Goal: Task Accomplishment & Management: Manage account settings

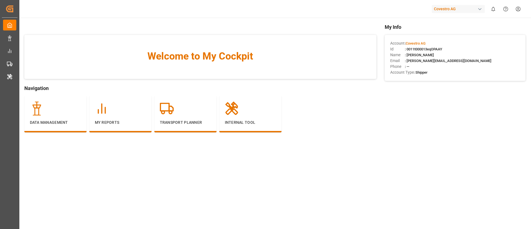
click at [457, 7] on div "Covestro AG" at bounding box center [458, 9] width 53 height 8
type input "evonik i"
click at [445, 36] on span "Evonik Industries AG" at bounding box center [447, 35] width 36 height 6
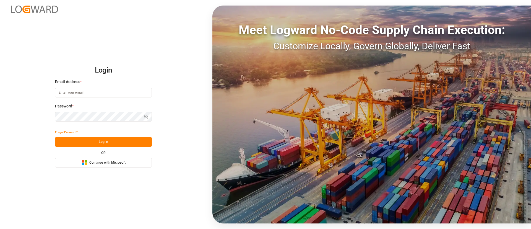
click at [135, 165] on button "Microsoft Logo Continue with Microsoft" at bounding box center [103, 163] width 97 height 10
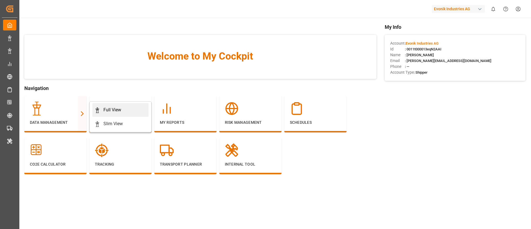
click at [100, 111] on div "Full View" at bounding box center [121, 109] width 52 height 7
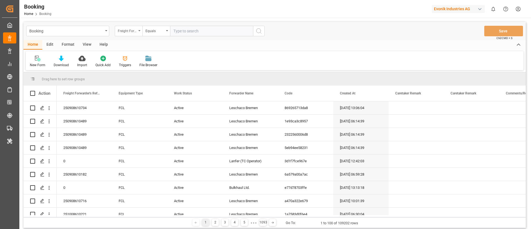
click at [136, 28] on div "Freight Forwarder's Reference No." at bounding box center [127, 30] width 19 height 6
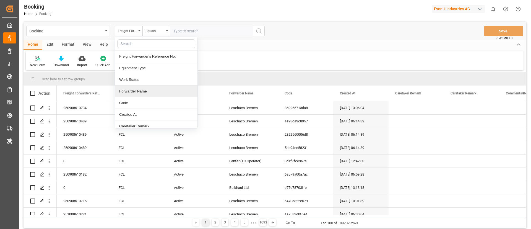
click at [138, 92] on div "Forwarder Name" at bounding box center [156, 91] width 82 height 12
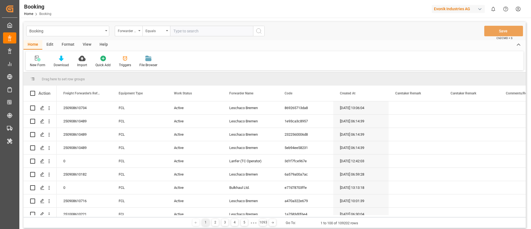
click at [67, 45] on div "Format" at bounding box center [68, 44] width 21 height 9
click at [39, 60] on icon at bounding box center [37, 59] width 5 height 6
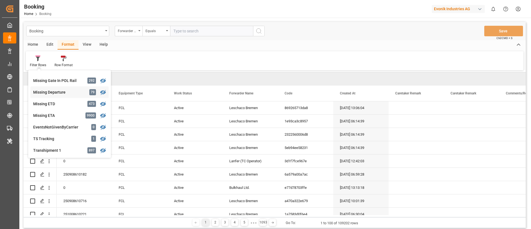
scroll to position [127, 0]
click at [59, 91] on div "Missing ETD" at bounding box center [57, 91] width 48 height 6
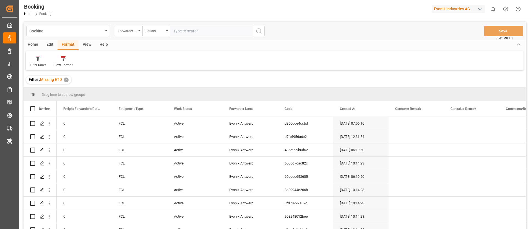
click at [85, 44] on div "View" at bounding box center [87, 44] width 17 height 9
click at [35, 60] on icon at bounding box center [36, 59] width 6 height 6
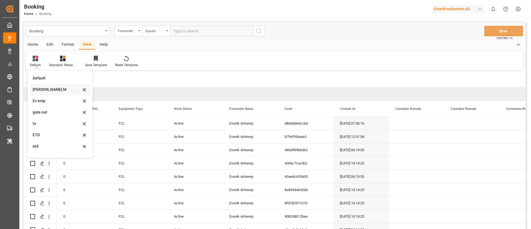
click at [46, 87] on div "[PERSON_NAME] M" at bounding box center [57, 90] width 48 height 6
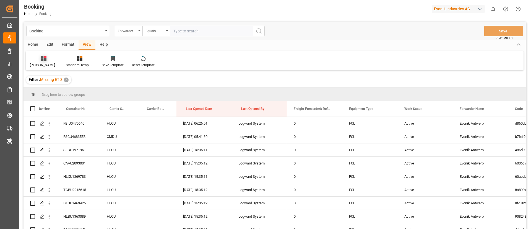
click at [42, 64] on div "[PERSON_NAME] M" at bounding box center [44, 64] width 28 height 5
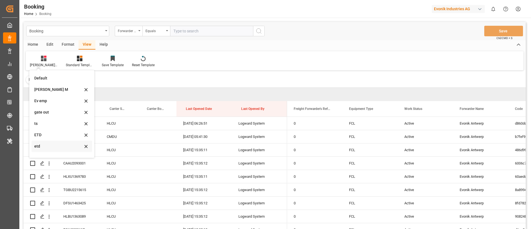
click at [49, 145] on div "etd" at bounding box center [58, 146] width 48 height 6
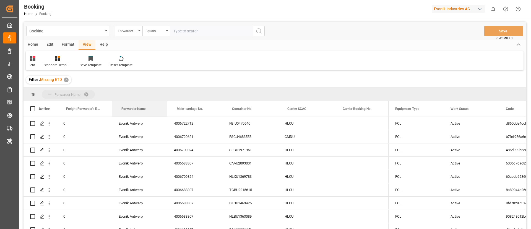
drag, startPoint x: 136, startPoint y: 110, endPoint x: 140, endPoint y: 94, distance: 16.6
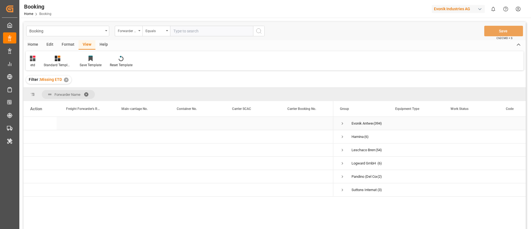
click at [344, 125] on span "Press SPACE to select this row." at bounding box center [342, 123] width 5 height 5
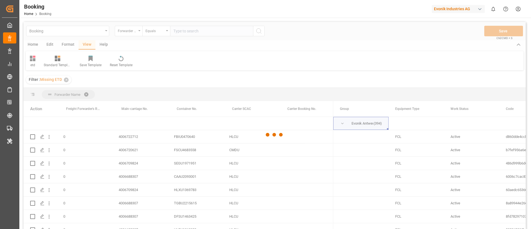
click at [267, 97] on div at bounding box center [274, 134] width 502 height 225
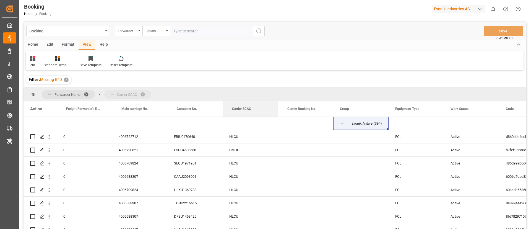
drag, startPoint x: 244, startPoint y: 108, endPoint x: 264, endPoint y: 93, distance: 25.6
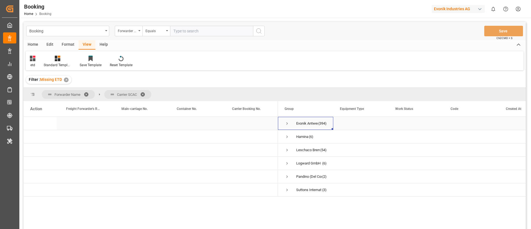
click at [289, 121] on span "Press SPACE to select this row." at bounding box center [286, 123] width 5 height 5
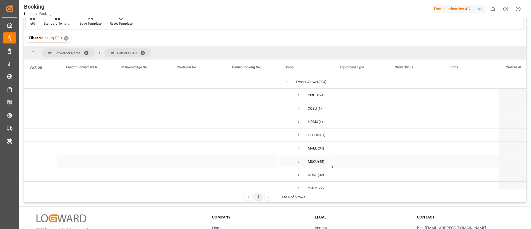
click at [297, 161] on span "Press SPACE to select this row." at bounding box center [298, 161] width 5 height 5
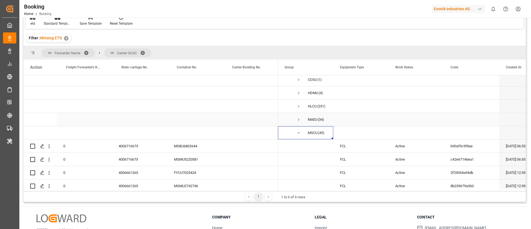
scroll to position [41, 0]
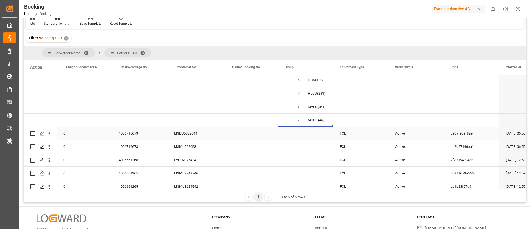
click at [126, 133] on div "4006716673" at bounding box center [139, 133] width 55 height 13
click at [139, 131] on div "4006716673" at bounding box center [139, 133] width 55 height 13
click at [50, 135] on icon "open menu" at bounding box center [49, 133] width 6 height 6
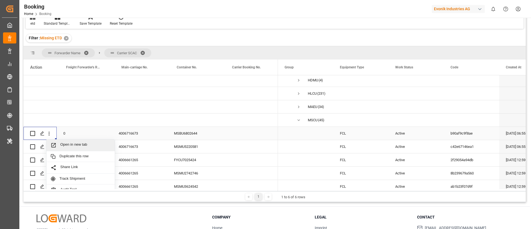
click at [74, 143] on span "Open in new tab" at bounding box center [85, 145] width 50 height 6
click at [49, 151] on button "open menu" at bounding box center [49, 146] width 6 height 11
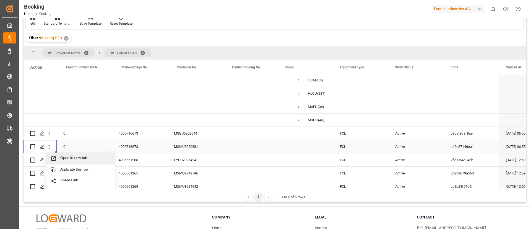
click at [64, 159] on span "Open in new tab" at bounding box center [85, 158] width 50 height 6
click at [129, 153] on div "4006661265" at bounding box center [139, 159] width 55 height 13
click at [131, 153] on div "4006661265" at bounding box center [139, 159] width 55 height 13
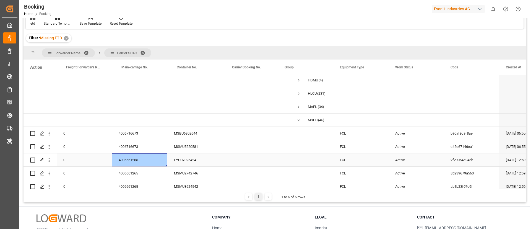
scroll to position [83, 0]
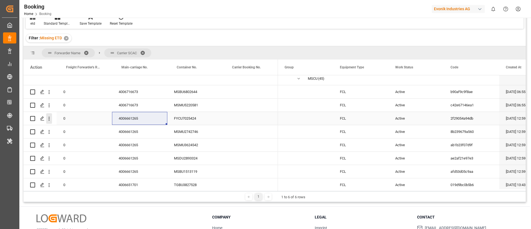
click at [48, 120] on icon "open menu" at bounding box center [49, 119] width 6 height 6
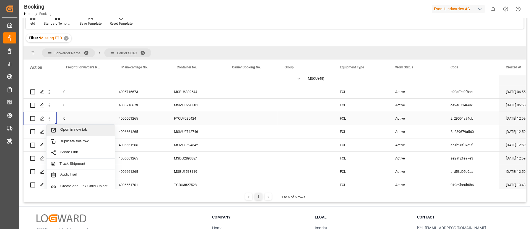
click at [67, 130] on span "Open in new tab" at bounding box center [85, 130] width 50 height 6
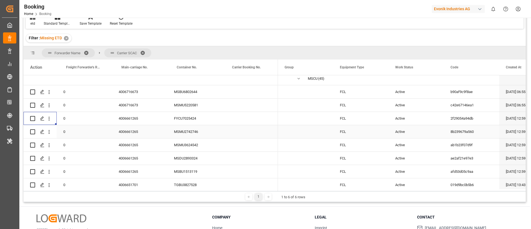
click at [49, 133] on icon "open menu" at bounding box center [49, 132] width 1 height 4
click at [75, 141] on span "Open in new tab" at bounding box center [85, 143] width 50 height 6
click at [49, 147] on icon "open menu" at bounding box center [49, 145] width 6 height 6
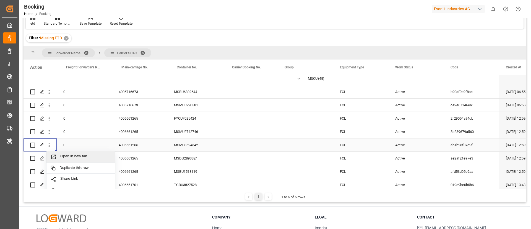
click at [79, 156] on span "Open in new tab" at bounding box center [85, 157] width 50 height 6
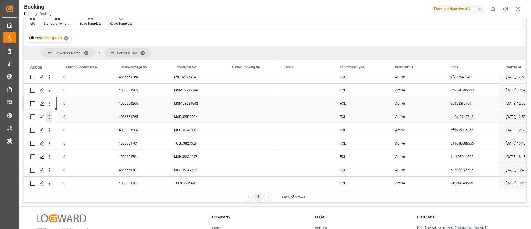
click at [49, 117] on icon "open menu" at bounding box center [49, 117] width 6 height 6
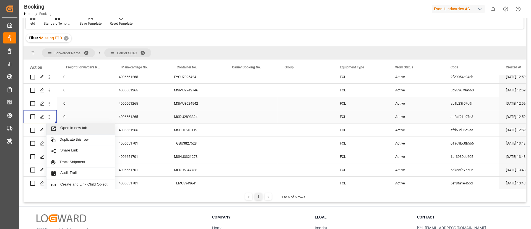
click at [63, 127] on span "Open in new tab" at bounding box center [85, 129] width 50 height 6
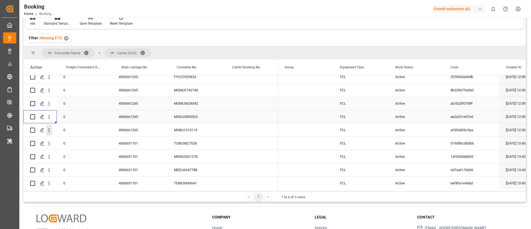
click at [50, 131] on icon "open menu" at bounding box center [49, 130] width 6 height 6
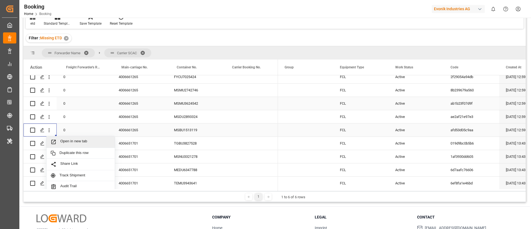
click at [67, 140] on span "Open in new tab" at bounding box center [85, 142] width 50 height 6
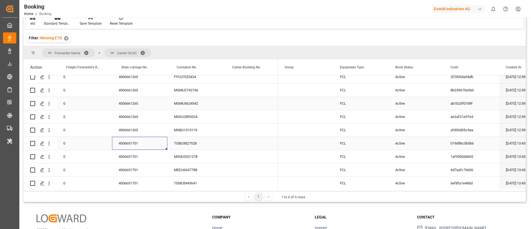
click at [131, 146] on div "4006651701" at bounding box center [139, 143] width 55 height 13
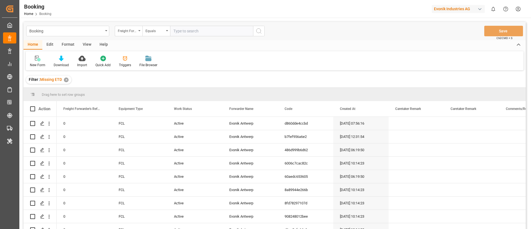
click at [66, 81] on div "✕" at bounding box center [66, 79] width 5 height 5
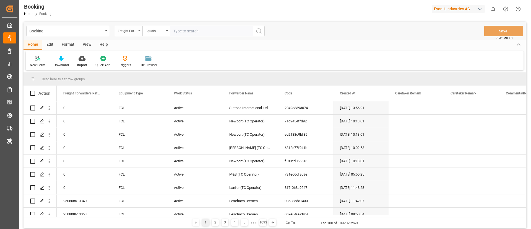
click at [130, 30] on div "Freight Forwarder's Reference No." at bounding box center [127, 30] width 19 height 6
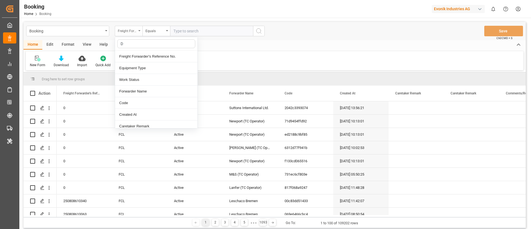
type input "DE"
click at [143, 113] on div "Delivery No." at bounding box center [156, 115] width 82 height 12
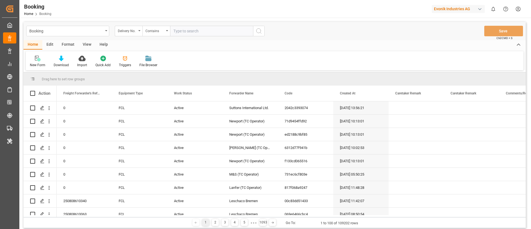
click at [187, 32] on input "text" at bounding box center [211, 31] width 83 height 11
paste input "3011799618"
type input "3011799618"
click at [262, 32] on icon "search button" at bounding box center [258, 31] width 7 height 7
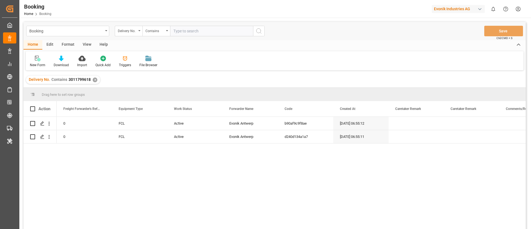
click at [87, 46] on div "View" at bounding box center [87, 44] width 17 height 9
click at [40, 62] on div "Default" at bounding box center [35, 61] width 19 height 12
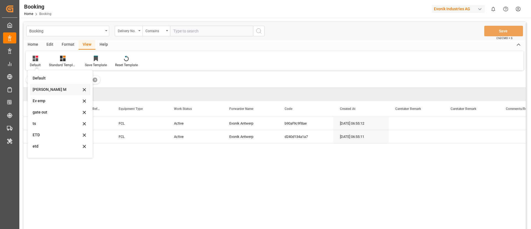
click at [52, 93] on div "[PERSON_NAME] M" at bounding box center [60, 89] width 61 height 11
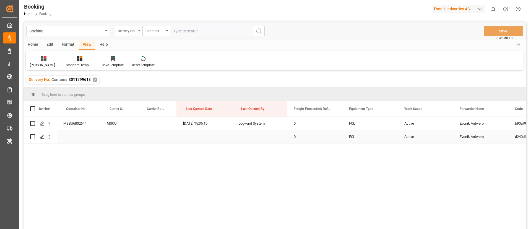
click at [414, 137] on div "Active" at bounding box center [425, 136] width 55 height 13
click at [414, 137] on button "Active" at bounding box center [425, 133] width 46 height 11
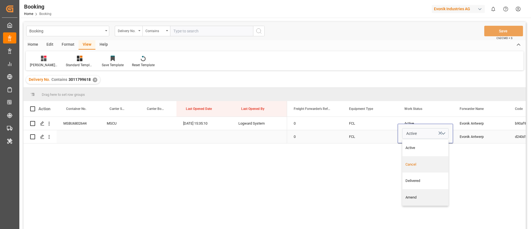
click at [411, 167] on div "Cancel" at bounding box center [425, 164] width 46 height 17
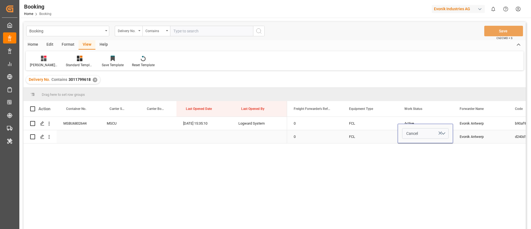
click at [345, 139] on div "FCL" at bounding box center [369, 136] width 55 height 13
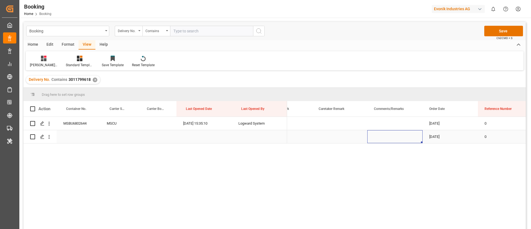
click at [386, 135] on div "Press SPACE to select this row." at bounding box center [394, 136] width 55 height 13
click at [383, 134] on input "Press SPACE to select this row." at bounding box center [395, 133] width 46 height 11
type input "S"
type input "Duplicate booking created"
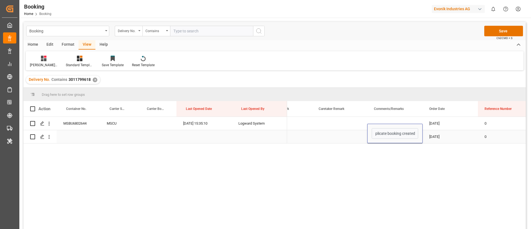
click at [344, 135] on div "Press SPACE to select this row." at bounding box center [339, 136] width 55 height 13
click at [502, 31] on button "Save" at bounding box center [503, 31] width 39 height 11
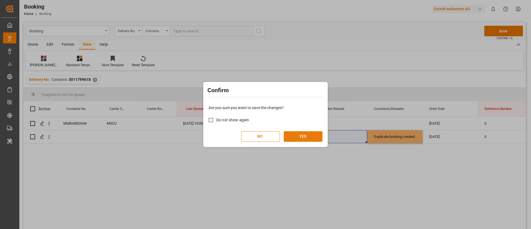
click at [313, 137] on button "YES" at bounding box center [303, 136] width 39 height 11
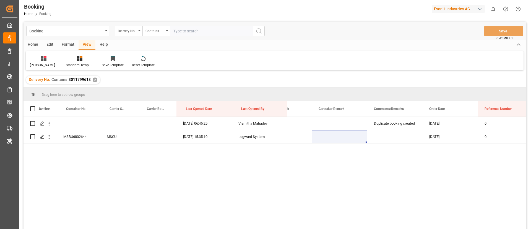
click at [191, 33] on input "text" at bounding box center [211, 31] width 83 height 11
paste input "3011799617"
type input "3011799617"
click at [257, 31] on icon "search button" at bounding box center [258, 31] width 7 height 7
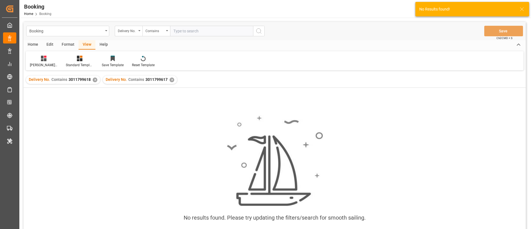
click at [94, 80] on div "✕" at bounding box center [95, 79] width 5 height 5
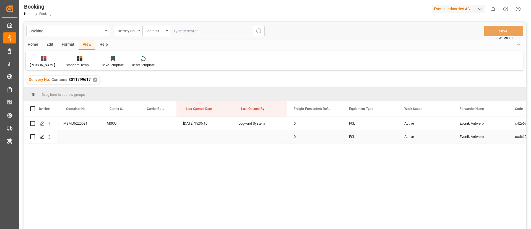
click at [411, 134] on div "Active" at bounding box center [425, 136] width 55 height 13
click at [411, 134] on span "Active" at bounding box center [411, 133] width 11 height 6
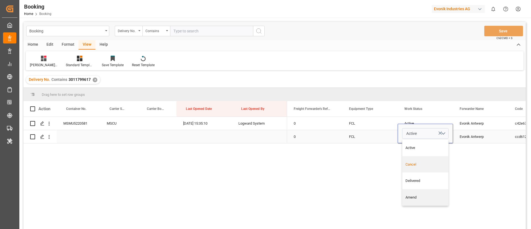
click at [412, 163] on div "Cancel" at bounding box center [425, 164] width 40 height 6
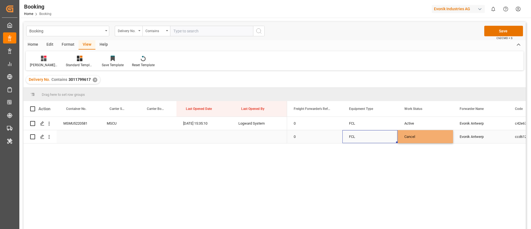
click at [372, 137] on div "FCL" at bounding box center [369, 136] width 55 height 13
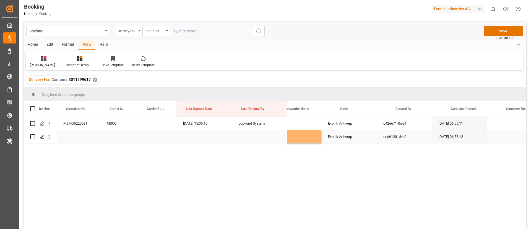
scroll to position [0, 212]
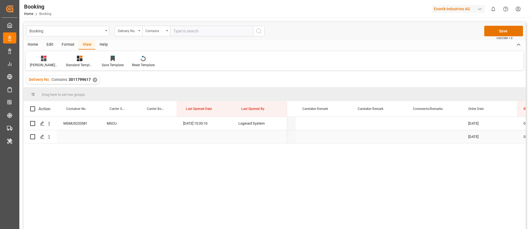
click at [422, 134] on div "Press SPACE to select this row." at bounding box center [433, 136] width 55 height 13
click at [422, 134] on input "Press SPACE to select this row." at bounding box center [434, 133] width 46 height 11
type input "Duplicate booking created"
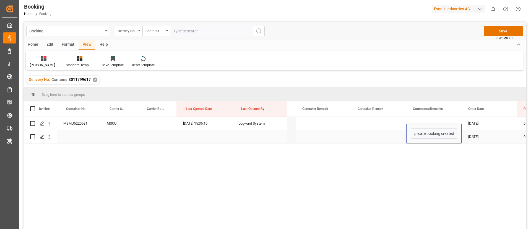
click at [360, 132] on div "Press SPACE to select this row." at bounding box center [378, 136] width 55 height 13
click at [501, 31] on button "Save" at bounding box center [503, 31] width 39 height 11
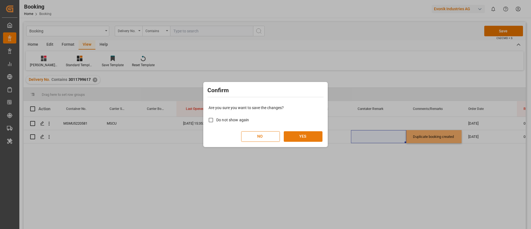
click at [311, 136] on button "YES" at bounding box center [303, 136] width 39 height 11
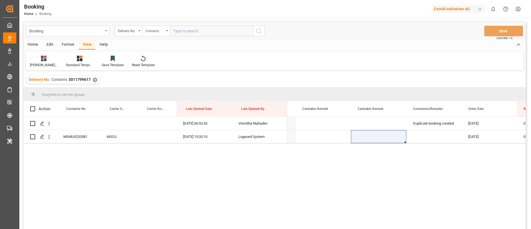
click at [220, 34] on input "text" at bounding box center [211, 31] width 83 height 11
paste input "3011650885"
type input "3011650885"
click at [262, 31] on icon "search button" at bounding box center [258, 31] width 7 height 7
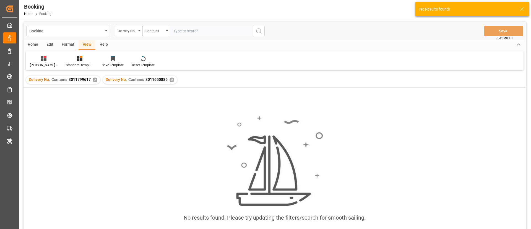
click at [94, 80] on div "✕" at bounding box center [95, 79] width 5 height 5
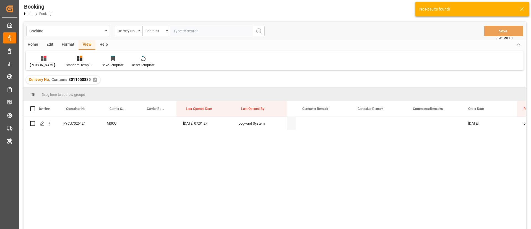
click at [204, 34] on input "text" at bounding box center [211, 31] width 83 height 11
paste input "3011650887"
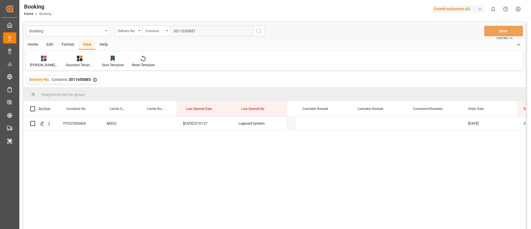
type input "3011650887"
click at [258, 29] on icon "search button" at bounding box center [258, 31] width 7 height 7
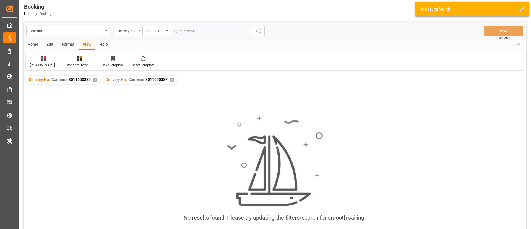
click at [95, 80] on div "✕" at bounding box center [95, 79] width 5 height 5
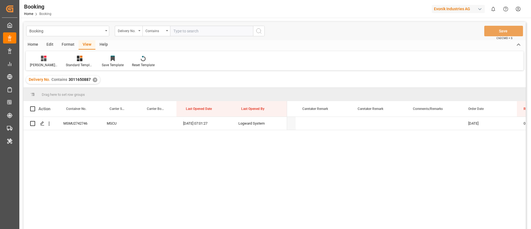
click at [218, 32] on input "text" at bounding box center [211, 31] width 83 height 11
paste input "3011650884"
type input "3011650884"
click at [257, 30] on circle "search button" at bounding box center [258, 30] width 4 height 4
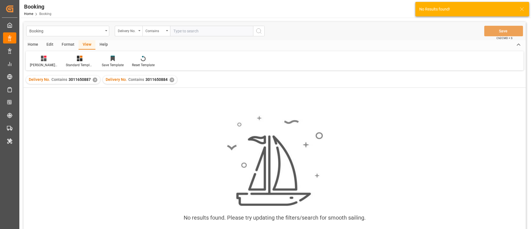
click at [94, 80] on div "✕" at bounding box center [95, 79] width 5 height 5
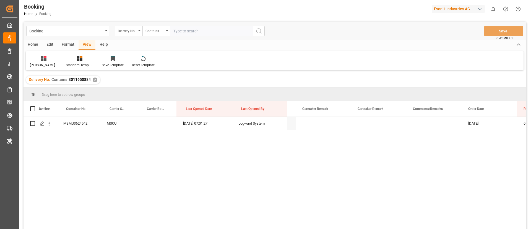
click at [218, 32] on input "text" at bounding box center [211, 31] width 83 height 11
paste input "3011650883"
type input "3011650883"
click at [258, 30] on icon "search button" at bounding box center [258, 31] width 7 height 7
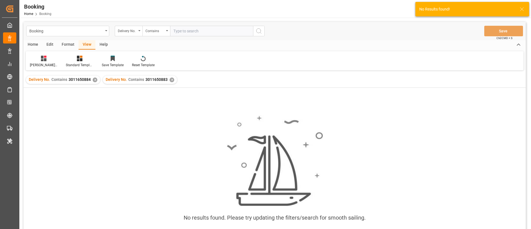
click at [93, 80] on div "✕" at bounding box center [95, 79] width 5 height 5
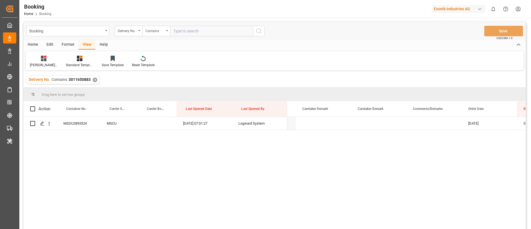
click at [212, 28] on input "text" at bounding box center [211, 31] width 83 height 11
paste input "3011650880"
type input "3011650880"
click at [258, 29] on icon "search button" at bounding box center [258, 31] width 7 height 7
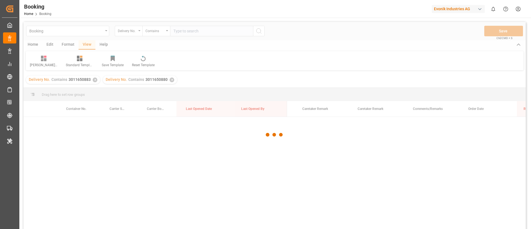
click at [94, 80] on div "✕" at bounding box center [95, 79] width 5 height 5
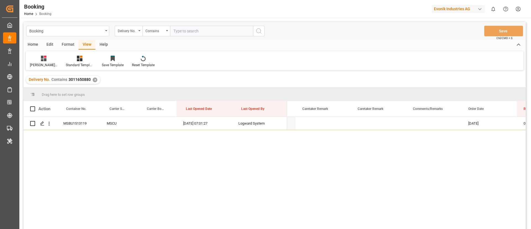
click at [220, 35] on input "text" at bounding box center [211, 31] width 83 height 11
paste input "3011622668"
type input "3011622668"
click at [261, 30] on icon "search button" at bounding box center [258, 31] width 7 height 7
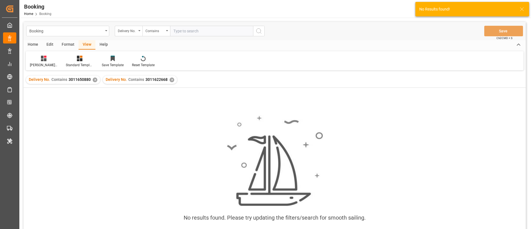
click at [95, 79] on div "✕" at bounding box center [95, 79] width 5 height 5
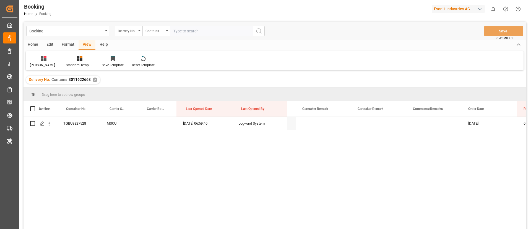
click at [211, 30] on input "text" at bounding box center [211, 31] width 83 height 11
paste input "3011622662"
type input "3011622662"
click at [260, 28] on circle "search button" at bounding box center [258, 30] width 4 height 4
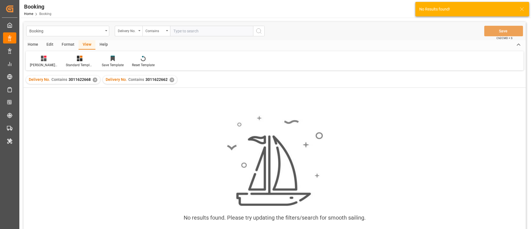
click at [95, 79] on div "✕" at bounding box center [95, 79] width 5 height 5
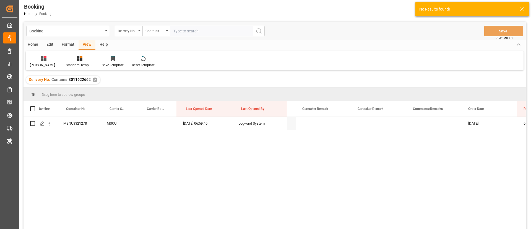
click at [211, 30] on input "text" at bounding box center [211, 31] width 83 height 11
paste input "3011622666"
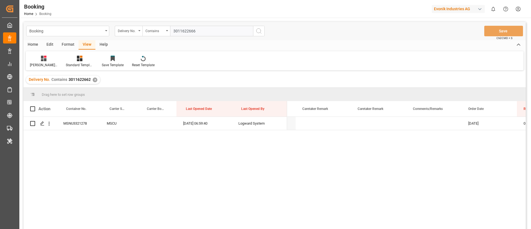
type input "3011622666"
click at [260, 31] on icon "search button" at bounding box center [258, 31] width 7 height 7
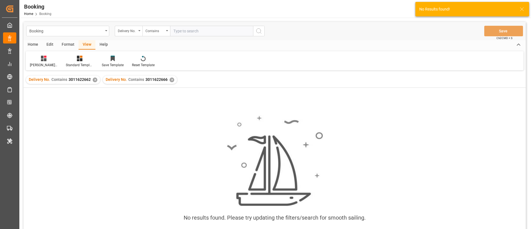
click at [94, 81] on div "✕" at bounding box center [95, 79] width 5 height 5
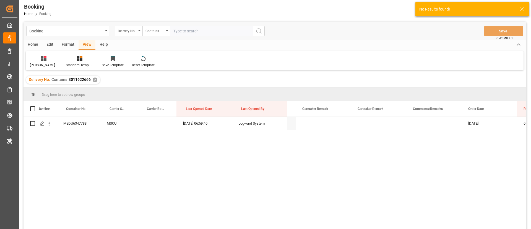
click at [202, 29] on input "text" at bounding box center [211, 31] width 83 height 11
paste input "3011622667"
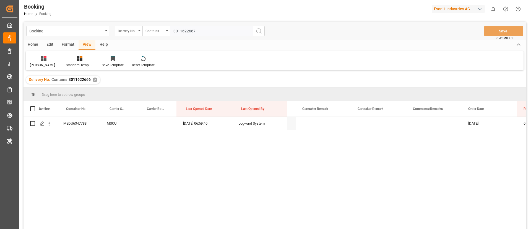
type input "3011622667"
click at [260, 29] on circle "search button" at bounding box center [258, 30] width 4 height 4
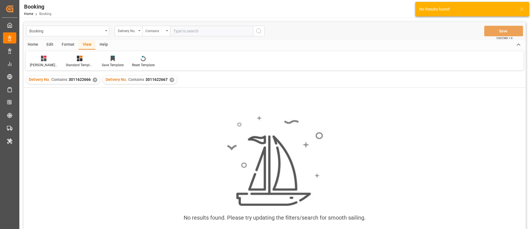
click at [94, 79] on div "✕" at bounding box center [95, 79] width 5 height 5
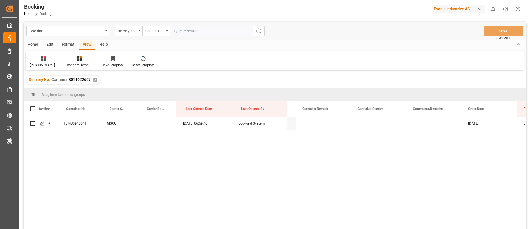
click at [210, 30] on input "text" at bounding box center [211, 31] width 83 height 11
paste input "3011622669"
type input "3011622669"
click at [257, 30] on icon "search button" at bounding box center [258, 31] width 7 height 7
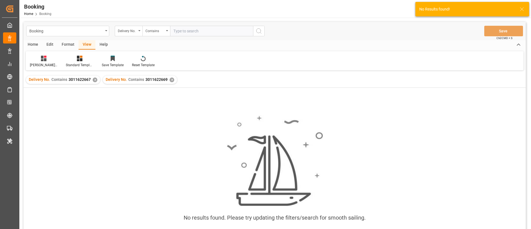
click at [95, 80] on div "✕" at bounding box center [95, 79] width 5 height 5
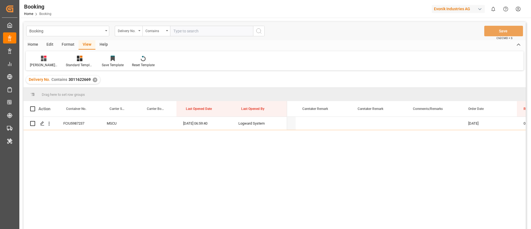
click at [198, 34] on input "text" at bounding box center [211, 31] width 83 height 11
paste input "3011627815"
type input "3011627815"
click at [259, 31] on icon "search button" at bounding box center [258, 31] width 7 height 7
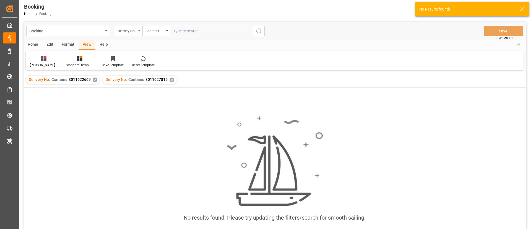
click at [92, 77] on div "Delivery No. Contains 3011622669 ✕" at bounding box center [63, 79] width 74 height 8
click at [95, 79] on div "✕" at bounding box center [95, 79] width 5 height 5
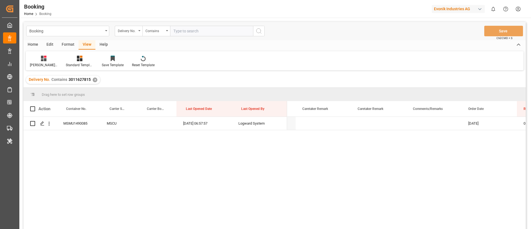
click at [189, 31] on input "text" at bounding box center [211, 31] width 83 height 11
paste input "3011627820"
type input "3011627820"
click at [258, 28] on icon "search button" at bounding box center [258, 31] width 7 height 7
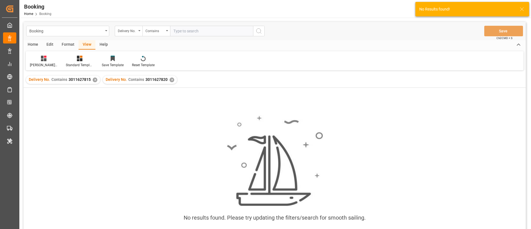
click at [94, 79] on div "✕" at bounding box center [95, 79] width 5 height 5
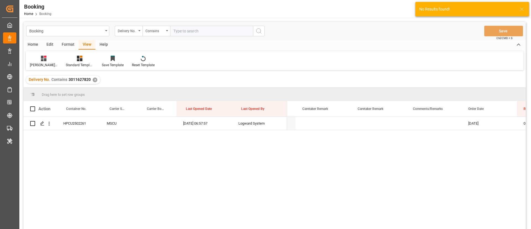
click at [202, 32] on input "text" at bounding box center [211, 31] width 83 height 11
paste input "3011627823"
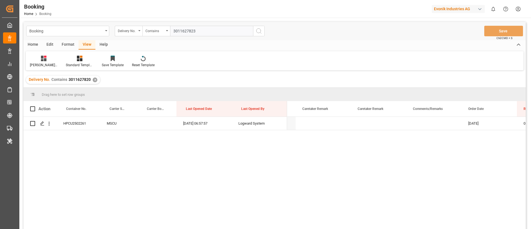
type input "3011627823"
click at [258, 29] on icon "search button" at bounding box center [258, 31] width 7 height 7
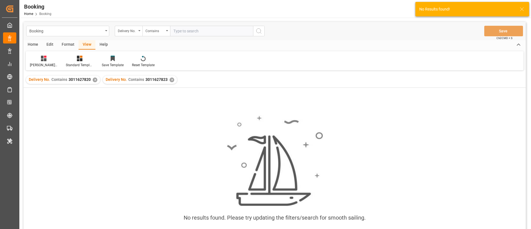
click at [93, 80] on div "✕" at bounding box center [95, 79] width 5 height 5
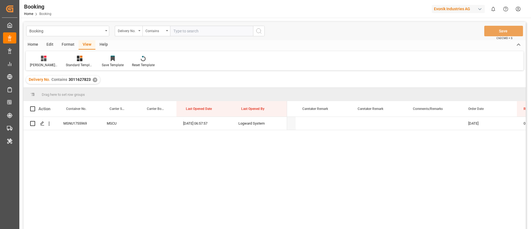
click at [206, 30] on input "text" at bounding box center [211, 31] width 83 height 11
paste input "3011627822"
type input "3011627822"
click at [256, 29] on icon "search button" at bounding box center [258, 31] width 7 height 7
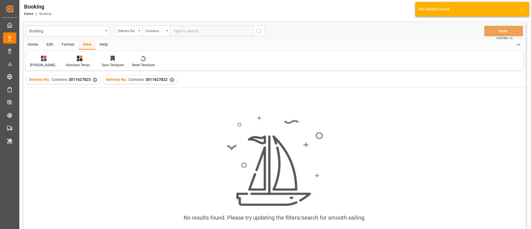
click at [94, 80] on div "✕" at bounding box center [95, 79] width 5 height 5
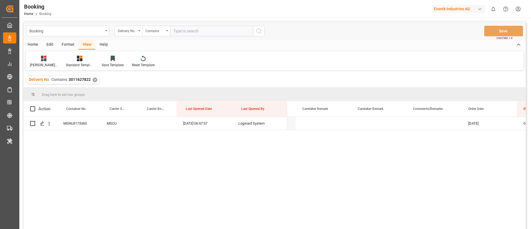
click at [205, 31] on input "text" at bounding box center [211, 31] width 83 height 11
paste input "3011627816"
type input "3011627816"
click at [258, 30] on icon "search button" at bounding box center [258, 31] width 7 height 7
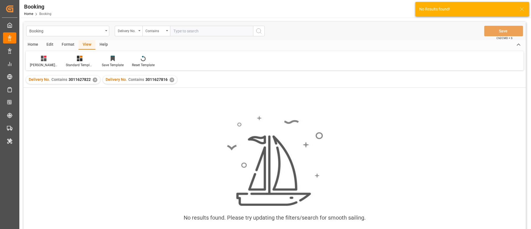
click at [95, 80] on div "✕" at bounding box center [95, 79] width 5 height 5
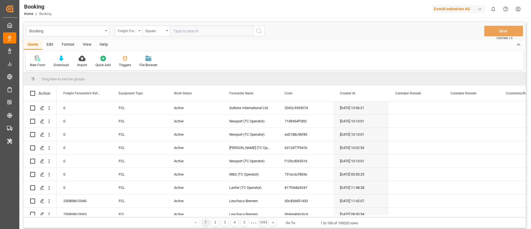
click at [129, 32] on div "Freight Forwarder's Reference No." at bounding box center [127, 30] width 19 height 6
type input "MAIN"
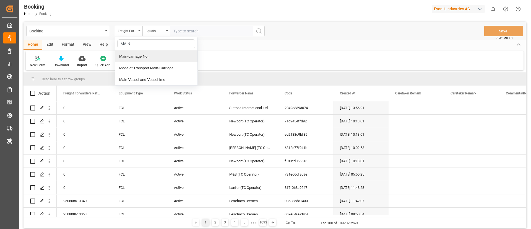
click at [154, 54] on div "Main-carriage No." at bounding box center [156, 57] width 82 height 12
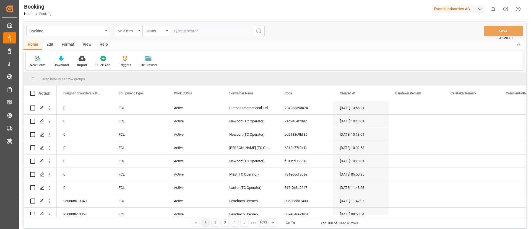
click at [203, 30] on input "text" at bounding box center [211, 31] width 83 height 11
paste input "4006716673"
type input "4006716673"
click at [258, 32] on icon "search button" at bounding box center [258, 31] width 7 height 7
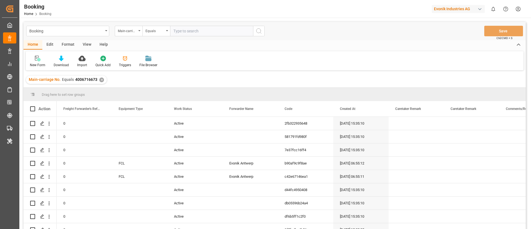
click at [84, 45] on div "View" at bounding box center [87, 44] width 17 height 9
click at [37, 61] on icon at bounding box center [36, 59] width 6 height 6
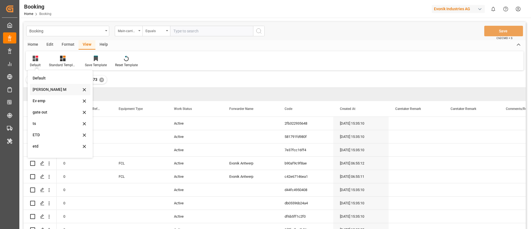
click at [39, 87] on div "[PERSON_NAME] M" at bounding box center [57, 90] width 48 height 6
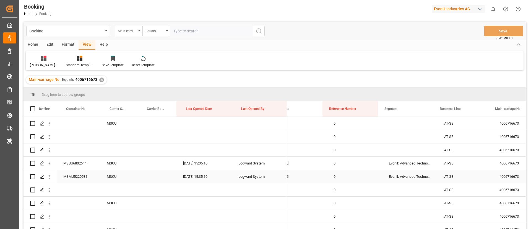
scroll to position [0, 522]
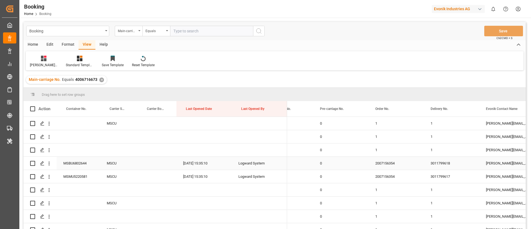
click at [435, 166] on div "3011799618" at bounding box center [451, 162] width 55 height 13
click at [450, 180] on div "3011799617" at bounding box center [451, 176] width 55 height 13
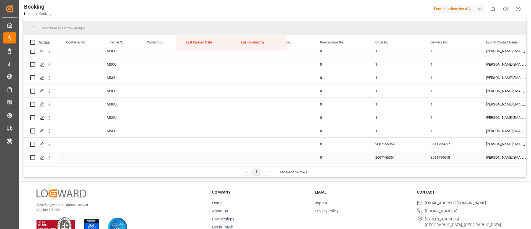
click at [443, 155] on div "3011799618" at bounding box center [451, 157] width 55 height 13
click at [438, 142] on div "3011799617" at bounding box center [451, 143] width 55 height 13
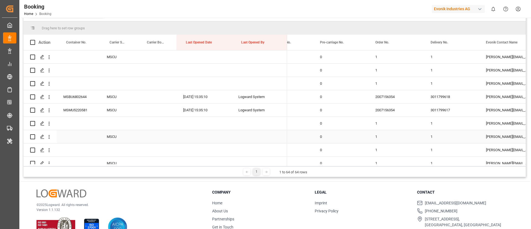
scroll to position [0, 0]
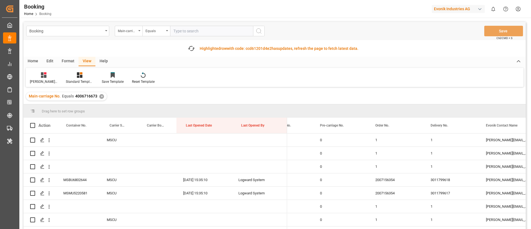
click at [77, 96] on span "4006716673" at bounding box center [86, 96] width 22 height 4
click at [82, 98] on span "4006716673" at bounding box center [86, 96] width 22 height 4
drag, startPoint x: 75, startPoint y: 97, endPoint x: 97, endPoint y: 100, distance: 22.6
click at [97, 100] on div "Main-carriage No. Equals 4006716673 ✕" at bounding box center [66, 96] width 81 height 8
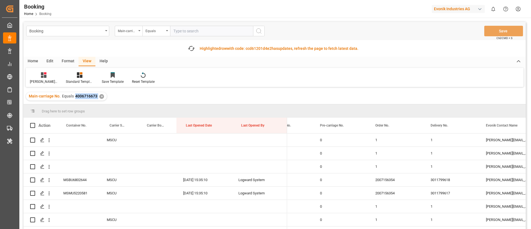
copy span "4006716673"
click at [216, 31] on input "text" at bounding box center [211, 31] width 83 height 11
paste input "4006716673"
type input "4006716673"
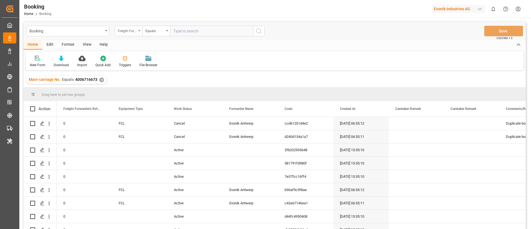
click at [133, 33] on div "Freight Forwarder's Reference No." at bounding box center [127, 30] width 19 height 6
type input "main"
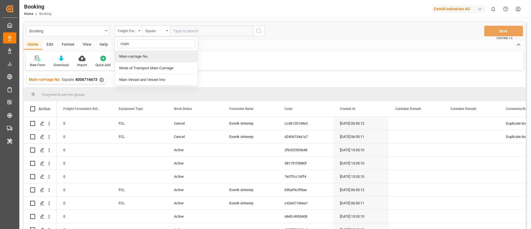
click at [150, 56] on div "Main-carriage No." at bounding box center [156, 57] width 82 height 12
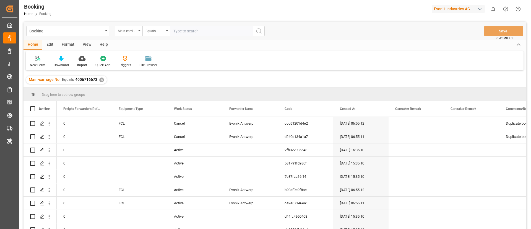
click at [196, 32] on input "text" at bounding box center [211, 31] width 83 height 11
paste input "4006716673"
type input "4006716673"
click at [258, 31] on icon "search button" at bounding box center [258, 31] width 7 height 7
click at [101, 79] on div "✕" at bounding box center [101, 79] width 5 height 5
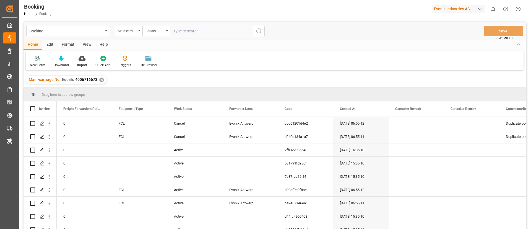
click at [84, 46] on div "View" at bounding box center [87, 44] width 17 height 9
click at [38, 63] on div "Default" at bounding box center [35, 64] width 11 height 5
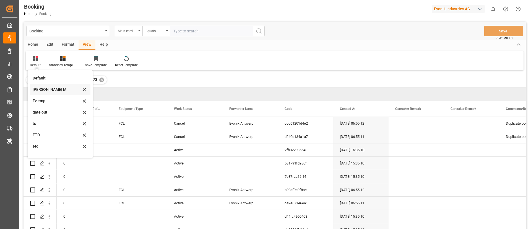
click at [49, 89] on div "[PERSON_NAME] M" at bounding box center [57, 90] width 48 height 6
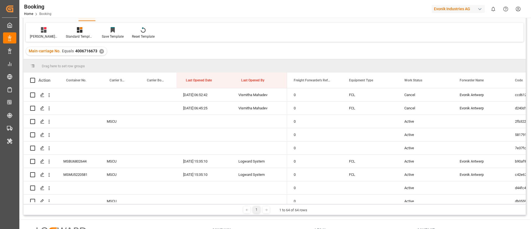
scroll to position [41, 0]
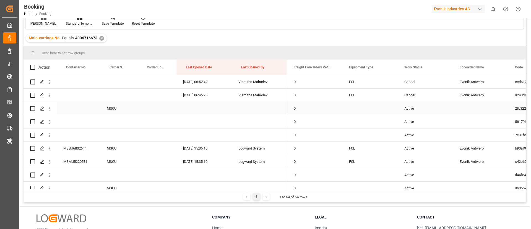
click at [412, 109] on div "Active" at bounding box center [425, 108] width 55 height 13
click at [356, 113] on div "Press SPACE to select this row." at bounding box center [369, 108] width 55 height 13
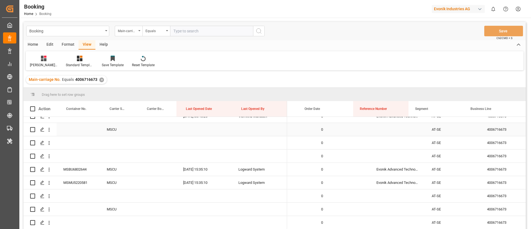
scroll to position [0, 0]
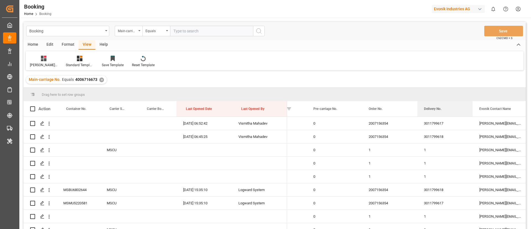
drag, startPoint x: 432, startPoint y: 108, endPoint x: 427, endPoint y: 94, distance: 14.7
click at [427, 94] on div "Drag here to set row groups Drag here to set column labels Action Container No.…" at bounding box center [274, 160] width 502 height 145
drag, startPoint x: 435, startPoint y: 111, endPoint x: 430, endPoint y: 98, distance: 14.2
click at [430, 98] on div "Drag here to set row groups Drag here to set column labels Action Container No.…" at bounding box center [274, 160] width 502 height 145
drag, startPoint x: 430, startPoint y: 107, endPoint x: 425, endPoint y: 95, distance: 13.2
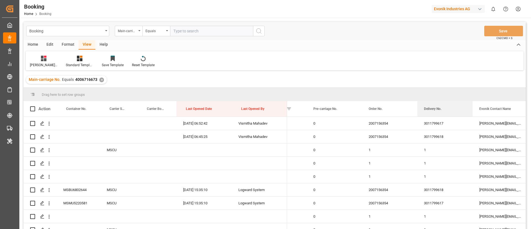
click at [425, 95] on div "Drag here to set row groups Drag here to set column labels Action Container No.…" at bounding box center [274, 160] width 502 height 145
drag, startPoint x: 451, startPoint y: 112, endPoint x: 440, endPoint y: 94, distance: 21.0
click at [440, 94] on div "Drag here to set row groups Drag here to set column labels Action Container No.…" at bounding box center [274, 160] width 502 height 145
drag, startPoint x: 443, startPoint y: 113, endPoint x: 432, endPoint y: 95, distance: 20.5
click at [432, 96] on div "Drag here to set row groups Drag here to set column labels Action Container No.…" at bounding box center [274, 160] width 502 height 145
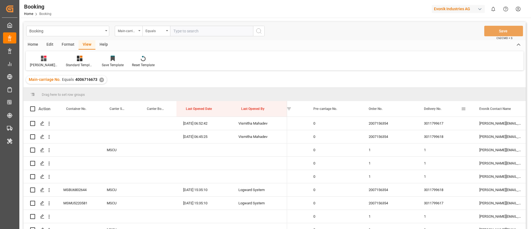
click at [430, 103] on div "Delivery No." at bounding box center [442, 108] width 37 height 15
click at [433, 105] on div "Delivery No." at bounding box center [442, 108] width 37 height 15
click at [435, 109] on span "Delivery No." at bounding box center [432, 109] width 17 height 4
drag, startPoint x: 432, startPoint y: 109, endPoint x: 429, endPoint y: 92, distance: 17.2
click at [429, 92] on div "Drag here to set row groups Drag here to set column labels Action Container No.…" at bounding box center [274, 160] width 502 height 145
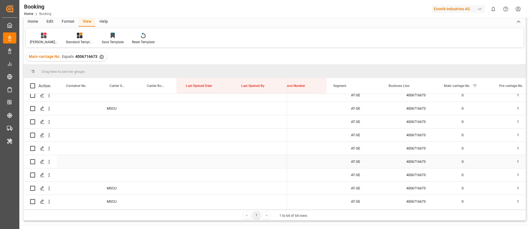
scroll to position [0, 563]
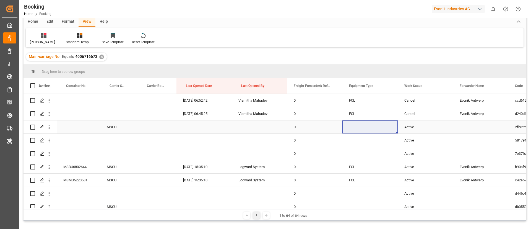
click at [409, 126] on div "Active" at bounding box center [425, 126] width 55 height 13
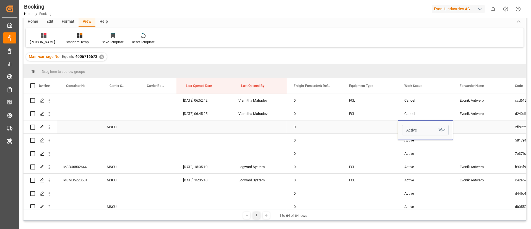
click at [412, 129] on span "Active" at bounding box center [411, 130] width 11 height 6
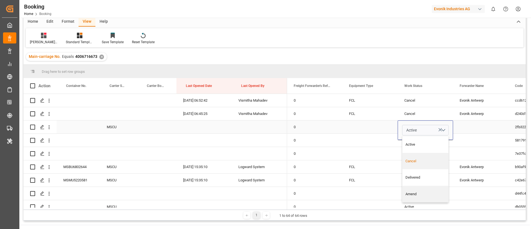
click at [412, 161] on div "Cancel" at bounding box center [425, 161] width 40 height 6
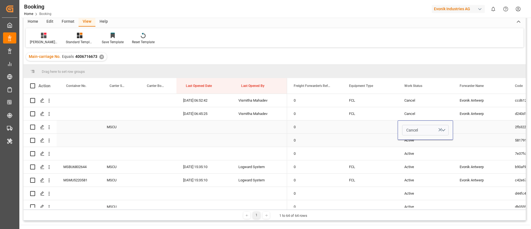
click at [374, 143] on div "Press SPACE to select this row." at bounding box center [369, 140] width 55 height 13
click at [408, 140] on div "Active" at bounding box center [425, 140] width 55 height 13
click at [412, 142] on span "Active" at bounding box center [411, 143] width 11 height 6
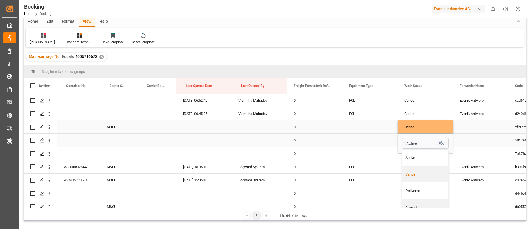
click at [411, 173] on div "Cancel" at bounding box center [425, 174] width 40 height 6
click at [377, 143] on div "Press SPACE to select this row." at bounding box center [369, 140] width 55 height 13
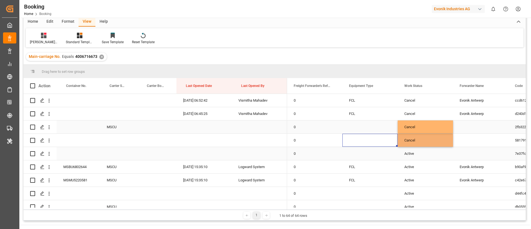
click at [410, 155] on div "Active" at bounding box center [425, 153] width 55 height 13
click at [410, 155] on span "Active" at bounding box center [411, 157] width 11 height 6
click at [411, 187] on div "Cancel" at bounding box center [425, 188] width 40 height 6
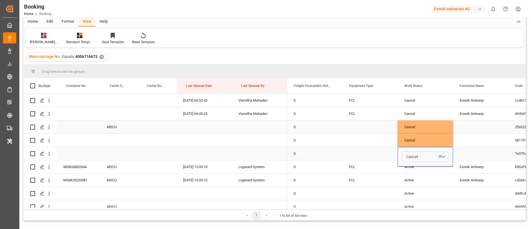
click at [367, 151] on div "Press SPACE to select this row." at bounding box center [369, 153] width 55 height 13
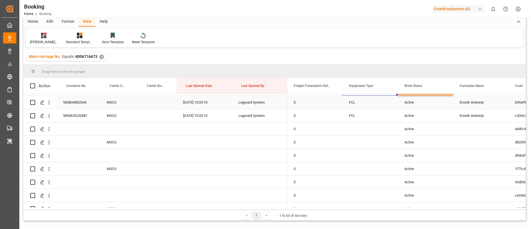
scroll to position [83, 0]
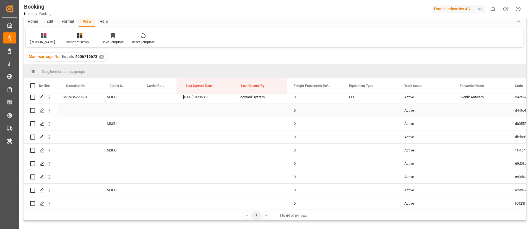
click at [407, 111] on div "Active" at bounding box center [425, 110] width 55 height 13
click at [407, 111] on span "Active" at bounding box center [411, 114] width 11 height 6
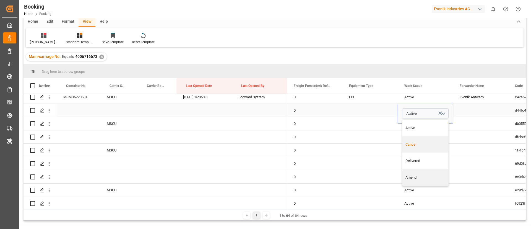
click at [411, 144] on div "Cancel" at bounding box center [425, 145] width 40 height 6
click at [378, 130] on div "Press SPACE to select this row." at bounding box center [369, 123] width 55 height 13
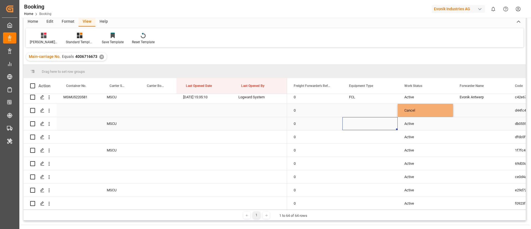
click at [415, 121] on div "Active" at bounding box center [425, 123] width 55 height 13
click at [415, 121] on button "Active" at bounding box center [425, 126] width 46 height 11
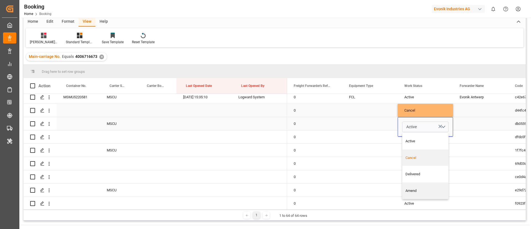
click at [409, 158] on div "Cancel" at bounding box center [425, 158] width 40 height 6
click at [384, 137] on div "Press SPACE to select this row." at bounding box center [369, 136] width 55 height 13
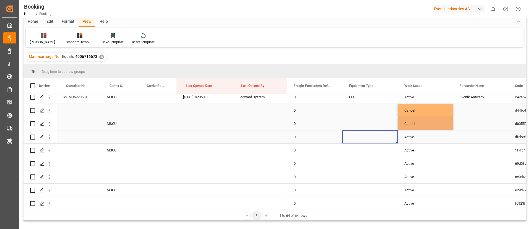
click at [414, 137] on div "Active" at bounding box center [425, 136] width 55 height 13
click at [413, 137] on div "Active" at bounding box center [425, 136] width 55 height 13
click at [414, 141] on span "Active" at bounding box center [411, 140] width 11 height 6
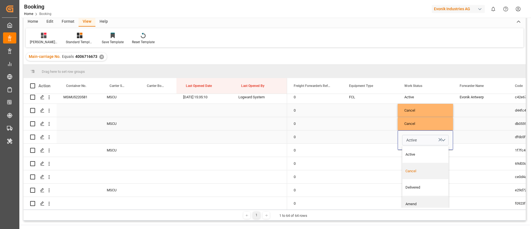
click at [412, 170] on div "Cancel" at bounding box center [425, 171] width 40 height 6
click at [388, 149] on div "Press SPACE to select this row." at bounding box center [369, 149] width 55 height 13
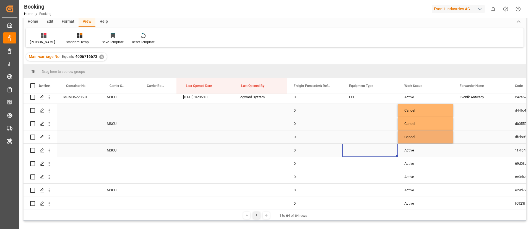
click at [412, 150] on div "Active" at bounding box center [425, 149] width 55 height 13
click at [412, 150] on button "Active" at bounding box center [425, 153] width 46 height 11
click at [412, 184] on div "Cancel" at bounding box center [425, 184] width 40 height 6
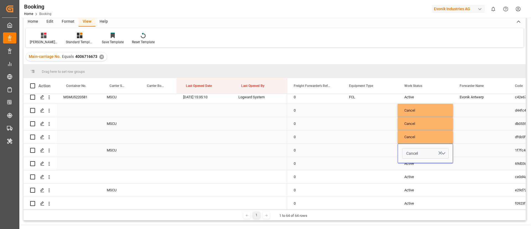
click at [380, 155] on div "Press SPACE to select this row." at bounding box center [369, 149] width 55 height 13
click at [408, 166] on div "Active" at bounding box center [425, 163] width 55 height 13
click at [409, 166] on span "Active" at bounding box center [411, 167] width 11 height 6
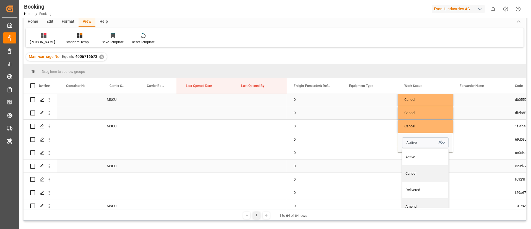
scroll to position [124, 0]
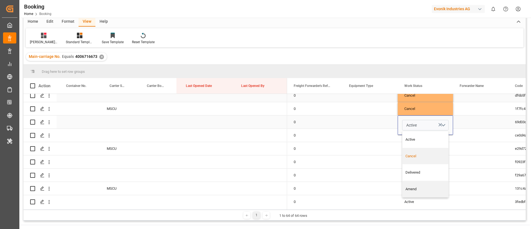
click at [410, 155] on div "Cancel" at bounding box center [425, 156] width 40 height 6
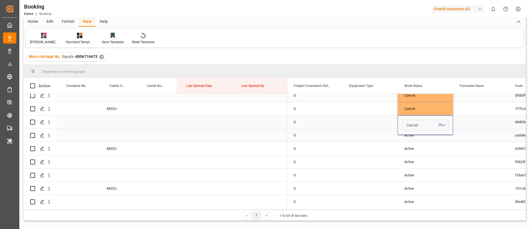
click at [378, 134] on div "Press SPACE to select this row." at bounding box center [369, 135] width 55 height 13
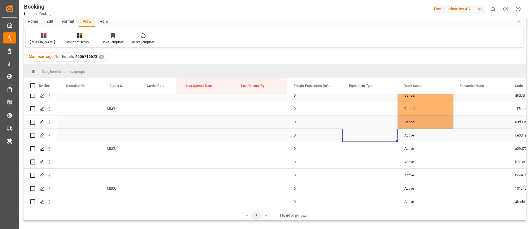
click at [410, 135] on div "Active" at bounding box center [425, 135] width 55 height 13
click at [410, 135] on span "Active" at bounding box center [411, 138] width 11 height 6
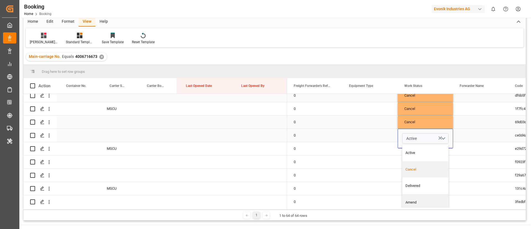
click at [414, 168] on div "Cancel" at bounding box center [425, 169] width 40 height 6
click at [384, 138] on div "Press SPACE to select this row." at bounding box center [369, 135] width 55 height 13
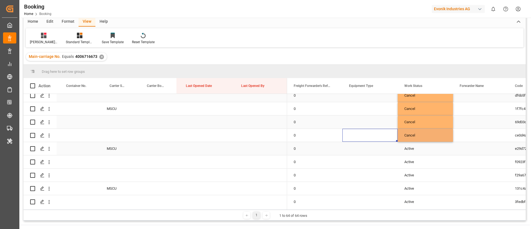
click at [412, 147] on div "Active" at bounding box center [425, 148] width 55 height 13
click at [412, 149] on span "Active" at bounding box center [411, 152] width 11 height 6
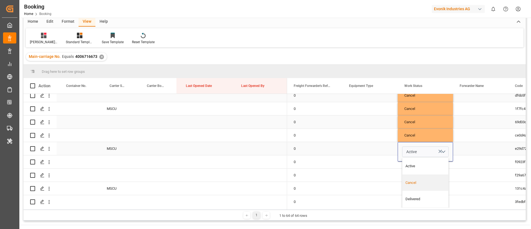
click at [413, 182] on div "Cancel" at bounding box center [425, 183] width 40 height 6
click at [379, 148] on div "Press SPACE to select this row." at bounding box center [369, 148] width 55 height 13
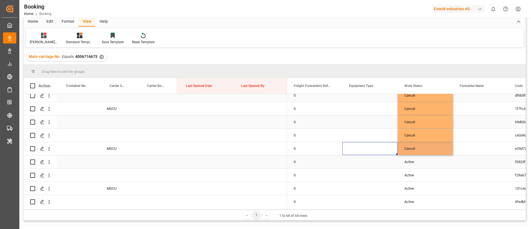
click at [411, 163] on div "Active" at bounding box center [425, 161] width 55 height 13
click at [411, 161] on button "Active" at bounding box center [425, 165] width 46 height 11
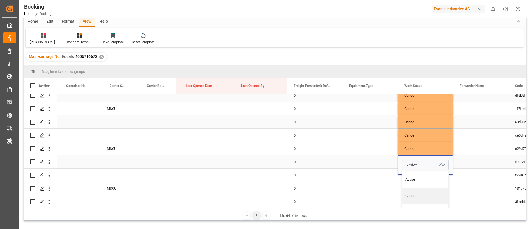
click at [414, 196] on div "Cancel" at bounding box center [425, 196] width 40 height 6
click at [379, 159] on div "Press SPACE to select this row." at bounding box center [369, 161] width 55 height 13
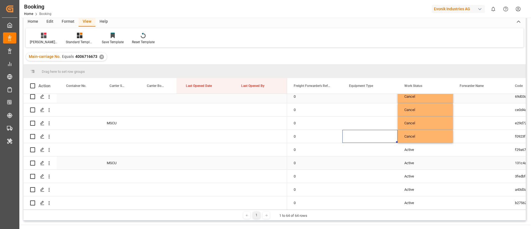
scroll to position [166, 0]
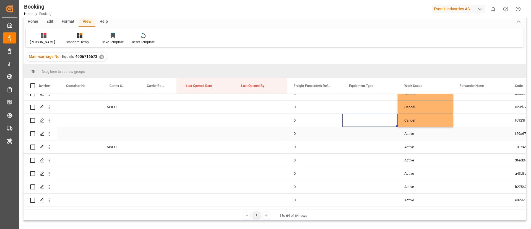
click at [411, 135] on div "Active" at bounding box center [425, 133] width 55 height 13
click at [411, 135] on span "Active" at bounding box center [411, 137] width 11 height 6
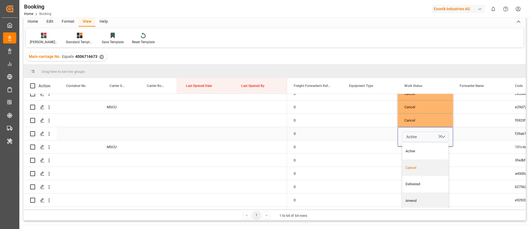
click at [415, 167] on div "Cancel" at bounding box center [425, 168] width 40 height 6
click at [377, 132] on div "Press SPACE to select this row." at bounding box center [369, 133] width 55 height 13
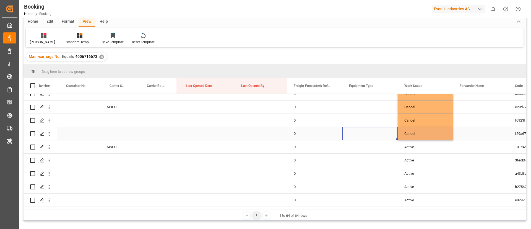
click at [435, 133] on div "Cancel" at bounding box center [425, 133] width 55 height 13
drag, startPoint x: 452, startPoint y: 138, endPoint x: 456, endPoint y: 180, distance: 42.2
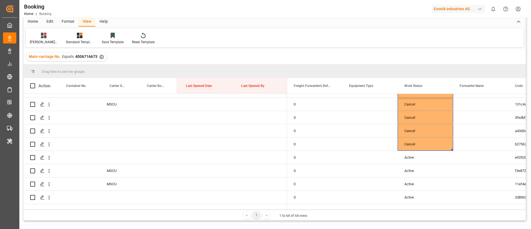
scroll to position [249, 0]
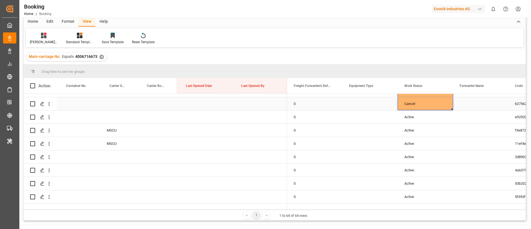
click at [439, 101] on div "Cancel" at bounding box center [425, 103] width 55 height 13
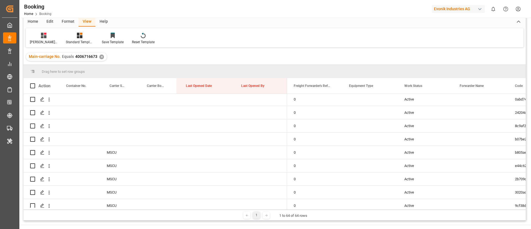
scroll to position [738, 0]
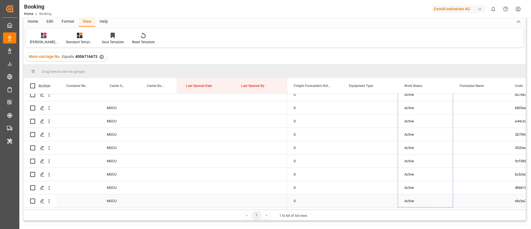
drag, startPoint x: 452, startPoint y: 109, endPoint x: 435, endPoint y: 200, distance: 92.3
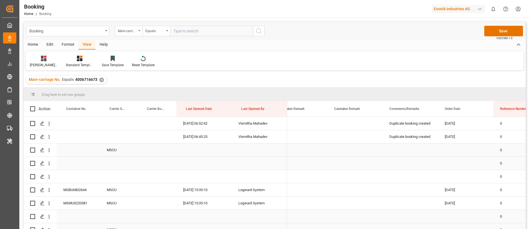
scroll to position [0, 346]
click at [410, 147] on div "Press SPACE to select this row." at bounding box center [410, 149] width 55 height 13
click at [396, 150] on input "Press SPACE to select this row." at bounding box center [410, 153] width 46 height 11
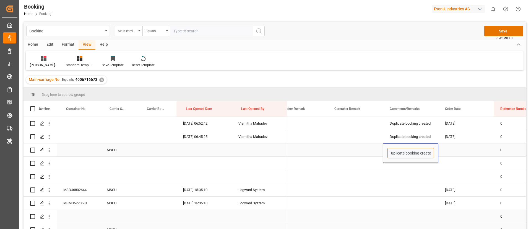
type input "Duplicate booking created"
click at [396, 149] on div "Duplicate booking created" at bounding box center [410, 149] width 55 height 13
drag, startPoint x: 438, startPoint y: 155, endPoint x: 436, endPoint y: 178, distance: 23.3
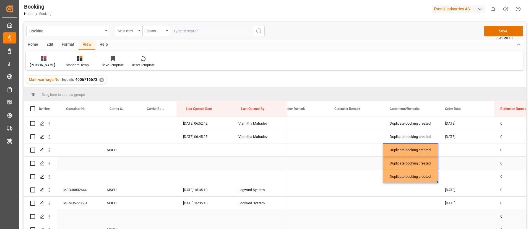
click at [369, 158] on div "Press SPACE to select this row." at bounding box center [355, 162] width 55 height 13
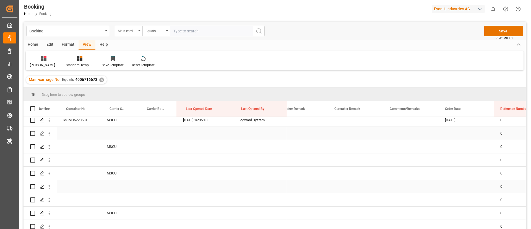
scroll to position [41, 0]
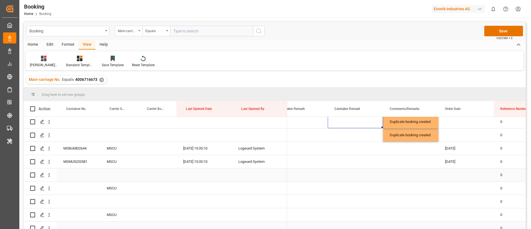
click at [412, 174] on div "Press SPACE to select this row." at bounding box center [410, 174] width 55 height 13
type input "Duplicate booking created"
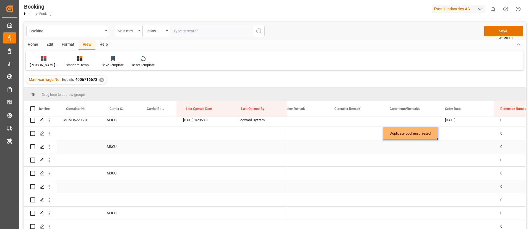
click at [417, 149] on div "Press SPACE to select this row." at bounding box center [410, 146] width 55 height 13
click at [416, 130] on div "Duplicate booking created" at bounding box center [410, 133] width 55 height 13
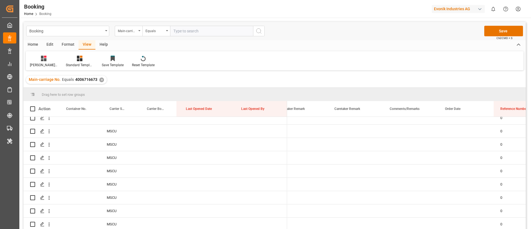
scroll to position [738, 0]
drag, startPoint x: 437, startPoint y: 139, endPoint x: 422, endPoint y: 226, distance: 87.9
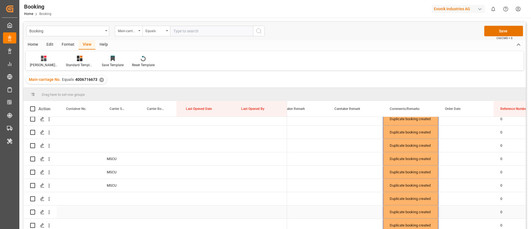
scroll to position [29, 0]
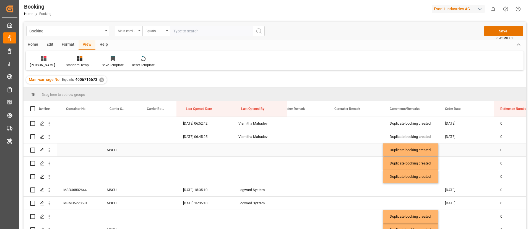
click at [349, 153] on div "Press SPACE to select this row." at bounding box center [355, 149] width 55 height 13
click at [498, 32] on button "Save" at bounding box center [503, 31] width 39 height 11
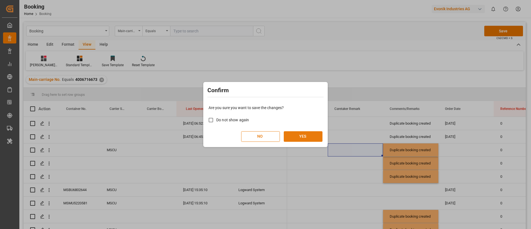
click at [303, 138] on button "YES" at bounding box center [303, 136] width 39 height 11
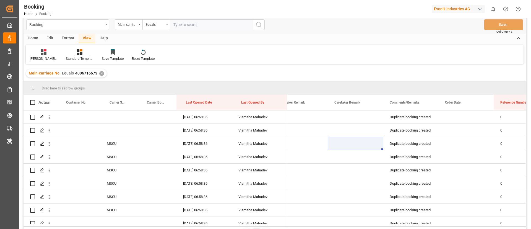
scroll to position [0, 0]
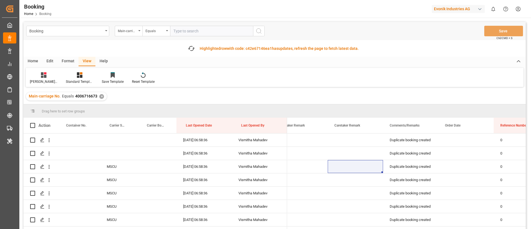
click at [204, 28] on input "text" at bounding box center [211, 31] width 83 height 11
paste input "4006661265"
type input "4006661265"
click at [257, 32] on icon "search button" at bounding box center [258, 31] width 7 height 7
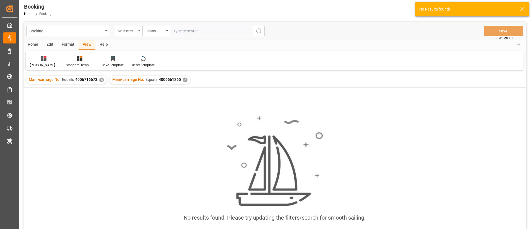
click at [100, 79] on div "✕" at bounding box center [101, 79] width 5 height 5
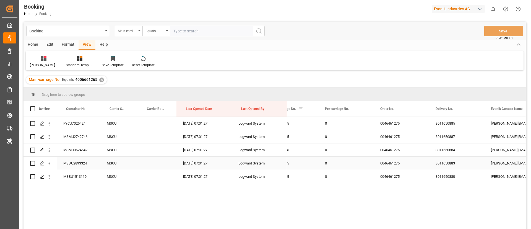
scroll to position [0, 742]
click at [445, 125] on div "3011650885" at bounding box center [456, 123] width 55 height 13
click at [454, 135] on div "3011650887" at bounding box center [456, 136] width 55 height 13
click at [452, 153] on div "3011650884" at bounding box center [456, 149] width 55 height 13
click at [447, 161] on div "3011650883" at bounding box center [456, 162] width 55 height 13
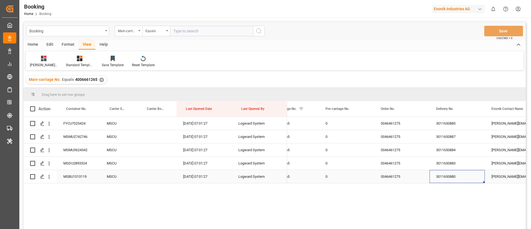
click at [445, 173] on div "3011650880" at bounding box center [456, 176] width 55 height 13
click at [218, 33] on input "text" at bounding box center [211, 31] width 83 height 11
paste input "4006651701"
type input "4006651701"
click at [255, 30] on button "search button" at bounding box center [259, 31] width 12 height 11
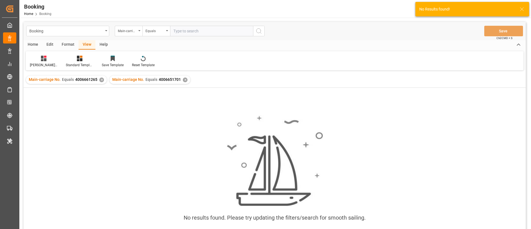
click at [101, 77] on div "✕" at bounding box center [101, 79] width 5 height 5
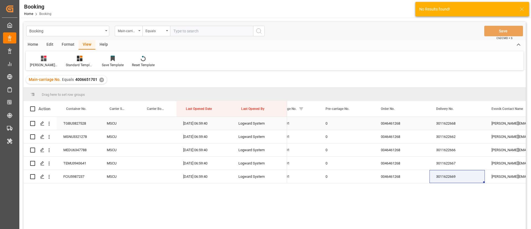
click at [446, 122] on div "3011622668" at bounding box center [456, 123] width 55 height 13
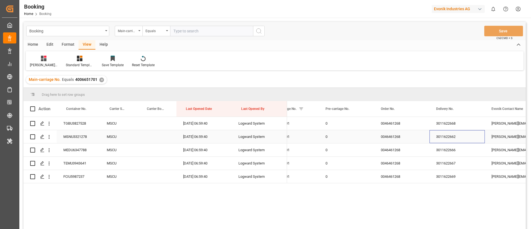
click at [443, 138] on div "3011622662" at bounding box center [456, 136] width 55 height 13
click at [452, 147] on div "3011622666" at bounding box center [456, 149] width 55 height 13
click at [448, 165] on div "3011622667" at bounding box center [456, 162] width 55 height 13
click at [453, 177] on div "3011622669" at bounding box center [456, 176] width 55 height 13
click at [221, 30] on input "text" at bounding box center [211, 31] width 83 height 11
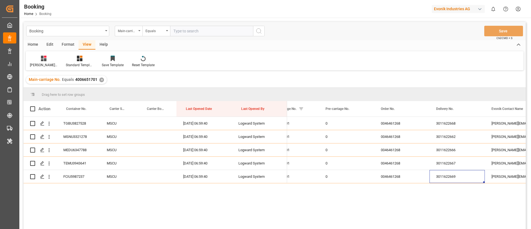
paste input "4006653658"
type input "4006653658"
click at [258, 31] on icon "search button" at bounding box center [258, 31] width 7 height 7
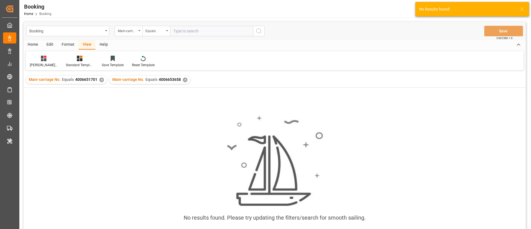
click at [100, 80] on div "✕" at bounding box center [101, 79] width 5 height 5
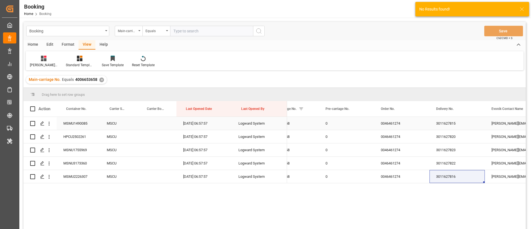
click at [449, 126] on div "3011627815" at bounding box center [456, 123] width 55 height 13
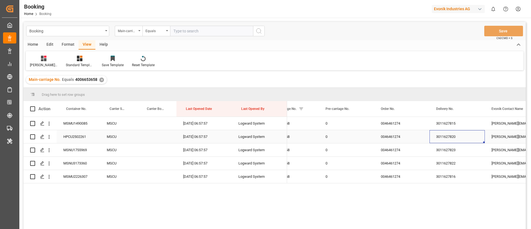
click at [447, 139] on div "3011627820" at bounding box center [456, 136] width 55 height 13
click at [448, 148] on div "3011627823" at bounding box center [456, 149] width 55 height 13
click at [453, 163] on div "3011627822" at bounding box center [456, 162] width 55 height 13
click at [444, 177] on div "3011627816" at bounding box center [456, 176] width 55 height 13
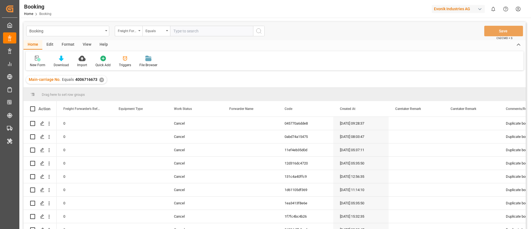
click at [101, 78] on div "✕" at bounding box center [101, 79] width 5 height 5
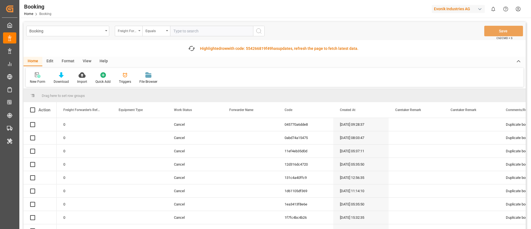
click at [135, 32] on div "Freight Forwarder's Reference No." at bounding box center [127, 30] width 19 height 6
click at [131, 31] on div "Freight Forwarder's Reference No." at bounding box center [127, 30] width 19 height 6
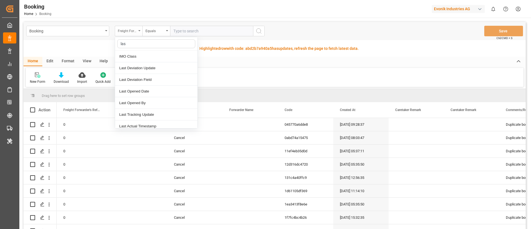
type input "last"
click at [143, 79] on div "Last Opened Date" at bounding box center [156, 80] width 82 height 12
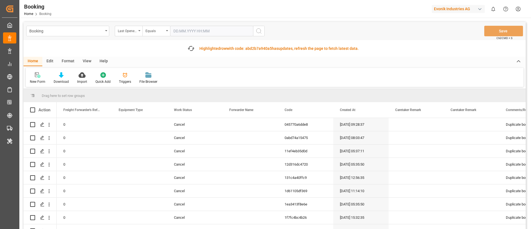
click at [187, 27] on input "text" at bounding box center [211, 31] width 83 height 11
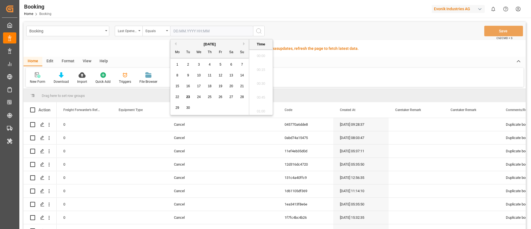
scroll to position [665, 0]
click at [189, 95] on span "23" at bounding box center [188, 97] width 4 height 4
type input "[DATE] 00:00"
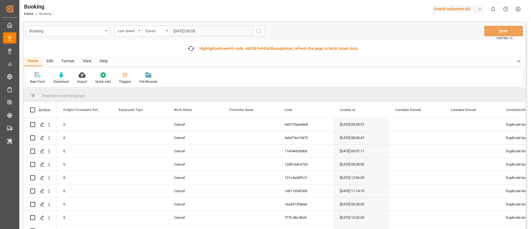
click at [258, 31] on icon "search button" at bounding box center [258, 31] width 7 height 7
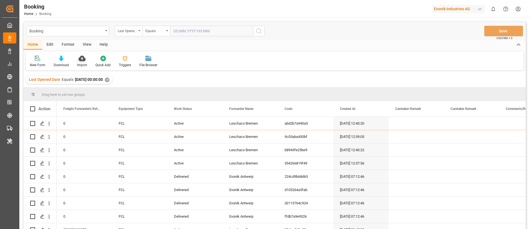
click at [84, 62] on div "Import" at bounding box center [82, 61] width 18 height 12
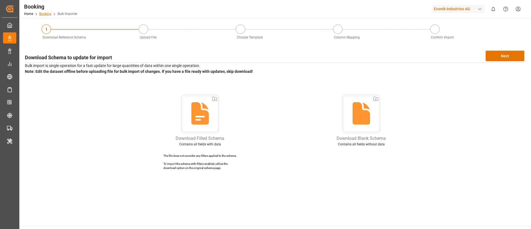
click at [46, 12] on link "Booking" at bounding box center [45, 14] width 12 height 4
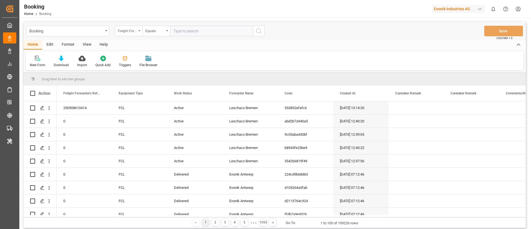
click at [132, 30] on div "Freight Forwarder's Reference No." at bounding box center [127, 30] width 19 height 6
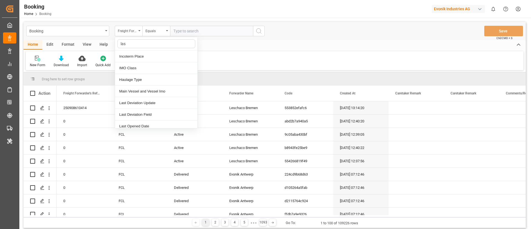
type input "last"
click at [153, 78] on div "Last Opened Date" at bounding box center [156, 80] width 82 height 12
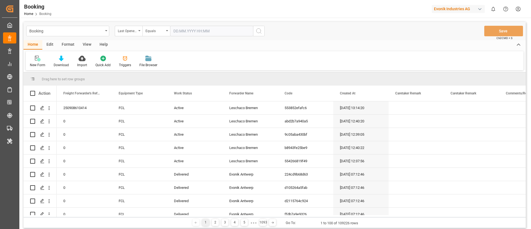
click at [189, 31] on input "text" at bounding box center [211, 31] width 83 height 11
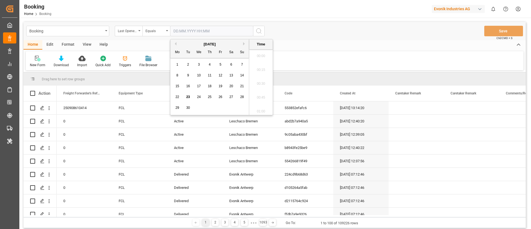
scroll to position [665, 0]
click at [189, 95] on span "23" at bounding box center [188, 97] width 4 height 4
type input "[DATE] 00:00"
click at [260, 31] on icon "search button" at bounding box center [258, 31] width 7 height 7
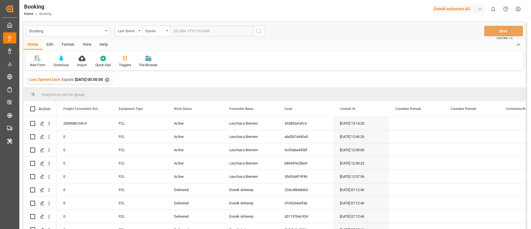
click at [82, 44] on div "View" at bounding box center [87, 44] width 17 height 9
click at [32, 61] on div at bounding box center [35, 58] width 11 height 6
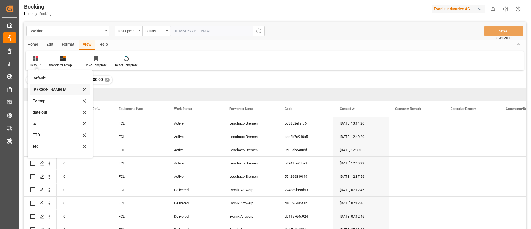
click at [52, 86] on div "[PERSON_NAME] M" at bounding box center [60, 89] width 61 height 11
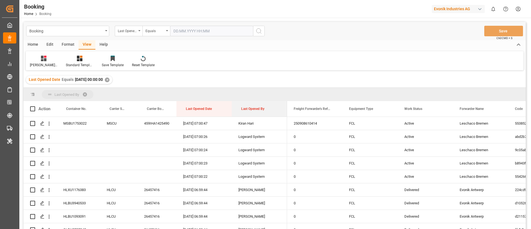
drag, startPoint x: 250, startPoint y: 104, endPoint x: 262, endPoint y: 100, distance: 12.9
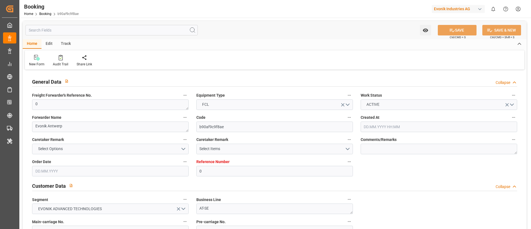
type input "[DATE] 06:55"
type input "[DATE]"
type input "[DATE] 00:00"
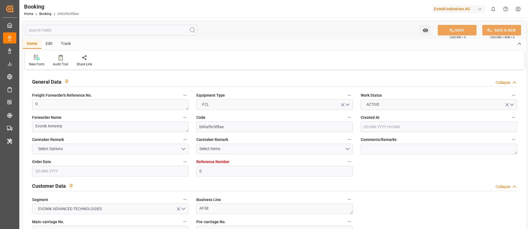
type input "[DATE] 15:35"
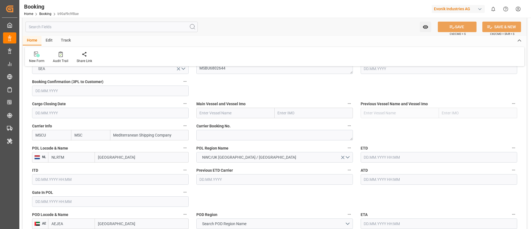
scroll to position [373, 0]
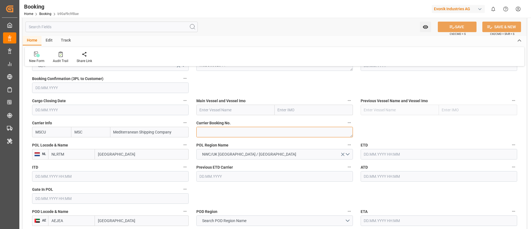
click at [219, 132] on textarea at bounding box center [274, 132] width 156 height 11
paste textarea "213B1937298"
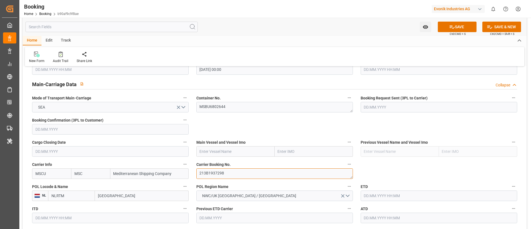
type textarea "213B1937298"
click at [210, 148] on input "text" at bounding box center [235, 151] width 78 height 11
paste input "MSC ILARIA"
click at [215, 164] on b "MSC ILARIA" at bounding box center [210, 163] width 21 height 4
type input "MSC ILARIA"
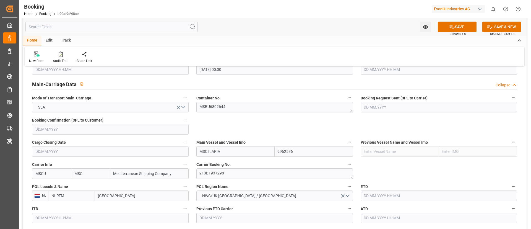
type input "9962586"
type input "MSC ILARIA"
click at [124, 190] on input "[GEOGRAPHIC_DATA]" at bounding box center [142, 195] width 94 height 11
paste input "[GEOGRAPHIC_DATA]"
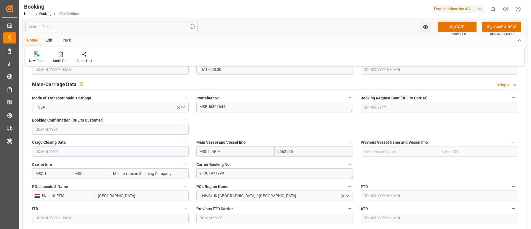
scroll to position [373, 0]
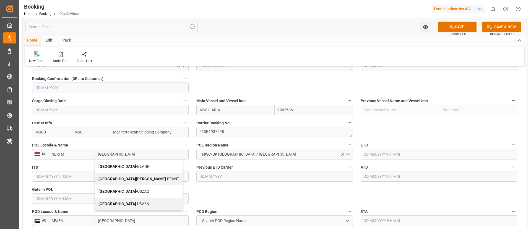
click at [118, 166] on span "Antwerp - BEANR" at bounding box center [123, 166] width 51 height 4
type input "[GEOGRAPHIC_DATA]"
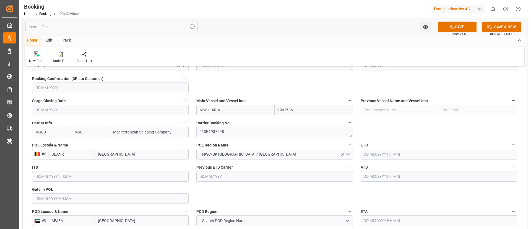
type input "BEANR"
click at [73, 198] on input "text" at bounding box center [110, 198] width 156 height 11
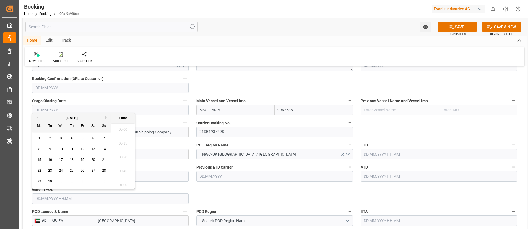
scroll to position [665, 0]
click at [83, 160] on span "19" at bounding box center [82, 160] width 4 height 4
type input "19.09.2025 00:00"
click at [223, 183] on div "Previous ETD Carrier" at bounding box center [274, 172] width 164 height 22
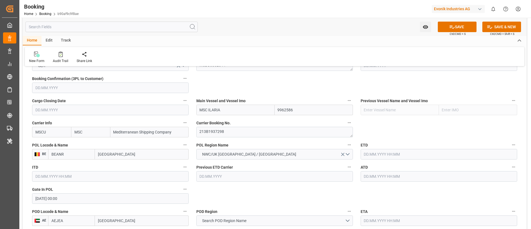
click at [389, 155] on input "text" at bounding box center [438, 154] width 156 height 11
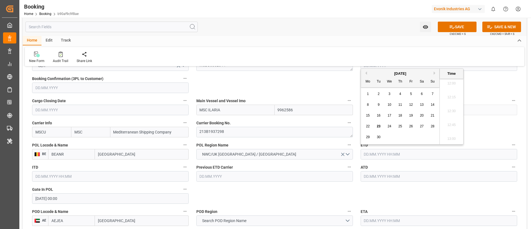
click at [379, 127] on span "23" at bounding box center [379, 126] width 4 height 4
type input "23.09.2025 00:00"
click at [383, 176] on input "text" at bounding box center [438, 176] width 156 height 11
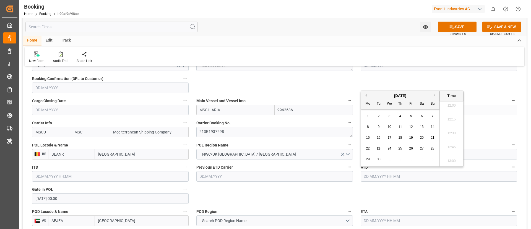
click at [379, 149] on span "23" at bounding box center [379, 148] width 4 height 4
type input "23.09.2025 00:00"
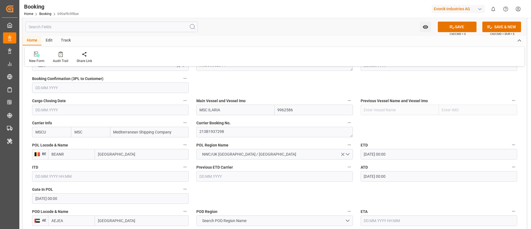
click at [411, 173] on input "23.09.2025 00:00" at bounding box center [438, 176] width 156 height 11
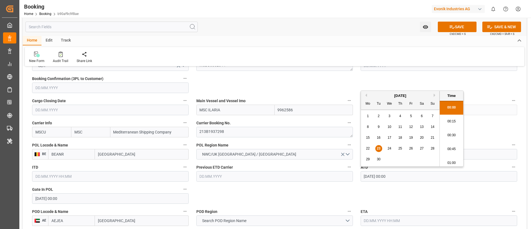
click at [411, 173] on input "23.09.2025 00:00" at bounding box center [438, 176] width 156 height 11
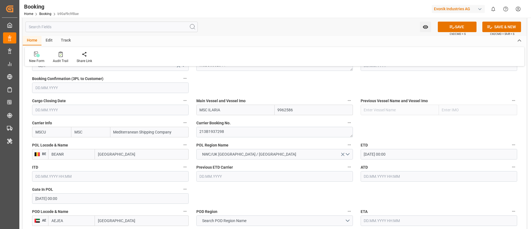
scroll to position [415, 0]
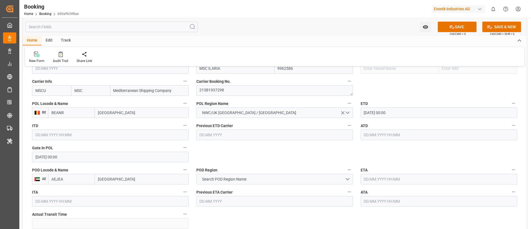
click at [116, 178] on input "Jebel Ali" at bounding box center [142, 179] width 94 height 11
click at [244, 180] on span "Search POD Region Name" at bounding box center [224, 179] width 50 height 6
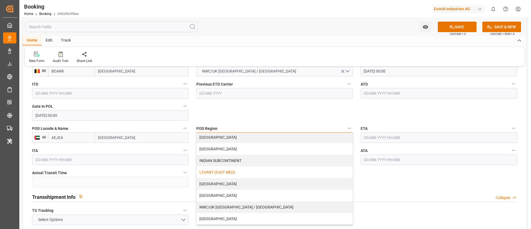
scroll to position [118, 0]
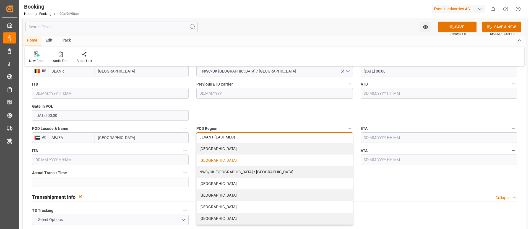
click at [225, 160] on div "MIDDLE EAST" at bounding box center [275, 160] width 156 height 12
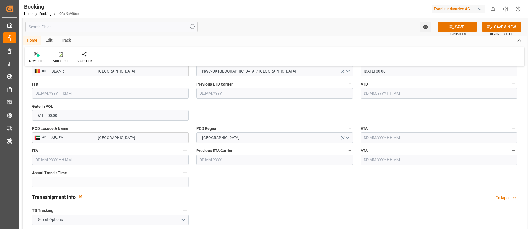
click at [386, 137] on input "text" at bounding box center [438, 137] width 156 height 11
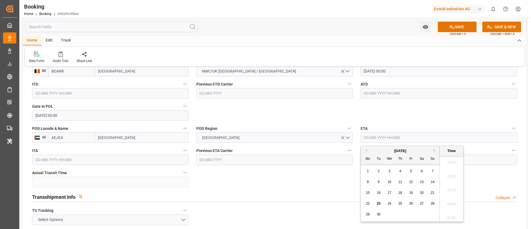
scroll to position [665, 0]
click at [435, 150] on button "Next Month" at bounding box center [434, 149] width 3 height 3
click at [420, 203] on span "25" at bounding box center [422, 203] width 4 height 4
type input "25.10.2025 00:00"
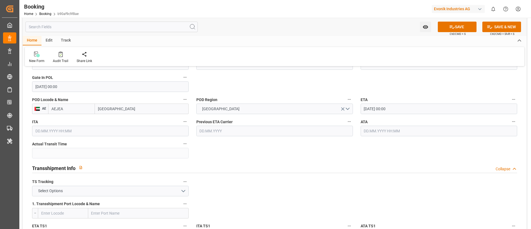
scroll to position [498, 0]
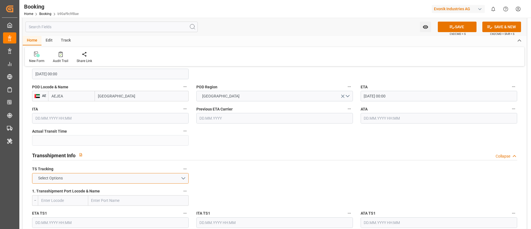
click at [123, 176] on button "Select Options" at bounding box center [110, 178] width 156 height 11
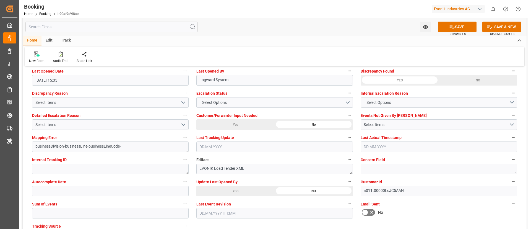
scroll to position [1037, 0]
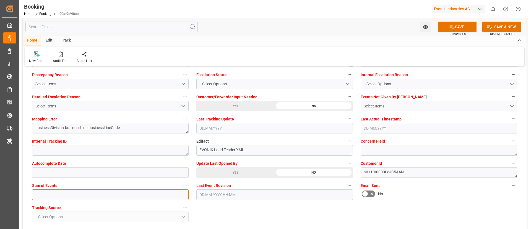
click at [138, 192] on input "text" at bounding box center [110, 194] width 156 height 11
type input "0"
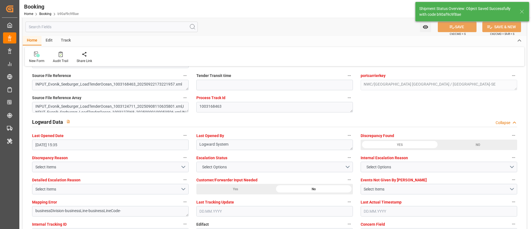
type input "23.09.2025 00:00"
type input "25.10.2025 00:00"
type input "[DATE] 07:02"
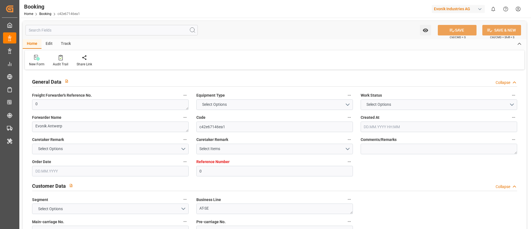
type input "0"
type input "MSC"
type input "Mediterranean Shipping Company"
type input "NLRTM"
type input "AEJEA"
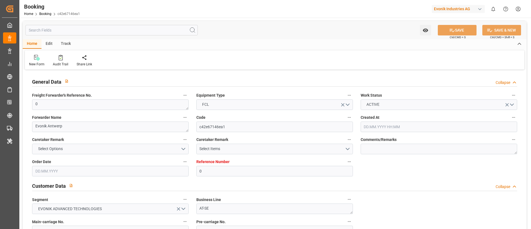
type input "[DATE] 06:55"
type input "[DATE]"
type input "[DATE] 00:00"
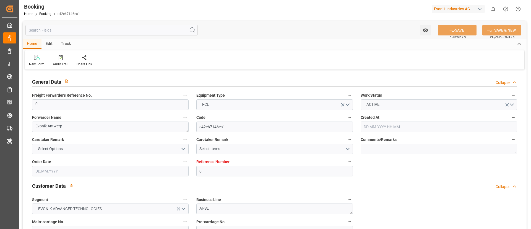
type input "[DATE] 15:35"
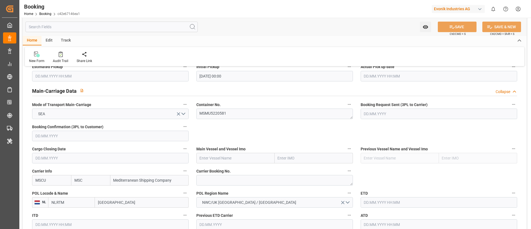
scroll to position [332, 0]
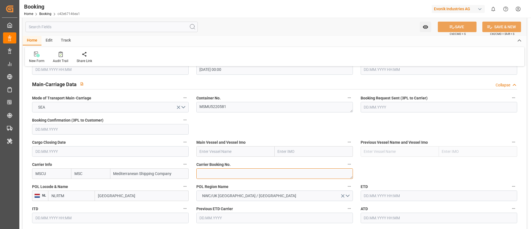
click at [216, 172] on textarea at bounding box center [274, 173] width 156 height 11
paste textarea "213B1937298"
type textarea "213B1937298"
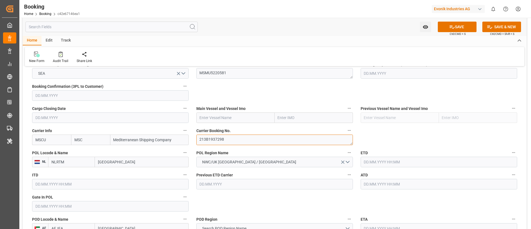
scroll to position [373, 0]
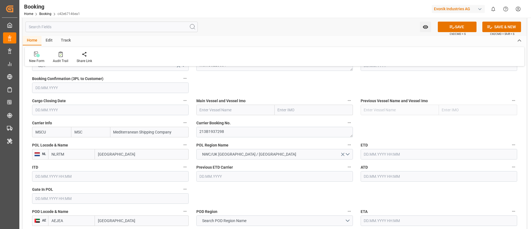
click at [214, 115] on input "text" at bounding box center [235, 109] width 78 height 11
click at [215, 115] on input "text" at bounding box center [235, 109] width 78 height 11
paste input "MSC ILARIA"
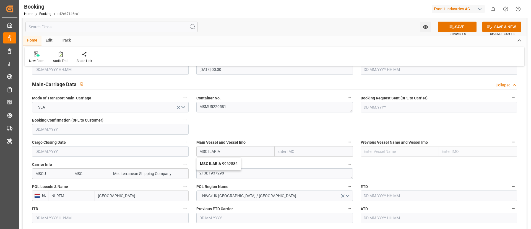
click at [218, 164] on b "MSC ILARIA" at bounding box center [210, 163] width 21 height 4
type input "MSC ILARIA"
type input "9962586"
click at [126, 195] on input "[GEOGRAPHIC_DATA]" at bounding box center [142, 195] width 94 height 11
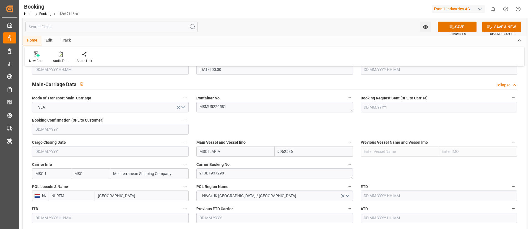
paste input "[GEOGRAPHIC_DATA]"
type input "[GEOGRAPHIC_DATA]"
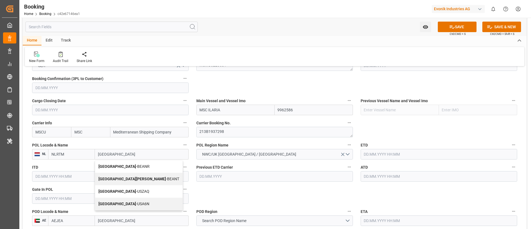
click at [118, 164] on span "Antwerp - BEANR" at bounding box center [123, 166] width 51 height 4
type input "BEANR"
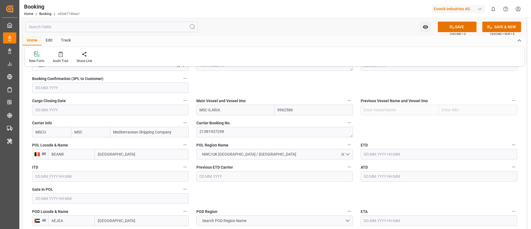
type input "[GEOGRAPHIC_DATA]"
click at [73, 199] on input "text" at bounding box center [110, 198] width 156 height 11
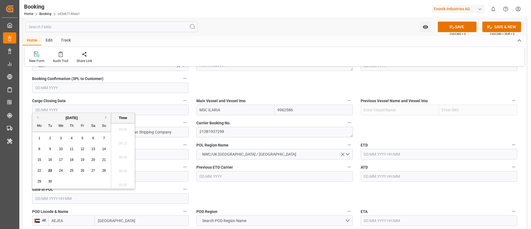
scroll to position [665, 0]
click at [93, 160] on span "20" at bounding box center [93, 160] width 4 height 4
type input "20.09.2025 00:00"
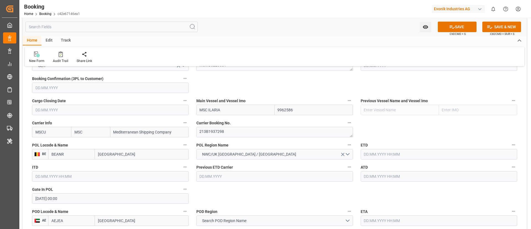
click at [388, 154] on input "text" at bounding box center [438, 154] width 156 height 11
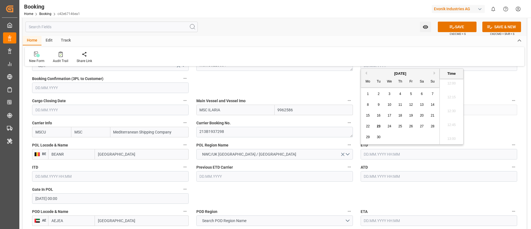
click at [379, 125] on span "23" at bounding box center [379, 126] width 4 height 4
type input "23.09.2025 00:00"
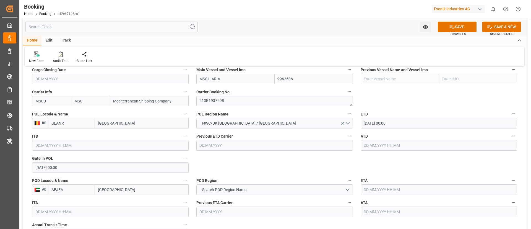
scroll to position [415, 0]
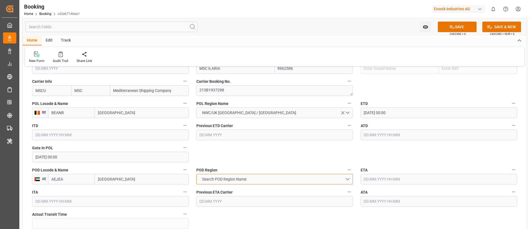
click at [249, 181] on span "Search POD Region Name" at bounding box center [224, 179] width 50 height 6
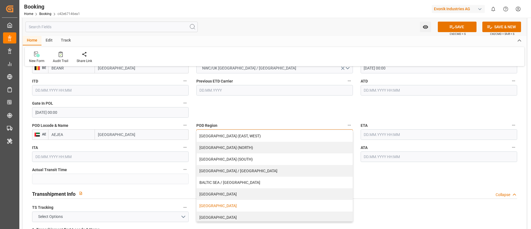
scroll to position [498, 0]
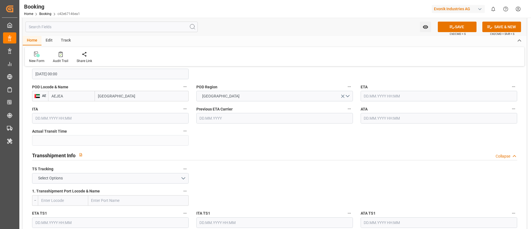
click at [384, 92] on input "text" at bounding box center [438, 96] width 156 height 11
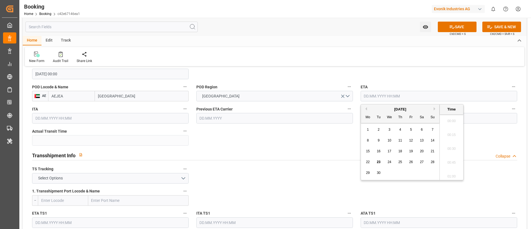
click at [434, 108] on button "Next Month" at bounding box center [434, 108] width 3 height 3
click at [421, 161] on span "25" at bounding box center [422, 162] width 4 height 4
type input "25.10.2025 00:00"
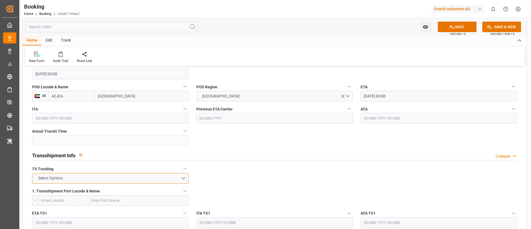
click at [129, 180] on button "Select Options" at bounding box center [110, 178] width 156 height 11
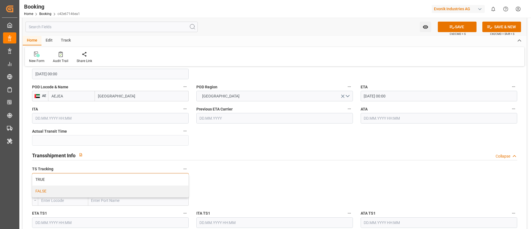
drag, startPoint x: 113, startPoint y: 191, endPoint x: 129, endPoint y: 188, distance: 16.3
click at [113, 192] on div "FALSE" at bounding box center [110, 191] width 156 height 12
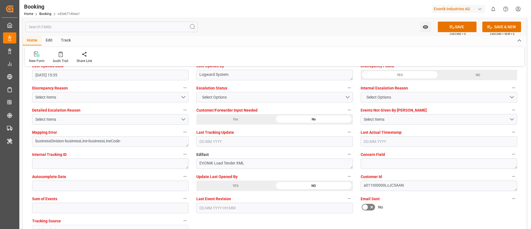
scroll to position [1037, 0]
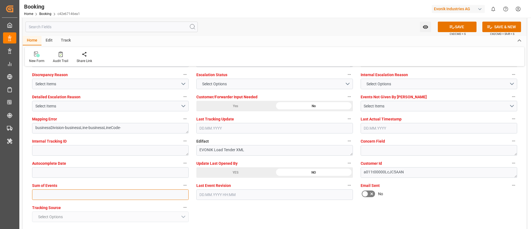
click at [126, 194] on input "text" at bounding box center [110, 194] width 156 height 11
type input "0"
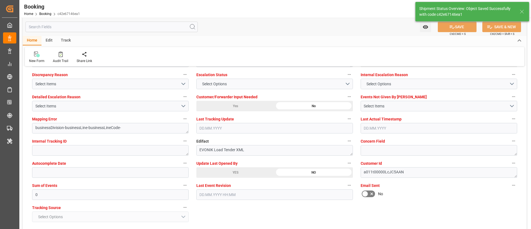
type textarea "Vismitha Mahadev"
type textarea "businessDivision-businessLine-"
type input "23.09.2025 00:00"
type input "25.10.2025 00:00"
type input "23.09.2025 07:03"
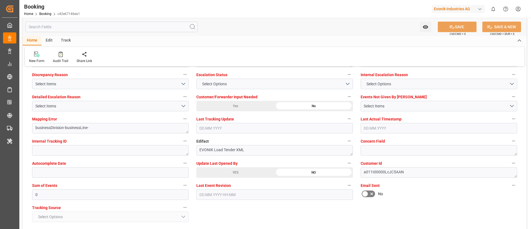
scroll to position [995, 0]
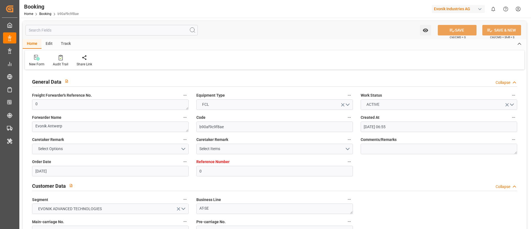
type input "[DATE] 06:55"
type input "[DATE]"
type input "[DATE] 00:00"
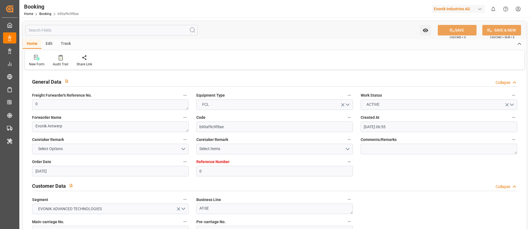
type input "[DATE] 15:35"
click at [46, 16] on div "Home Booking b90af9c9f8ae" at bounding box center [51, 14] width 54 height 6
click at [51, 13] on link "Booking" at bounding box center [45, 14] width 12 height 4
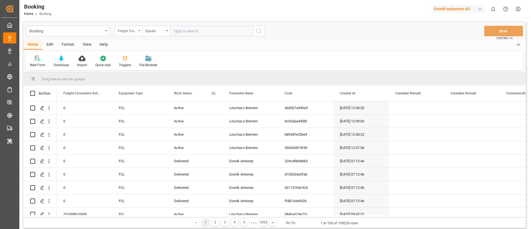
click at [131, 30] on div "Freight Forwarder's Reference No." at bounding box center [127, 30] width 19 height 6
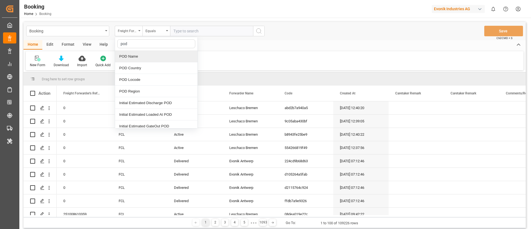
click at [138, 57] on div "POD Name" at bounding box center [156, 57] width 82 height 12
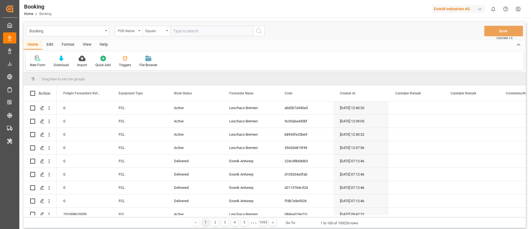
click at [197, 31] on input "text" at bounding box center [211, 31] width 83 height 11
paste input "[GEOGRAPHIC_DATA]"
type input "[GEOGRAPHIC_DATA]"
click at [258, 32] on icon "search button" at bounding box center [258, 31] width 7 height 7
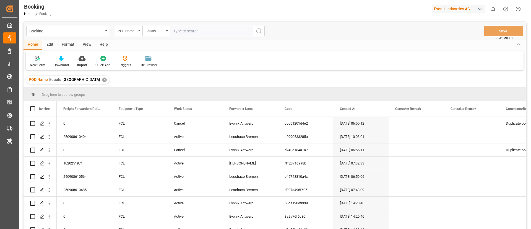
click at [87, 43] on div "View" at bounding box center [87, 44] width 17 height 9
click at [42, 60] on div "Default" at bounding box center [35, 61] width 19 height 12
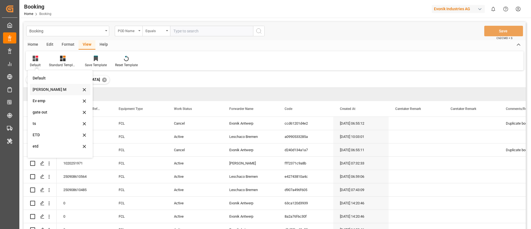
click at [52, 87] on div "[PERSON_NAME] M" at bounding box center [57, 90] width 48 height 6
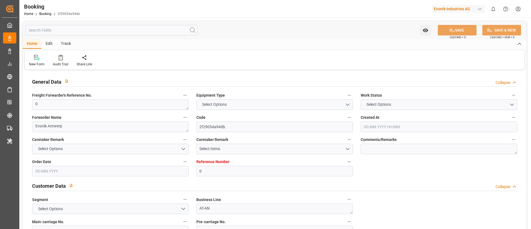
type input "0"
type input "MSC"
type input "Mediterranean Shipping Company"
type input "NLRTM"
type input "Mobil, [GEOGRAPHIC_DATA]"
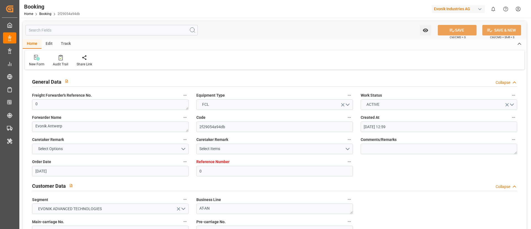
type input "[DATE] 12:59"
type input "[DATE]"
type input "[DATE] 07:01"
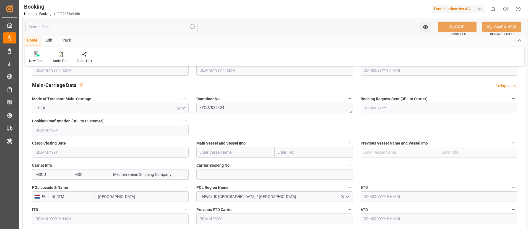
scroll to position [332, 0]
click at [228, 152] on textarea at bounding box center [274, 173] width 156 height 11
paste textarea "213B1918031"
type textarea "213B1918031"
click at [219, 151] on input "text" at bounding box center [235, 151] width 78 height 11
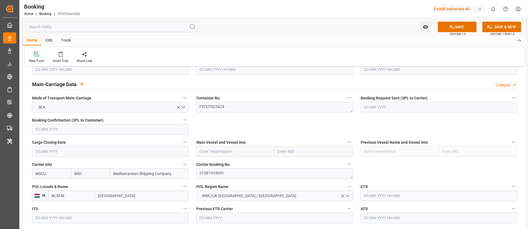
paste input "MSC SWEDEN VI"
click at [219, 152] on b "MSC SWEDEN VI" at bounding box center [214, 163] width 29 height 4
type input "MSC SWEDEN VI"
type input "9231262"
type input "MSC SWEDEN VI"
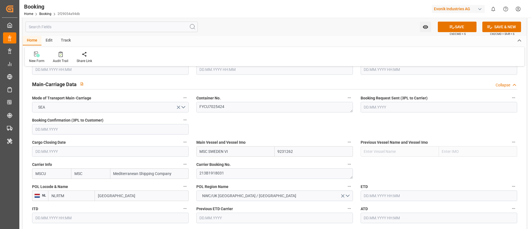
click at [119, 152] on input "[GEOGRAPHIC_DATA]" at bounding box center [142, 195] width 94 height 11
paste input "[GEOGRAPHIC_DATA]"
type input "[GEOGRAPHIC_DATA]"
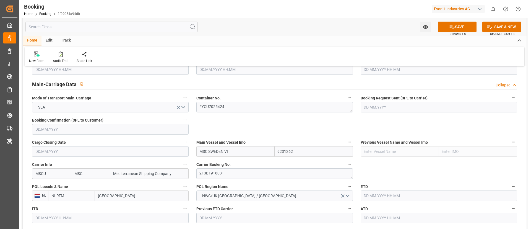
scroll to position [415, 0]
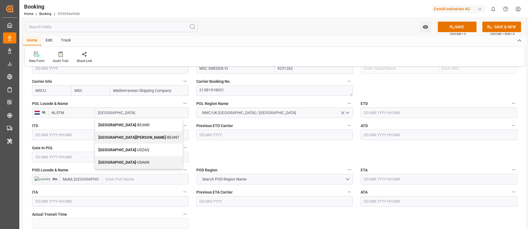
click at [120, 124] on span "Antwerp - BEANR" at bounding box center [123, 124] width 51 height 4
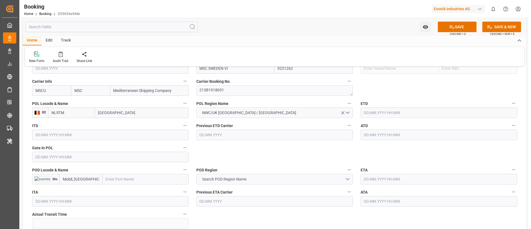
type input "BEANR"
type input "[GEOGRAPHIC_DATA]"
click at [64, 152] on input "text" at bounding box center [110, 156] width 156 height 11
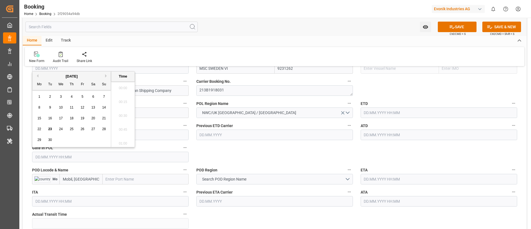
scroll to position [665, 0]
click at [38, 75] on button "Previous Month" at bounding box center [36, 75] width 3 height 3
click at [59, 129] on span "23" at bounding box center [61, 129] width 4 height 4
type input "[DATE] 00:00"
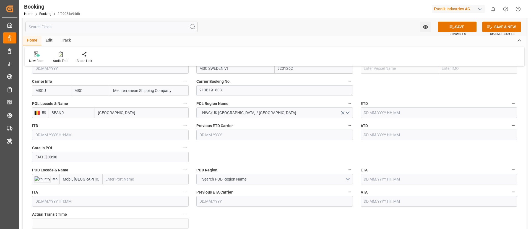
click at [354, 113] on input "text" at bounding box center [438, 112] width 156 height 11
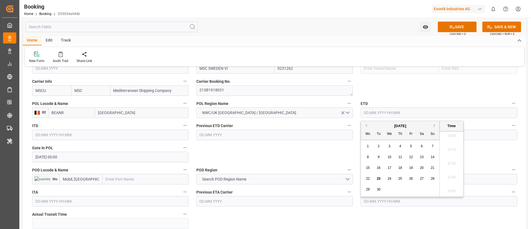
click at [111, 152] on input "[DATE] 00:00" at bounding box center [110, 156] width 156 height 11
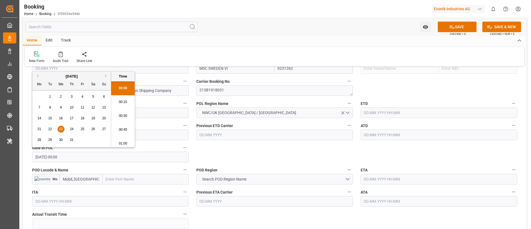
click at [354, 113] on input "text" at bounding box center [438, 112] width 156 height 11
paste input "[DATE] 00:00"
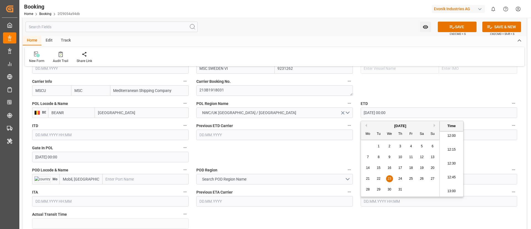
click at [354, 152] on span "28" at bounding box center [368, 189] width 4 height 4
type input "[DATE] 00:00"
click at [354, 112] on input "[DATE] 00:00" at bounding box center [438, 112] width 156 height 11
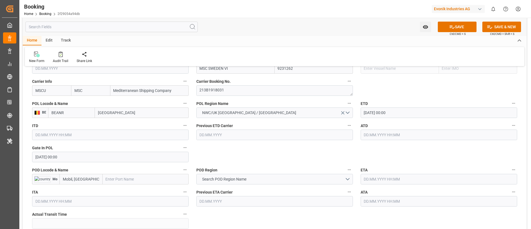
click at [354, 138] on input "text" at bounding box center [438, 134] width 156 height 11
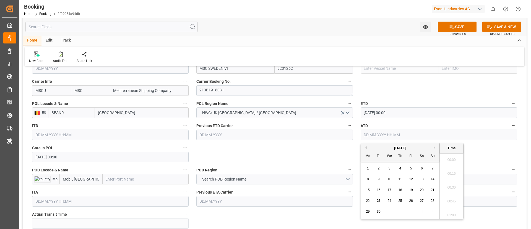
paste input "[DATE] 00:00"
type input "[DATE] 00:00"
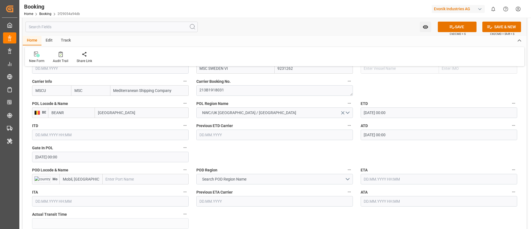
scroll to position [456, 0]
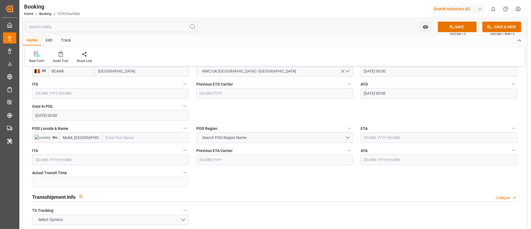
click at [124, 138] on input "text" at bounding box center [146, 137] width 86 height 11
paste input "Mobile"
click at [119, 148] on span "Mobile - USMOB" at bounding box center [119, 149] width 27 height 4
type input "Mobile"
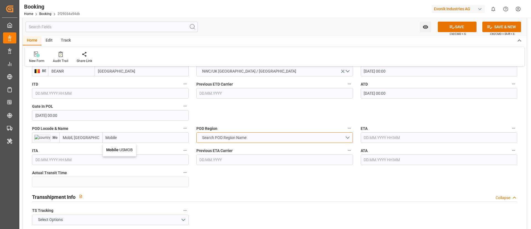
click at [230, 137] on span "Search POD Region Name" at bounding box center [224, 138] width 50 height 6
type input "USMOB"
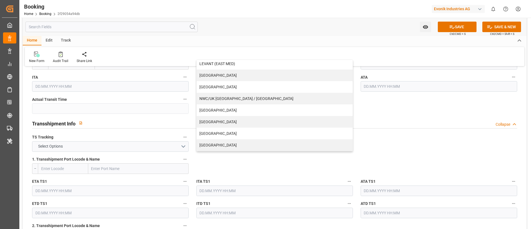
scroll to position [539, 0]
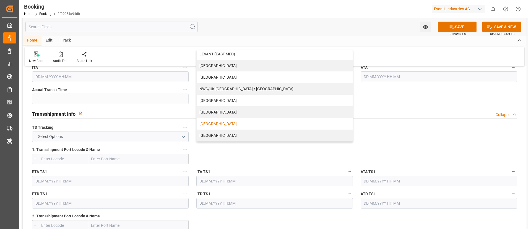
click at [218, 125] on div "[GEOGRAPHIC_DATA]" at bounding box center [275, 124] width 156 height 12
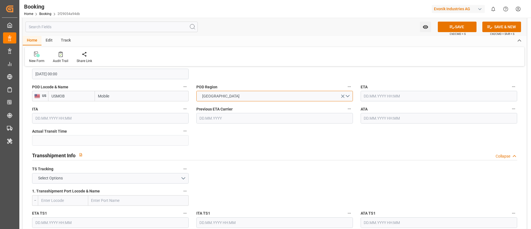
scroll to position [456, 0]
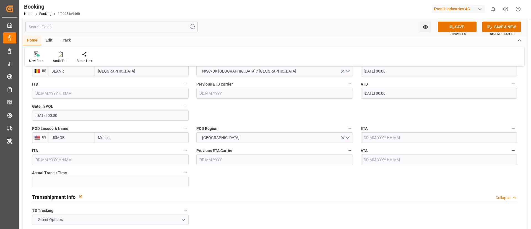
click at [354, 135] on input "text" at bounding box center [438, 137] width 156 height 11
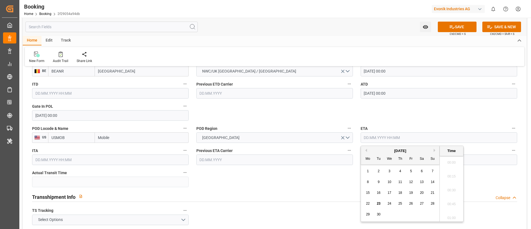
click at [354, 150] on button "Previous Month" at bounding box center [365, 149] width 3 height 3
click at [354, 152] on span "25" at bounding box center [368, 214] width 4 height 4
type input "[DATE] 00:00"
click at [354, 137] on input "[DATE] 00:00" at bounding box center [438, 137] width 156 height 11
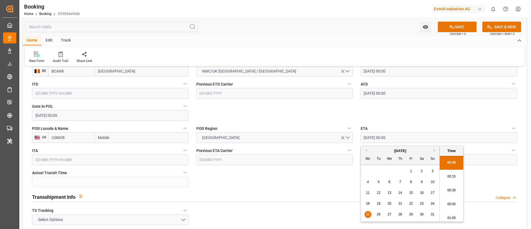
click at [354, 137] on input "[DATE] 00:00" at bounding box center [438, 137] width 156 height 11
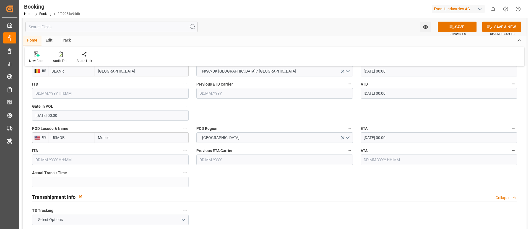
click at [354, 152] on input "text" at bounding box center [438, 159] width 156 height 11
paste input "[DATE] 00:00"
type input "[DATE] 00:00"
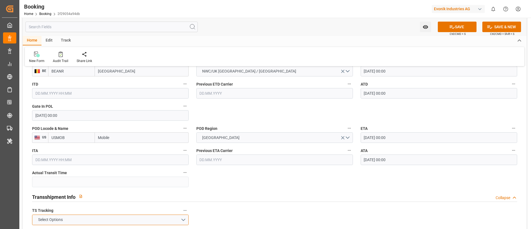
click at [148, 152] on button "Select Options" at bounding box center [110, 219] width 156 height 11
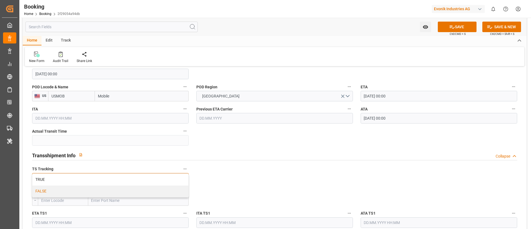
click at [119, 152] on div "FALSE" at bounding box center [110, 191] width 156 height 12
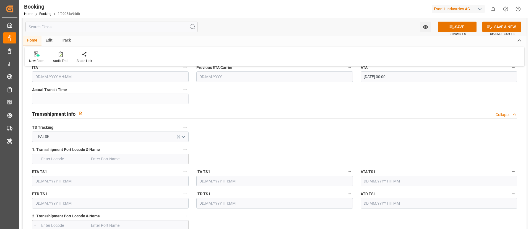
scroll to position [788, 0]
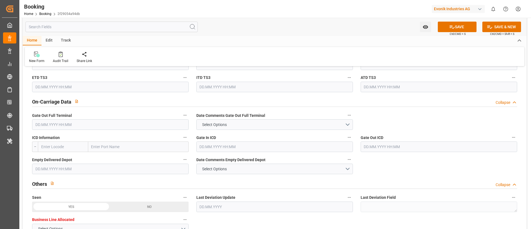
click at [67, 124] on input "text" at bounding box center [110, 124] width 156 height 11
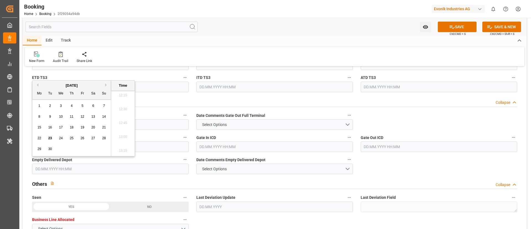
scroll to position [746, 0]
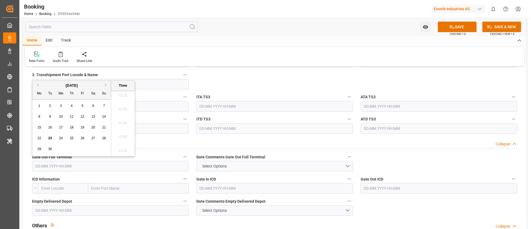
click at [36, 85] on button "Previous Month" at bounding box center [36, 84] width 3 height 3
click at [53, 149] on div "26" at bounding box center [50, 149] width 7 height 7
type input "[DATE] 00:00"
click at [80, 152] on input "[DATE] 00:00" at bounding box center [110, 166] width 156 height 11
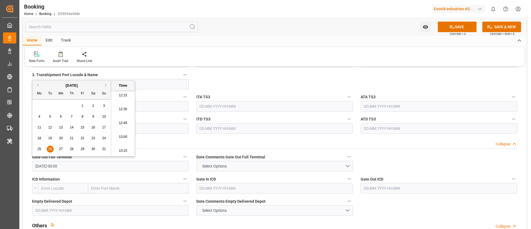
click at [80, 152] on input "[DATE] 00:00" at bounding box center [110, 166] width 156 height 11
click at [79, 152] on input "text" at bounding box center [110, 210] width 156 height 11
paste input "[DATE] 00:00"
type input "[DATE] 00:00"
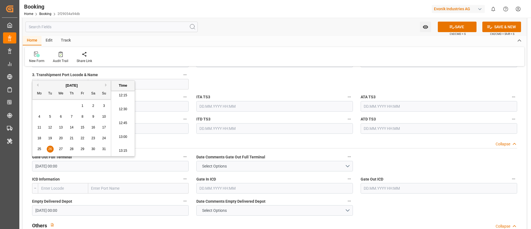
click at [242, 44] on div "Home Edit Track" at bounding box center [275, 40] width 504 height 9
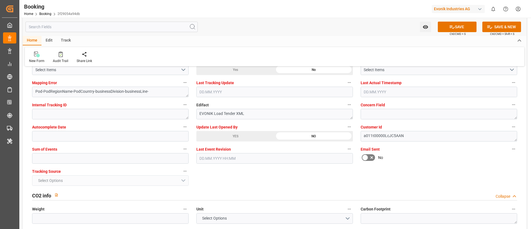
scroll to position [1078, 0]
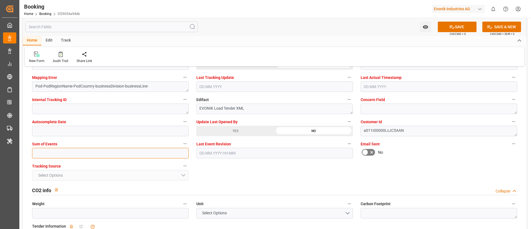
click at [117, 151] on input "text" at bounding box center [110, 153] width 156 height 11
type input "0"
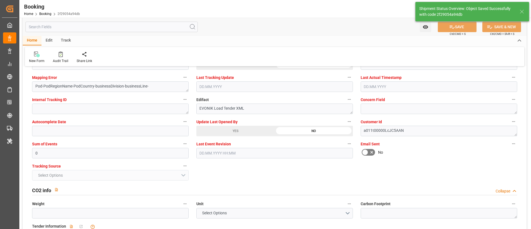
type textarea "NWC/[GEOGRAPHIC_DATA] [GEOGRAPHIC_DATA] Continent / [GEOGRAPHIC_DATA]-AN"
type textarea "Vismitha Mahadev"
type textarea "businessDivision-businessLine-"
type input "28"
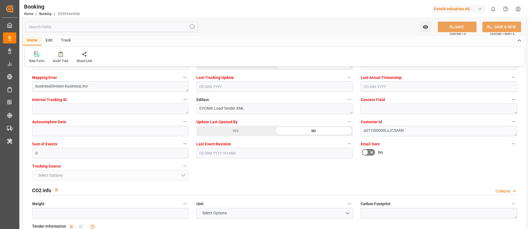
type input "[DATE] 00:00"
type input "23.09.2025 07:15"
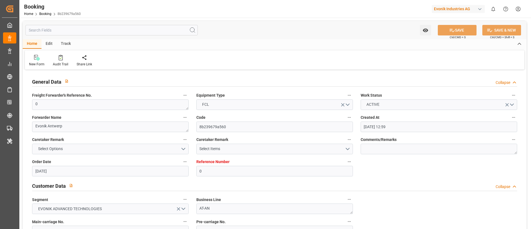
paste textarea "213B1918031"
type textarea "213B1918031"
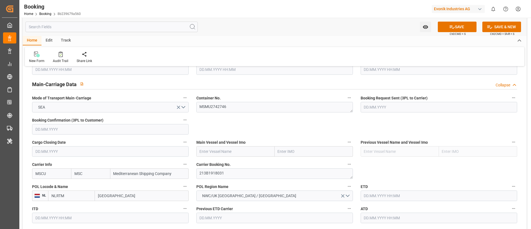
click at [221, 152] on input "text" at bounding box center [235, 151] width 78 height 11
paste input "MSC SWEDEN VI"
click at [215, 152] on b "MSC SWEDEN VI" at bounding box center [214, 163] width 29 height 4
type input "MSC SWEDEN VI"
type input "9231262"
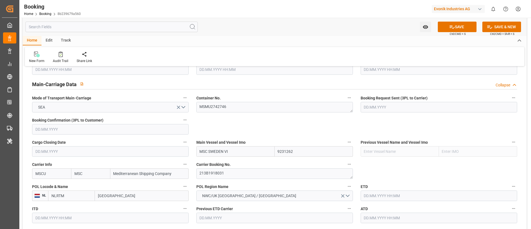
type input "MSC SWEDEN VI"
click at [241, 149] on input "MSC SWEDEN VI" at bounding box center [235, 151] width 78 height 11
click at [122, 152] on input "[GEOGRAPHIC_DATA]" at bounding box center [142, 195] width 94 height 11
paste input "[GEOGRAPHIC_DATA]"
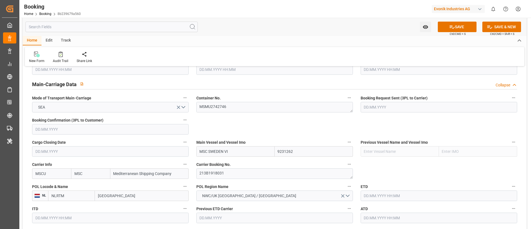
scroll to position [373, 0]
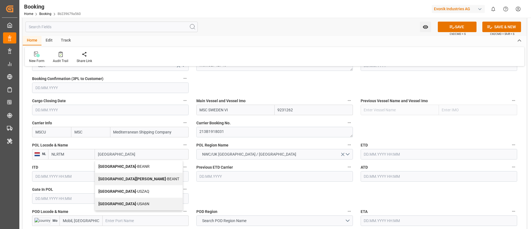
drag, startPoint x: 122, startPoint y: 164, endPoint x: 267, endPoint y: 161, distance: 144.6
click at [122, 152] on span "Antwerp - BEANR" at bounding box center [123, 166] width 51 height 4
type input "[GEOGRAPHIC_DATA]"
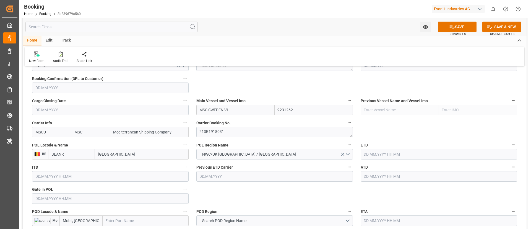
type input "BEANR"
click at [58, 152] on input "text" at bounding box center [110, 198] width 156 height 11
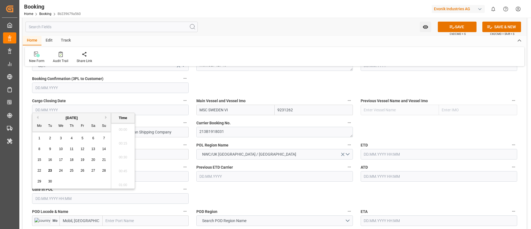
scroll to position [679, 0]
click at [37, 116] on button "Previous Month" at bounding box center [36, 117] width 3 height 3
click at [38, 118] on button "Previous Month" at bounding box center [36, 117] width 3 height 3
click at [63, 152] on div "23" at bounding box center [61, 170] width 7 height 7
type input "[DATE] 00:00"
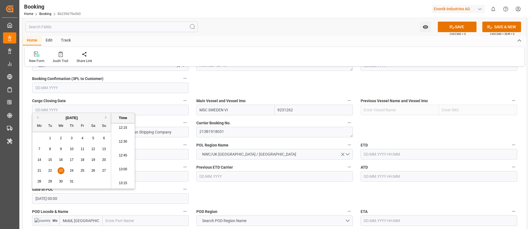
click at [69, 152] on input "[DATE] 00:00" at bounding box center [110, 198] width 156 height 11
click at [69, 152] on input "23.07.2025 00:00" at bounding box center [110, 198] width 156 height 11
click at [354, 152] on input "text" at bounding box center [438, 154] width 156 height 11
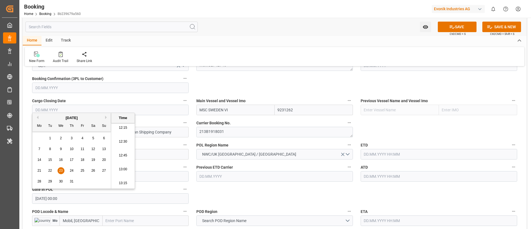
paste input "23.07.2025 00:00"
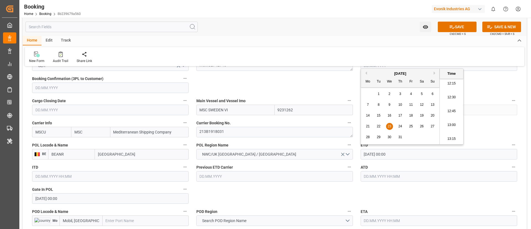
click at [354, 137] on div "28" at bounding box center [367, 137] width 7 height 7
type input "28.07.2025 00:00"
click at [354, 151] on input "28.07.2025 00:00" at bounding box center [438, 154] width 156 height 11
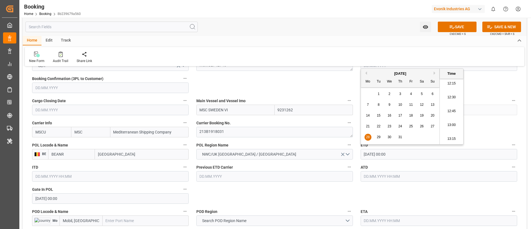
click at [354, 152] on input "text" at bounding box center [438, 176] width 156 height 11
paste input "28.07.2025 00:00"
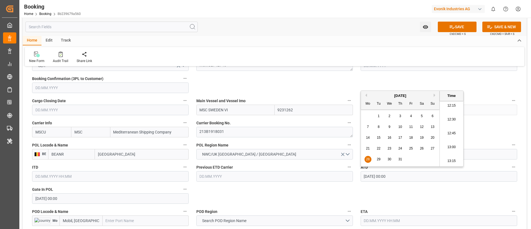
type input "28.07.2025 00:00"
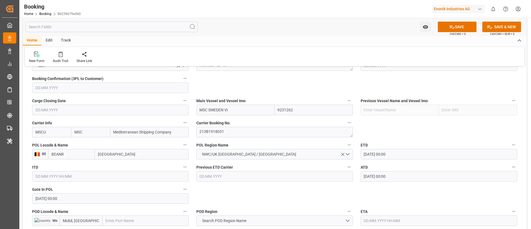
scroll to position [415, 0]
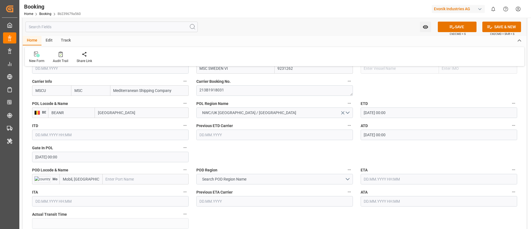
click at [122, 152] on input "text" at bounding box center [146, 179] width 86 height 11
paste input "Mobile"
type input "Mobile"
click at [120, 152] on span "Mobile - USMOB" at bounding box center [119, 191] width 27 height 4
type input "USMOB"
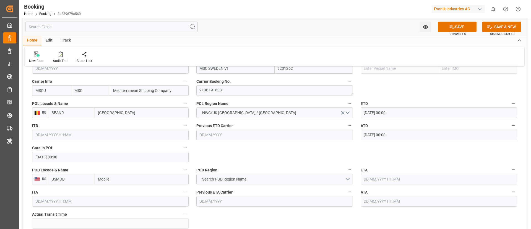
type input "Mobile"
click at [240, 152] on span "Search POD Region Name" at bounding box center [224, 179] width 50 height 6
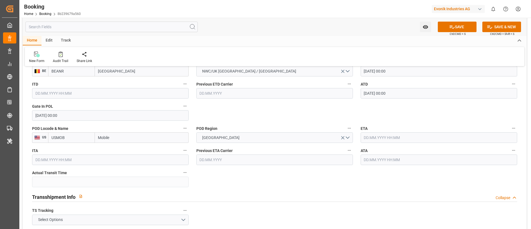
click at [354, 137] on input "text" at bounding box center [438, 137] width 156 height 11
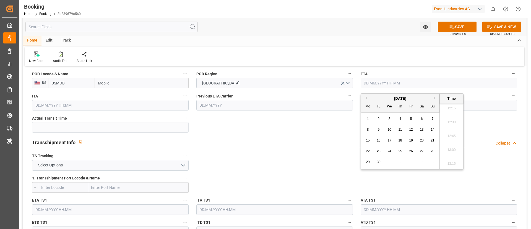
scroll to position [415, 0]
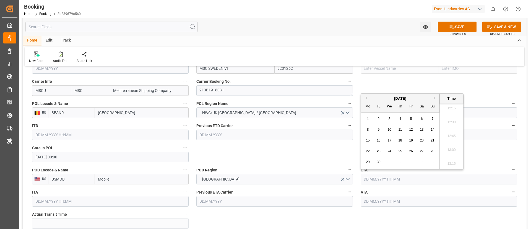
click at [354, 98] on button "Previous Month" at bounding box center [365, 97] width 3 height 3
click at [354, 152] on span "28" at bounding box center [400, 162] width 4 height 4
click at [354, 152] on span "25" at bounding box center [368, 162] width 4 height 4
type input "[DATE] 00:00"
click at [354, 152] on input "[DATE] 00:00" at bounding box center [438, 179] width 156 height 11
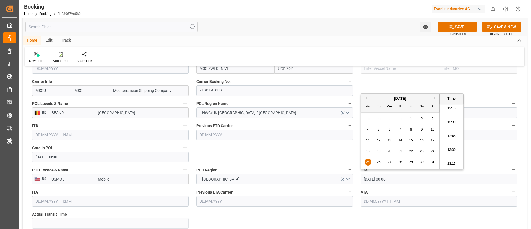
click at [354, 152] on input "[DATE] 00:00" at bounding box center [438, 179] width 156 height 11
click at [354, 152] on input "text" at bounding box center [438, 201] width 156 height 11
paste input "[DATE] 00:00"
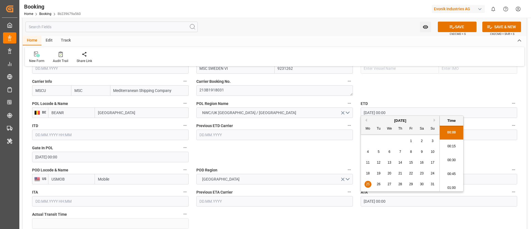
scroll to position [679, 0]
type input "[DATE] 00:00"
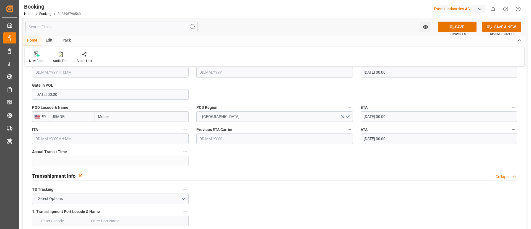
scroll to position [498, 0]
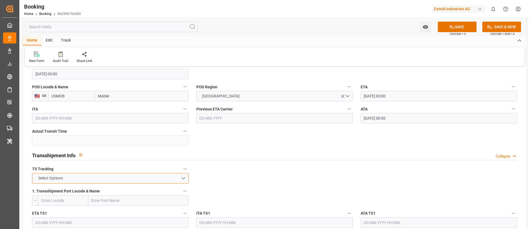
click at [141, 152] on button "Select Options" at bounding box center [110, 178] width 156 height 11
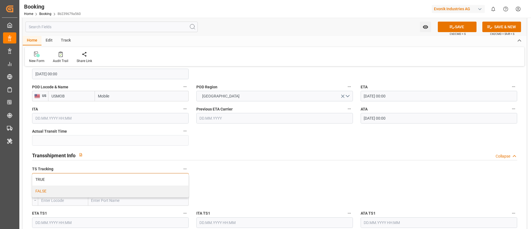
click at [130, 152] on div "FALSE" at bounding box center [110, 191] width 156 height 12
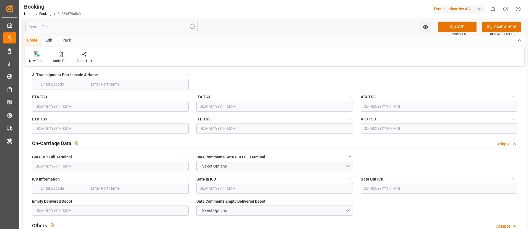
scroll to position [788, 0]
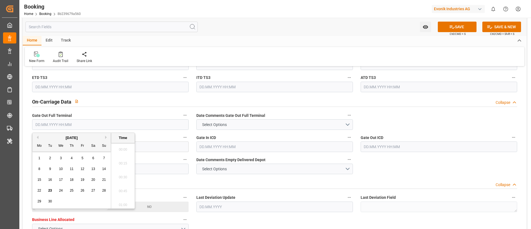
drag, startPoint x: 93, startPoint y: 124, endPoint x: 64, endPoint y: 139, distance: 33.0
click at [93, 124] on input "text" at bounding box center [110, 124] width 156 height 11
click at [37, 137] on button "Previous Month" at bounding box center [36, 136] width 3 height 3
click at [50, 152] on span "26" at bounding box center [50, 201] width 4 height 4
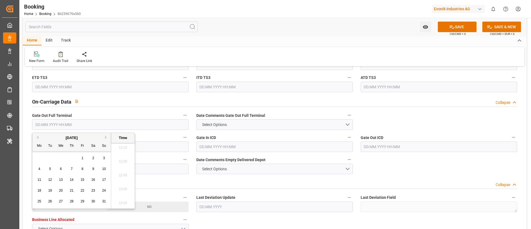
type input "[DATE] 00:00"
click at [88, 124] on input "[DATE] 00:00" at bounding box center [110, 124] width 156 height 11
click at [224, 42] on div "Home Edit Track" at bounding box center [275, 40] width 504 height 9
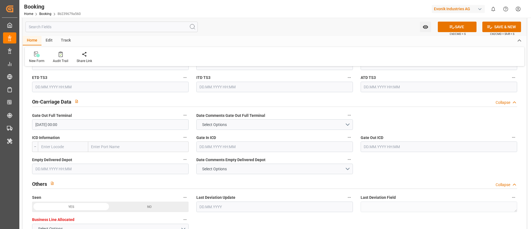
click at [108, 152] on input "text" at bounding box center [110, 168] width 156 height 11
paste input "[DATE] 00:00"
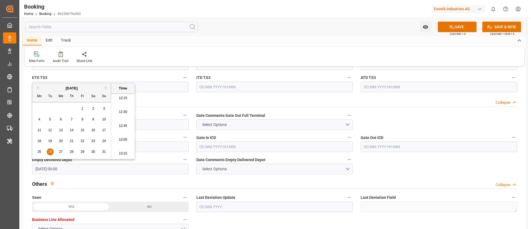
type input "[DATE] 00:00"
click at [263, 37] on div "Home Edit Track" at bounding box center [275, 40] width 504 height 9
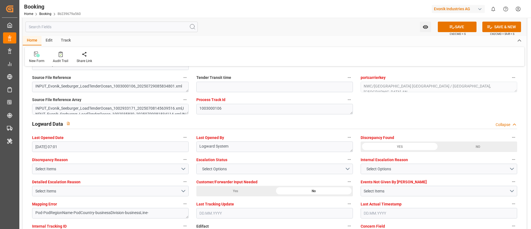
scroll to position [1037, 0]
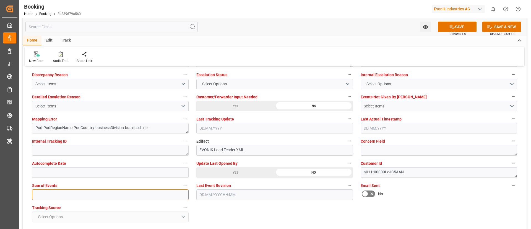
click at [134, 152] on input "text" at bounding box center [110, 194] width 156 height 11
type input "0"
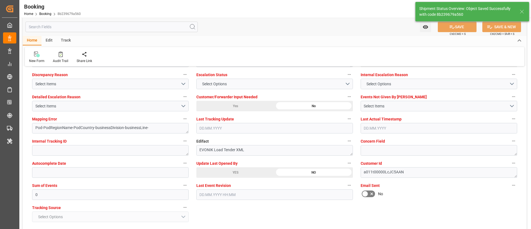
type textarea "NWC/[GEOGRAPHIC_DATA] [GEOGRAPHIC_DATA] Continent / [GEOGRAPHIC_DATA]-AN"
type textarea "Vismitha Mahadev"
type textarea "businessDivision-businessLine-"
type input "28"
type input "[DATE] 00:00"
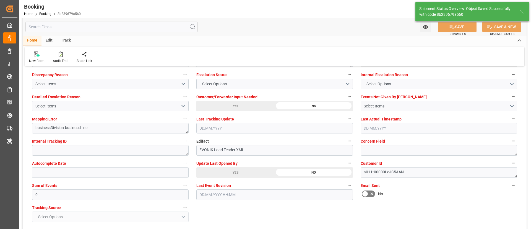
type input "[DATE] 00:00"
type input "23.09.2025 07:17"
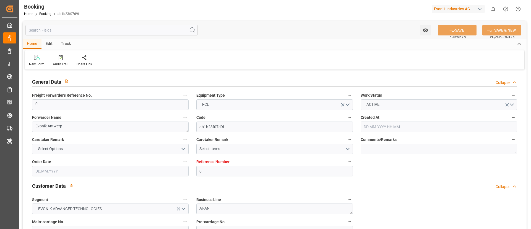
type input "0"
type input "MSC"
type input "Mediterranean Shipping Company"
type input "NLRTM"
type input "Mobil, [GEOGRAPHIC_DATA]"
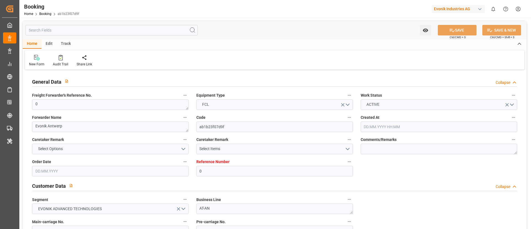
type input "[DATE] 12:59"
type input "08.07.2025"
type input "13.09.2025"
type input "16.07.2025"
type input "29.07.2025 07:01"
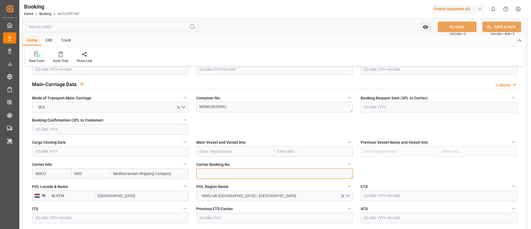
paste textarea "213B1918031"
type textarea "213B1918031"
click at [227, 151] on input "text" at bounding box center [235, 151] width 78 height 11
paste input "MSC SWEDEN VI"
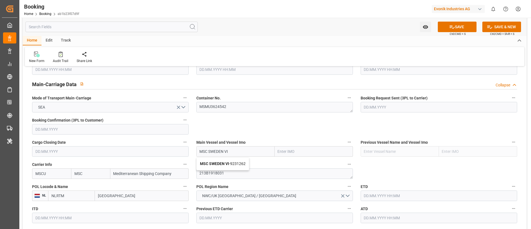
click at [226, 164] on b "MSC SWEDEN VI" at bounding box center [214, 163] width 29 height 4
type input "MSC SWEDEN VI"
type input "9231262"
click at [124, 195] on input "[GEOGRAPHIC_DATA]" at bounding box center [142, 195] width 94 height 11
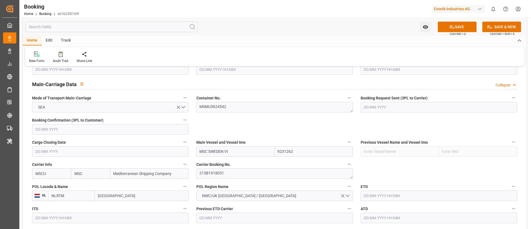
paste input "[GEOGRAPHIC_DATA]"
type input "[GEOGRAPHIC_DATA]"
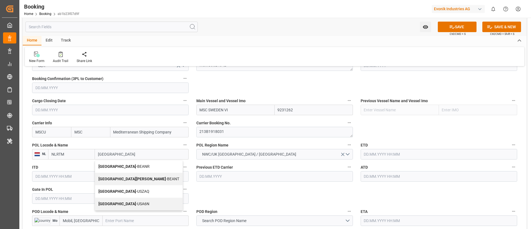
click at [118, 165] on span "Antwerp - BEANR" at bounding box center [123, 166] width 51 height 4
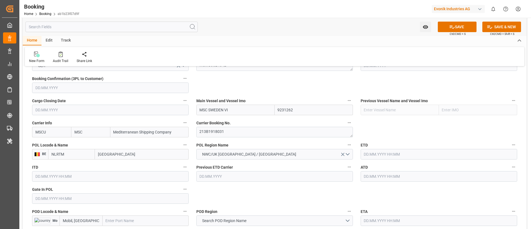
type input "BEANR"
type input "[GEOGRAPHIC_DATA]"
click at [50, 200] on input "text" at bounding box center [110, 198] width 156 height 11
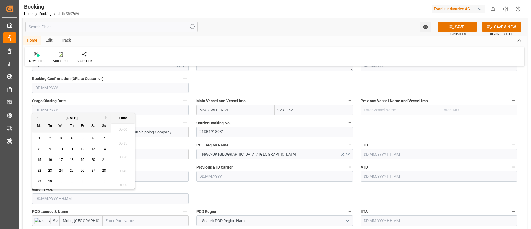
scroll to position [679, 0]
click at [37, 117] on button "Previous Month" at bounding box center [36, 117] width 3 height 3
click at [63, 171] on div "23" at bounding box center [61, 170] width 7 height 7
type input "[DATE] 00:00"
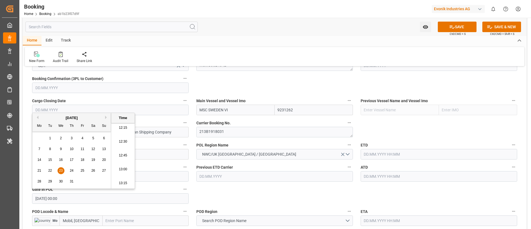
click at [72, 200] on input "23.07.2025 00:00" at bounding box center [110, 198] width 156 height 11
click at [386, 154] on input "text" at bounding box center [438, 154] width 156 height 11
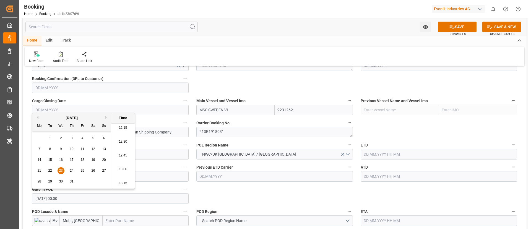
paste input "23.07.2025 00:00"
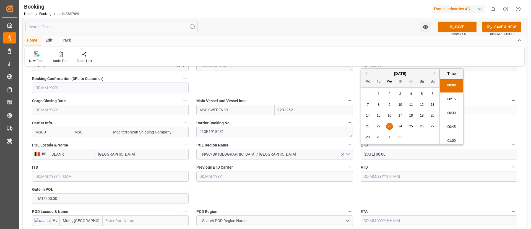
click at [367, 138] on span "28" at bounding box center [368, 137] width 4 height 4
click at [405, 153] on input "23.07.2025 00:00" at bounding box center [438, 154] width 156 height 11
type input "28.07.2025 00:00"
click at [405, 153] on input "28.07.2025 00:00" at bounding box center [438, 154] width 156 height 11
click at [404, 153] on input "28.07.2025 00:00" at bounding box center [438, 154] width 156 height 11
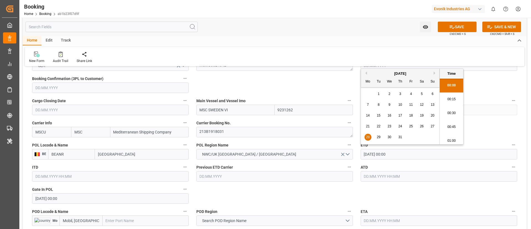
click at [385, 175] on input "text" at bounding box center [438, 176] width 156 height 11
paste input "28.07.2025 00:00"
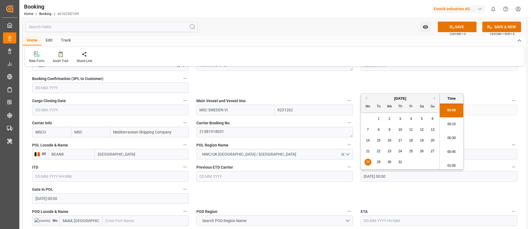
type input "28.07.2025 00:00"
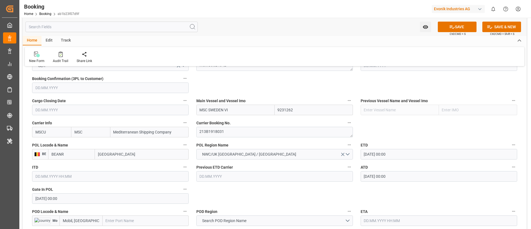
scroll to position [415, 0]
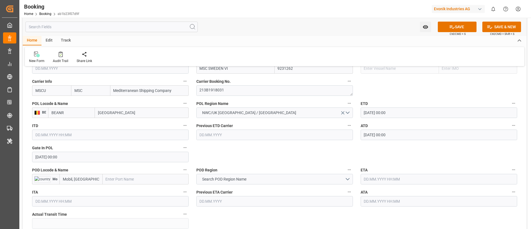
click at [120, 180] on input "text" at bounding box center [146, 179] width 86 height 11
paste input "Mobile"
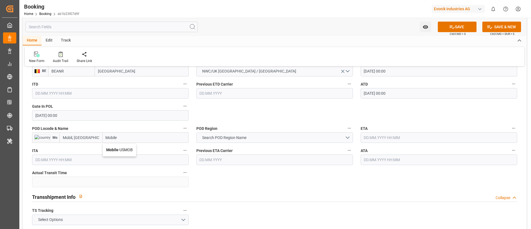
click at [121, 148] on span "Mobile - USMOB" at bounding box center [119, 149] width 27 height 4
type input "Mobile"
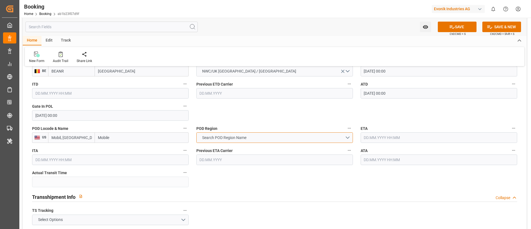
click at [231, 137] on span "Search POD Region Name" at bounding box center [224, 138] width 50 height 6
type input "USMOB"
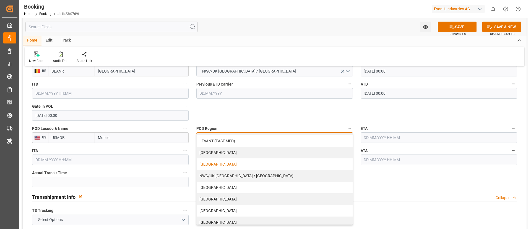
scroll to position [118, 0]
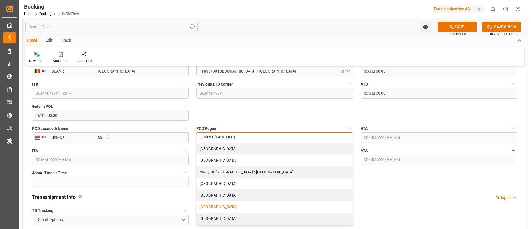
click at [214, 207] on div "USA" at bounding box center [275, 207] width 156 height 12
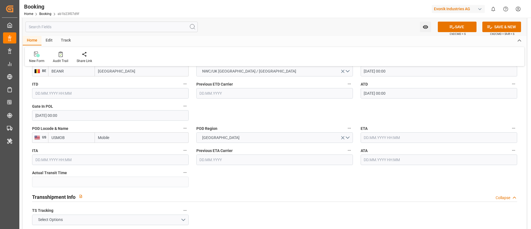
click at [383, 138] on input "text" at bounding box center [438, 137] width 156 height 11
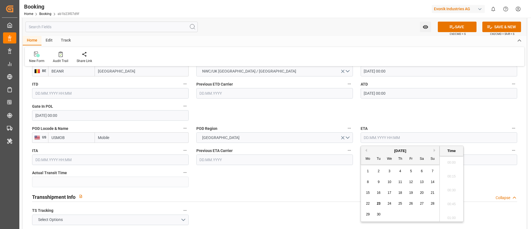
scroll to position [679, 0]
click at [366, 150] on button "Previous Month" at bounding box center [365, 149] width 3 height 3
click at [366, 213] on span "25" at bounding box center [368, 214] width 4 height 4
type input "25.08.2025 00:00"
click at [406, 137] on input "25.08.2025 00:00" at bounding box center [438, 137] width 156 height 11
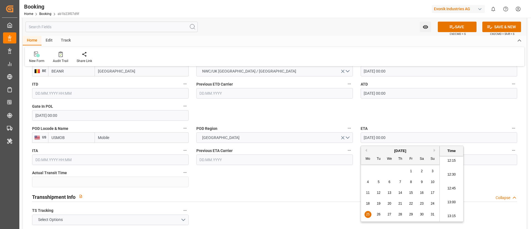
click at [406, 137] on input "25.08.2025 00:00" at bounding box center [438, 137] width 156 height 11
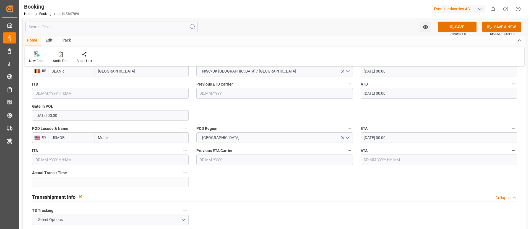
click at [379, 158] on input "text" at bounding box center [438, 159] width 156 height 11
paste input "25.08.2025 00:00"
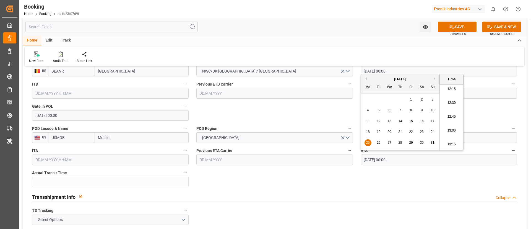
type input "25.08.2025 00:00"
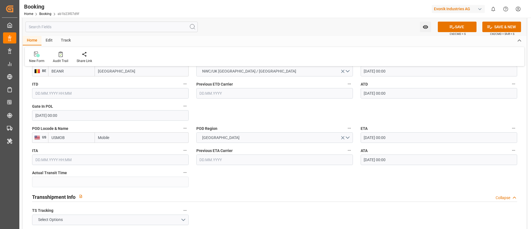
scroll to position [498, 0]
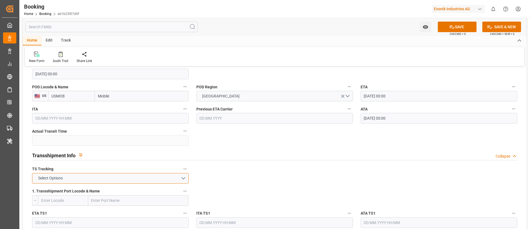
click at [135, 179] on button "Select Options" at bounding box center [110, 178] width 156 height 11
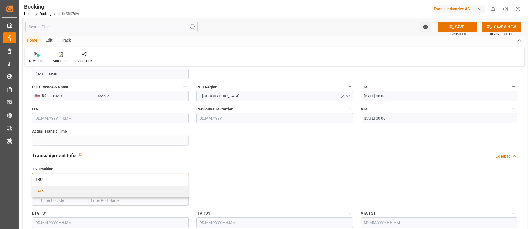
click at [124, 190] on div "FALSE" at bounding box center [110, 191] width 156 height 12
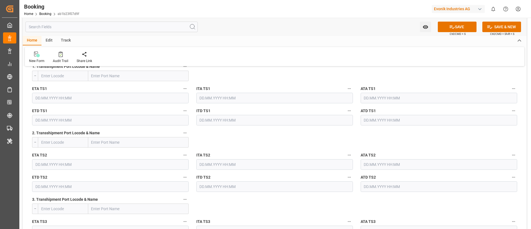
scroll to position [788, 0]
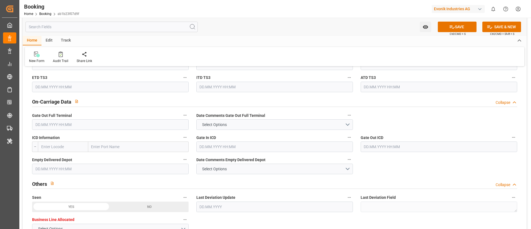
click at [118, 123] on input "text" at bounding box center [110, 124] width 156 height 11
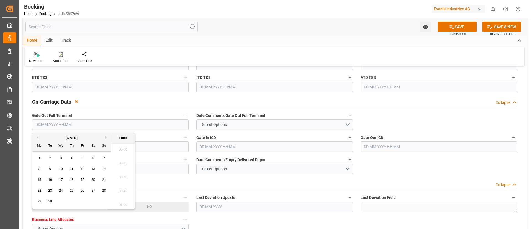
scroll to position [679, 0]
click at [38, 137] on button "Previous Month" at bounding box center [36, 136] width 3 height 3
click at [48, 201] on div "26" at bounding box center [50, 201] width 7 height 7
type input "26.08.2025 00:00"
click at [86, 125] on input "26.08.2025 00:00" at bounding box center [110, 124] width 156 height 11
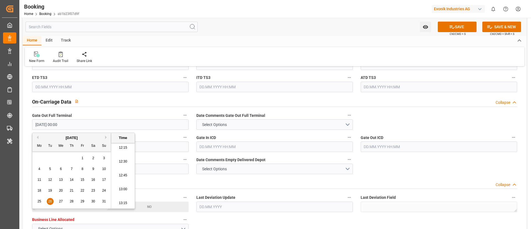
click at [86, 125] on input "26.08.2025 00:00" at bounding box center [110, 124] width 156 height 11
click at [208, 48] on div "New Form Audit Trail Share Link" at bounding box center [274, 56] width 499 height 19
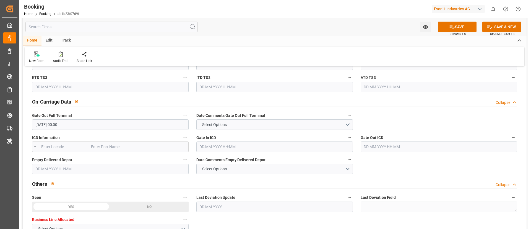
click at [62, 168] on input "text" at bounding box center [110, 168] width 156 height 11
paste input "26.08.2025 00:00"
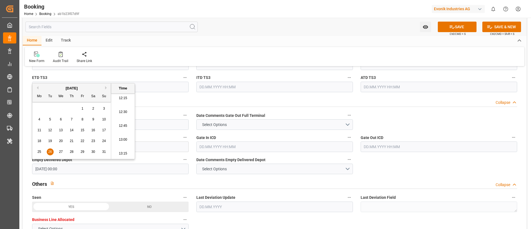
type input "26.08.2025 00:00"
click at [263, 49] on div "New Form Audit Trail Share Link" at bounding box center [274, 56] width 499 height 19
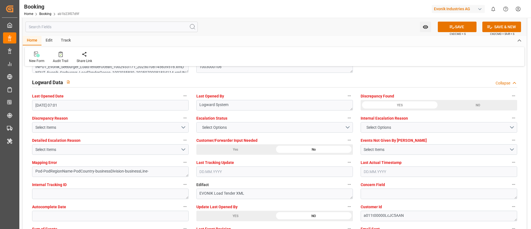
scroll to position [1037, 0]
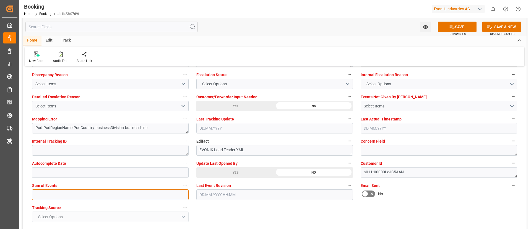
click at [123, 193] on input "text" at bounding box center [110, 194] width 156 height 11
type input "0"
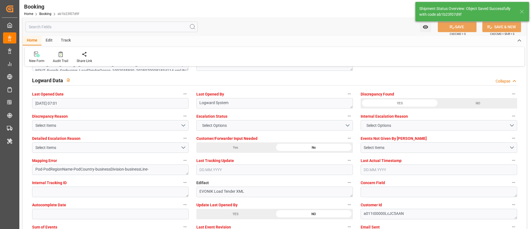
type textarea "NWC/UK North West Continent / UK_USMOB_MSCU_AT-AN"
type textarea "Vismitha Mahadev"
type textarea "businessDivision-businessLine-"
type input "28"
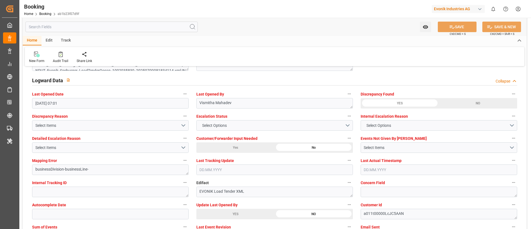
type input "28.07.2025 00:00"
type input "25.08.2025 00:00"
type input "23.09.2025 07:18"
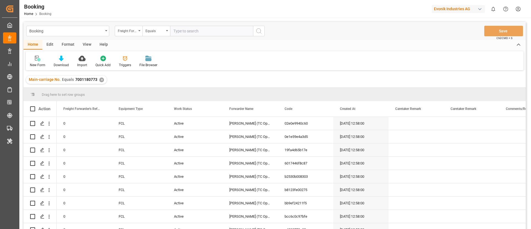
click at [83, 45] on div "View" at bounding box center [87, 44] width 17 height 9
click at [43, 60] on div "Default" at bounding box center [35, 61] width 19 height 12
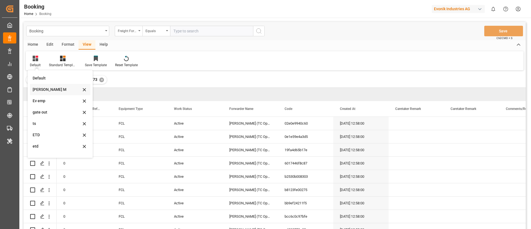
click at [46, 91] on div "[PERSON_NAME] M" at bounding box center [57, 90] width 48 height 6
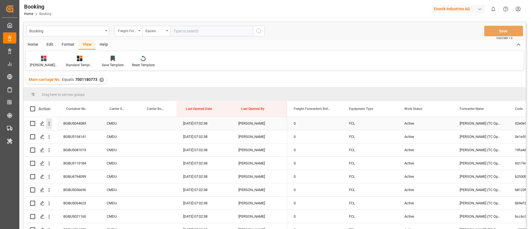
click at [50, 126] on icon "open menu" at bounding box center [49, 124] width 6 height 6
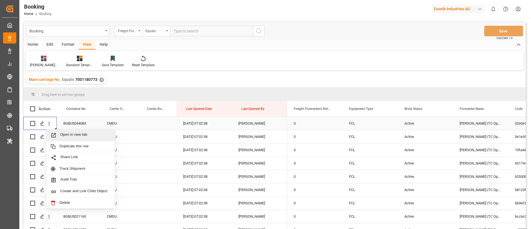
click at [73, 134] on span "Open in new tab" at bounding box center [85, 135] width 50 height 6
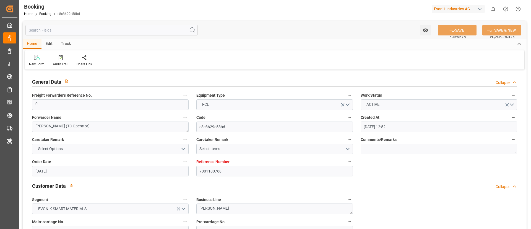
type input "[DATE] 12:52"
type input "[DATE]"
type input "[DATE] 00:00"
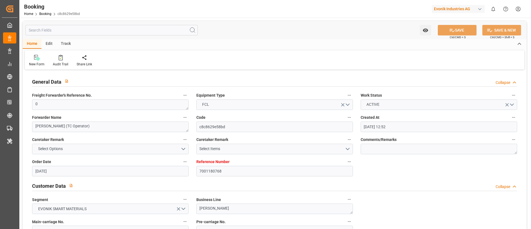
type input "[DATE] 00:00"
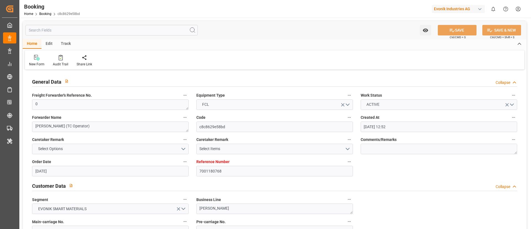
type input "[DATE] 00:00"
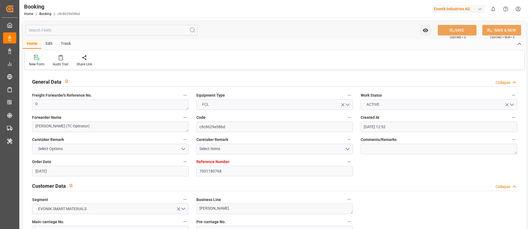
type input "[DATE] 00:00"
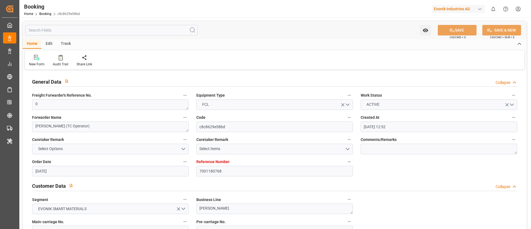
type input "[DATE] 00:00"
type input "[DATE]"
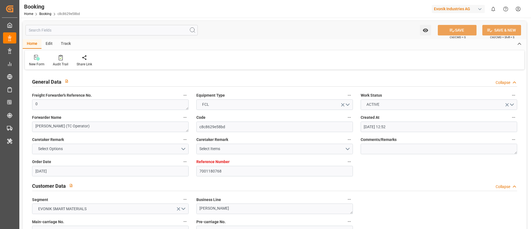
type input "[DATE] 07:02"
click at [59, 58] on icon at bounding box center [61, 58] width 4 height 6
type input "7001180769"
type input "9839210"
type input "CMACGM"
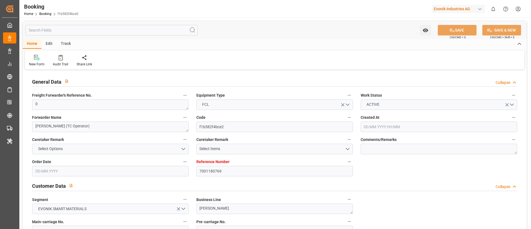
type input "CMA CGM Group"
type input "NLRTM"
type input "IDBDJ"
type input "MYPKG"
type input "IDJKT"
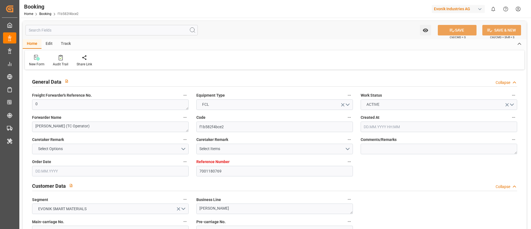
type input "49"
type input "0"
type input "27.05.2025 12:52"
type input "[DATE]"
type input "15.08.2025"
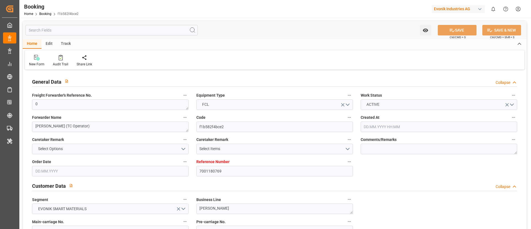
type input "18.06.2025"
type input "[DATE] 00:00"
type input "18.06.2025 00:00"
type input "[DATE] 00:00"
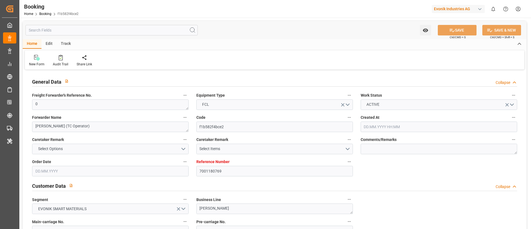
type input "[DATE] 00:00"
type input "16.06.2025 00:00"
type input "[DATE] 00:00"
type input "15.08.2025 00:00"
type input "[DATE] 00:00"
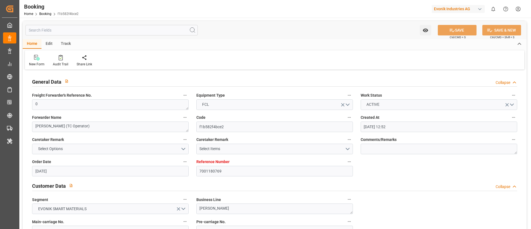
type input "[DATE] 00:00"
type input "09.08.2025 00:00"
type input "[DATE] 00:00"
type input "08.08.2025 00:00"
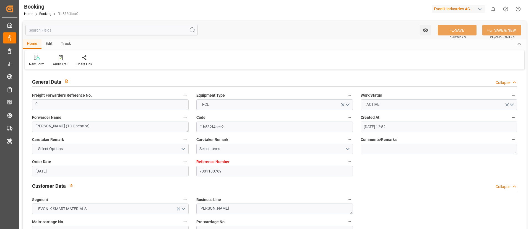
type input "10.08.2025 00:00"
type input "08.08.2025 00:00"
type input "10.08.2025 00:00"
type input "22.09.2025 00:00"
type input "19.09.2025 00:00"
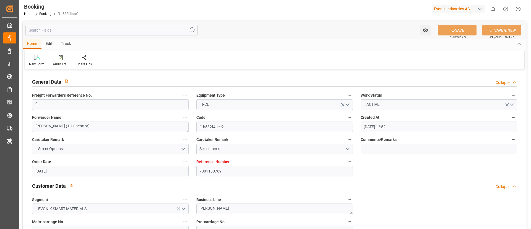
type input "22.08.2025 00:00"
type input "13.06.2025"
type input "23.09.2025 07:02"
click at [62, 57] on div at bounding box center [60, 57] width 15 height 6
type input "7001180775"
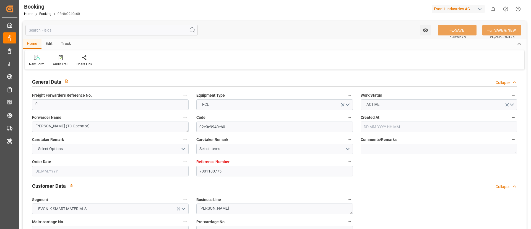
type input "9839210"
type input "CMACGM"
type input "CMA CGM Group"
type input "NLRTM"
type input "IDBDJ"
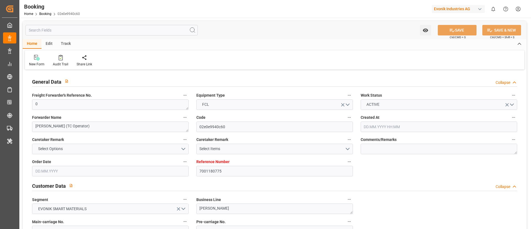
type input "MYPKG"
type input "IDJKT"
type input "49"
type input "0"
type input "[DATE] 12:58"
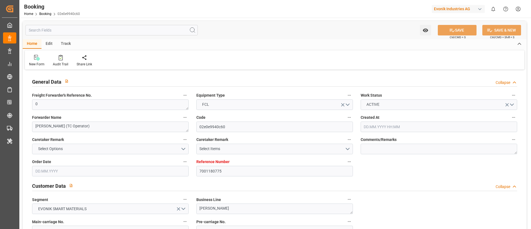
type input "[DATE]"
type input "[DATE] 00:00"
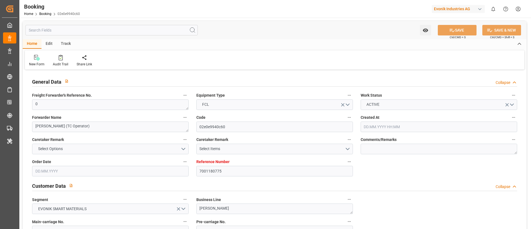
type input "[DATE] 00:00"
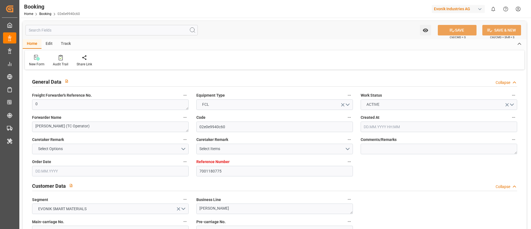
type input "[DATE] 00:00"
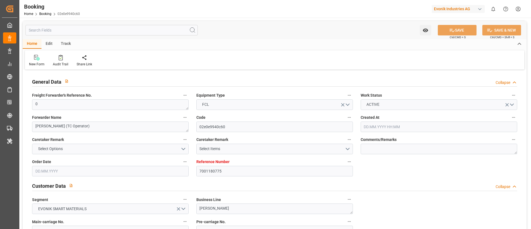
type input "[DATE] 00:00"
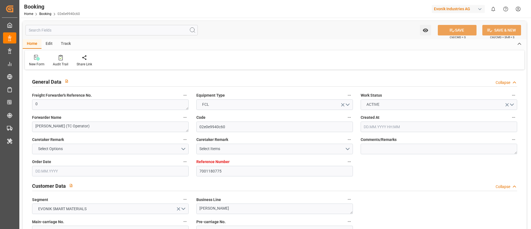
type input "[DATE] 00:00"
type input "[DATE]"
type input "[DATE] 07:02"
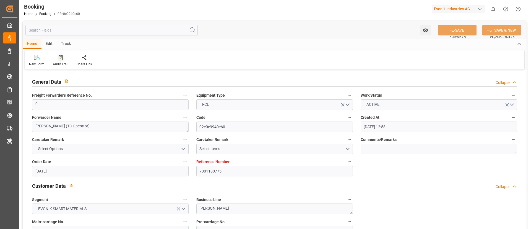
click at [62, 56] on div at bounding box center [60, 57] width 15 height 6
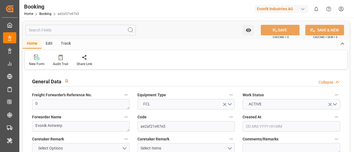
type input "0"
type input "MSC"
type input "Mediterranean Shipping Company"
type input "NLRTM"
type input "Mobil, [GEOGRAPHIC_DATA]"
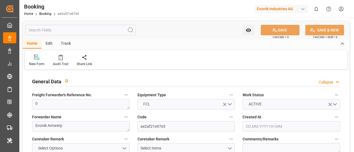
type input "[DATE] 12:59"
type input "[DATE]"
type input "[DATE] 07:01"
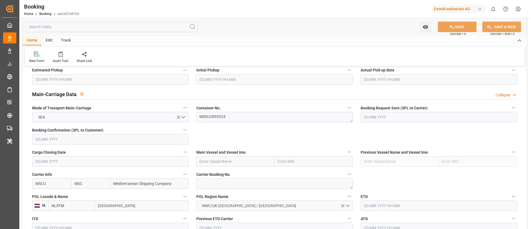
scroll to position [373, 0]
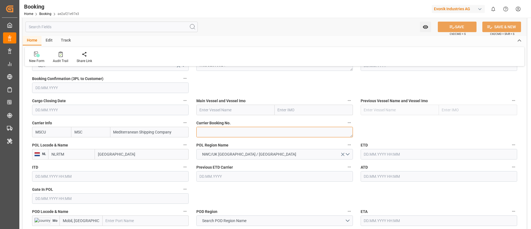
click at [216, 131] on textarea at bounding box center [274, 132] width 156 height 11
paste textarea "213B1918031"
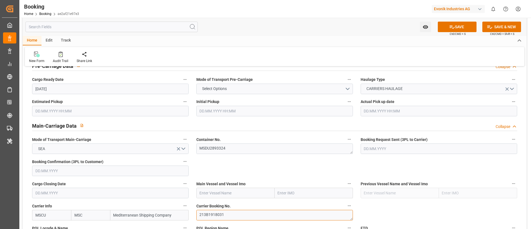
type textarea "213B1918031"
click at [223, 152] on input "text" at bounding box center [235, 192] width 78 height 11
paste input "MSC SWEDEN VI"
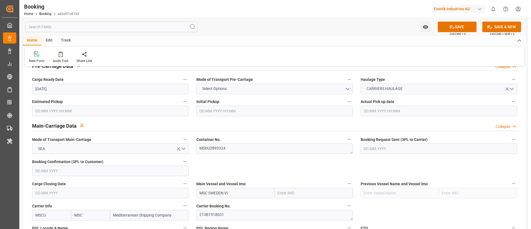
scroll to position [332, 0]
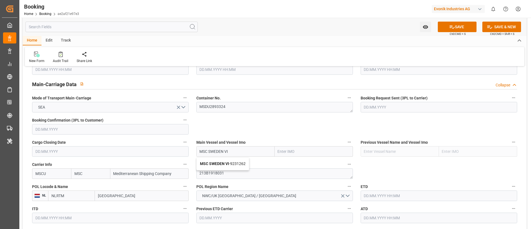
click at [217, 152] on b "MSC SWEDEN VI" at bounding box center [214, 163] width 29 height 4
type input "MSC SWEDEN VI"
type input "9231262"
click at [126, 152] on input "[GEOGRAPHIC_DATA]" at bounding box center [142, 195] width 94 height 11
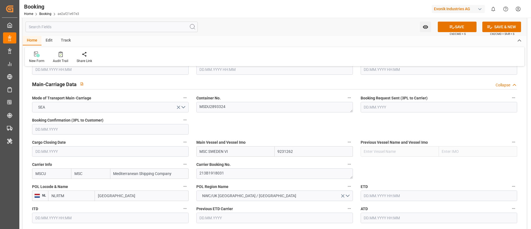
paste input "[GEOGRAPHIC_DATA]"
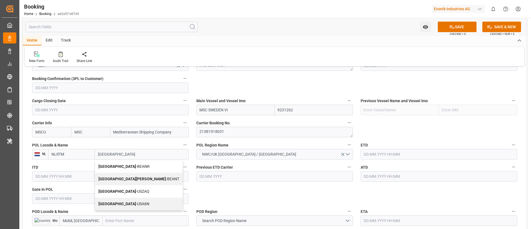
click at [117, 152] on span "Antwerp - BEANR" at bounding box center [123, 166] width 51 height 4
type input "[GEOGRAPHIC_DATA]"
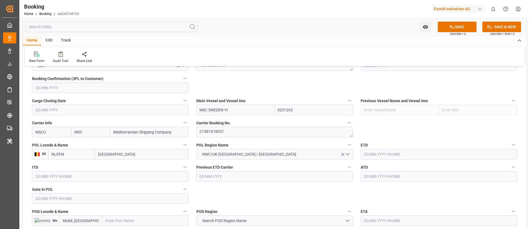
type input "BEANR"
click at [78, 152] on input "text" at bounding box center [110, 198] width 156 height 11
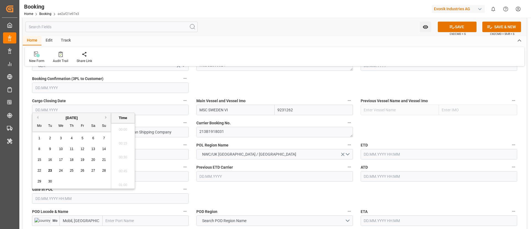
scroll to position [679, 0]
click at [37, 116] on button "Previous Month" at bounding box center [36, 117] width 3 height 3
click at [59, 152] on div "23" at bounding box center [61, 170] width 7 height 7
type input "[DATE] 00:00"
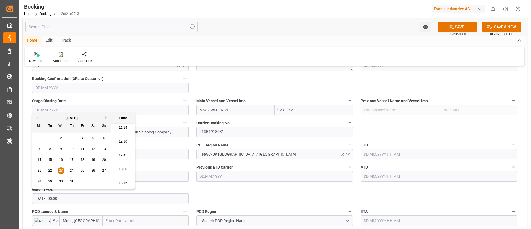
click at [81, 152] on input "[DATE] 00:00" at bounding box center [110, 198] width 156 height 11
click at [354, 152] on input "text" at bounding box center [438, 154] width 156 height 11
paste input "[DATE] 00:00"
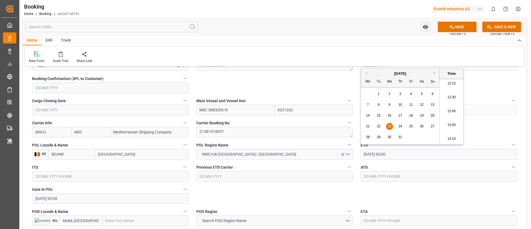
click at [354, 136] on span "28" at bounding box center [368, 137] width 4 height 4
type input "[DATE] 00:00"
click at [354, 152] on input "[DATE] 00:00" at bounding box center [438, 154] width 156 height 11
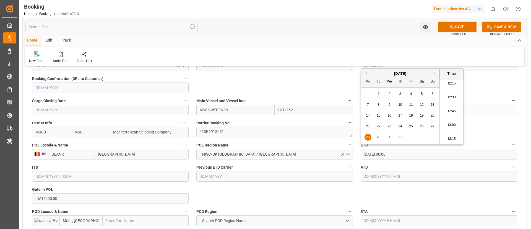
click at [354, 152] on input "text" at bounding box center [438, 176] width 156 height 11
paste input "[DATE] 00:00"
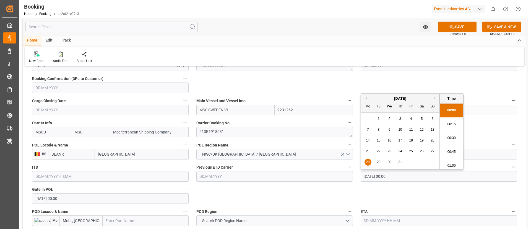
type input "[DATE] 00:00"
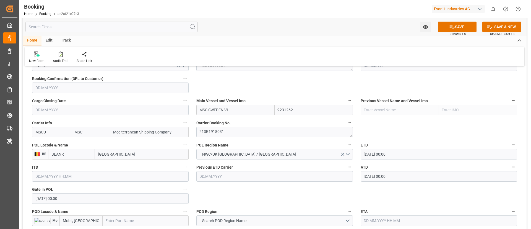
click at [142, 152] on input "text" at bounding box center [146, 220] width 86 height 11
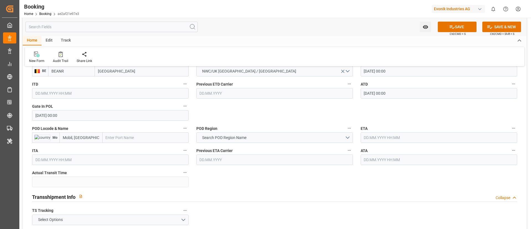
paste input "Mobile"
click at [119, 148] on span "Mobile - USMOB" at bounding box center [119, 149] width 27 height 4
type input "Mobile"
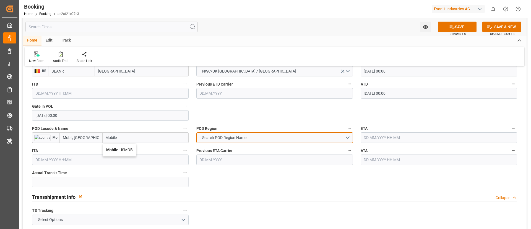
click at [227, 137] on span "Search POD Region Name" at bounding box center [224, 138] width 50 height 6
type input "USMOB"
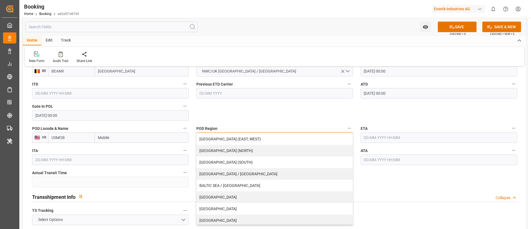
scroll to position [118, 0]
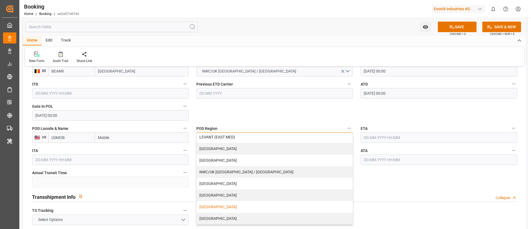
click at [202, 152] on div "[GEOGRAPHIC_DATA]" at bounding box center [275, 207] width 156 height 12
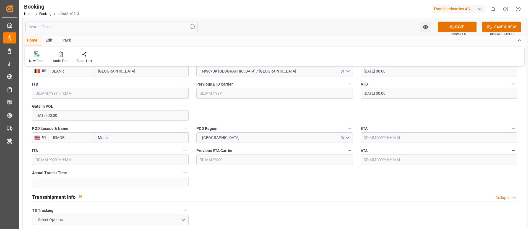
click at [354, 137] on input "text" at bounding box center [438, 137] width 156 height 11
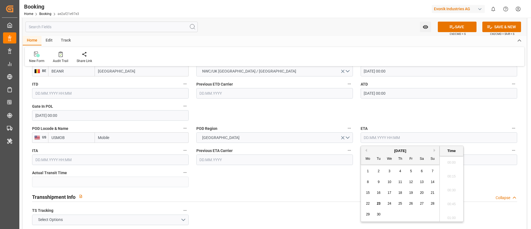
scroll to position [679, 0]
click at [354, 149] on button "Previous Month" at bounding box center [365, 149] width 3 height 3
click at [354, 152] on div "25" at bounding box center [367, 214] width 7 height 7
type input "25.08.2025 00:00"
click at [354, 134] on input "25.08.2025 00:00" at bounding box center [438, 137] width 156 height 11
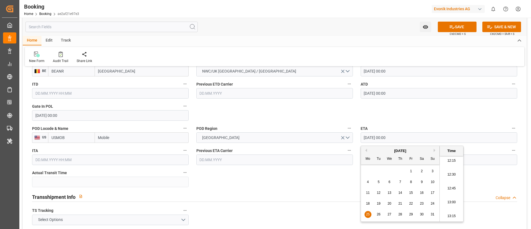
click at [354, 134] on input "25.08.2025 00:00" at bounding box center [438, 137] width 156 height 11
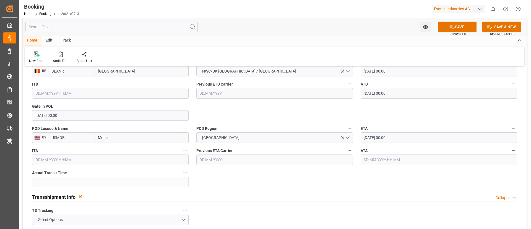
click at [354, 152] on input "text" at bounding box center [438, 159] width 156 height 11
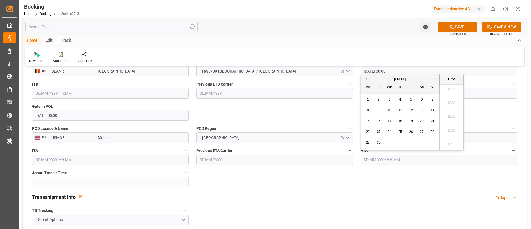
paste input "25.08.2025 00:00"
type input "25.08.2025 00:00"
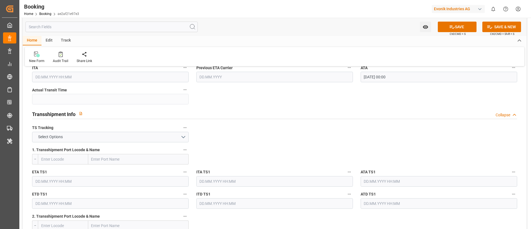
scroll to position [539, 0]
click at [138, 139] on button "Select Options" at bounding box center [110, 136] width 156 height 11
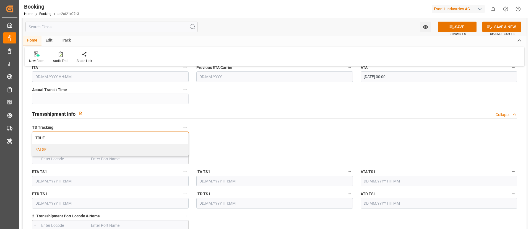
click at [128, 150] on div "FALSE" at bounding box center [110, 150] width 156 height 12
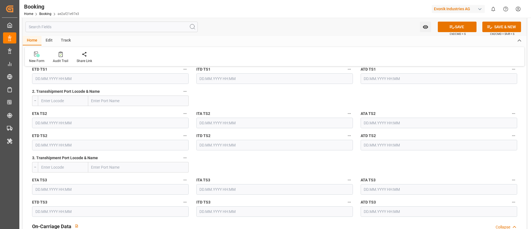
scroll to position [746, 0]
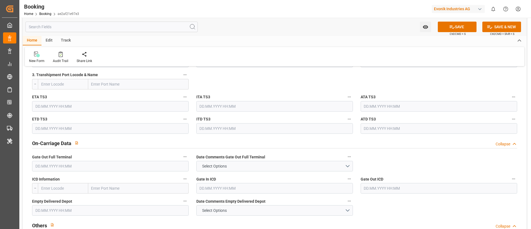
click at [69, 152] on input "text" at bounding box center [110, 166] width 156 height 11
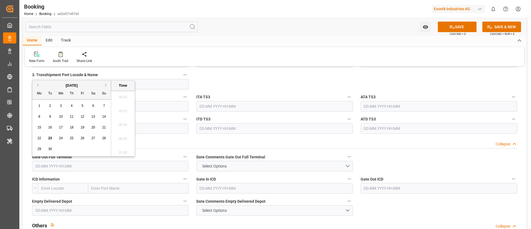
scroll to position [679, 0]
click at [37, 84] on button "Previous Month" at bounding box center [36, 84] width 3 height 3
click at [51, 150] on span "26" at bounding box center [50, 149] width 4 height 4
type input "26.08.2025 00:00"
click at [77, 152] on input "26.08.2025 00:00" at bounding box center [110, 166] width 156 height 11
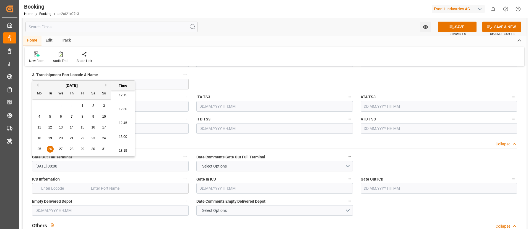
click at [77, 152] on input "26.08.2025 00:00" at bounding box center [110, 166] width 156 height 11
click at [81, 152] on input "text" at bounding box center [110, 210] width 156 height 11
paste input "26.08.2025 00:00"
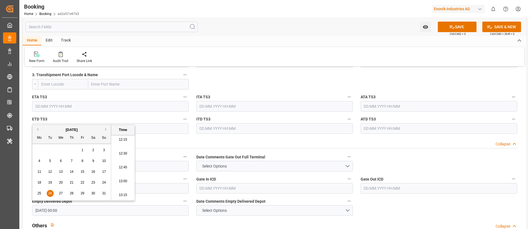
type input "26.08.2025 00:00"
click at [252, 46] on div "Home Edit Track New Form Audit Trail Share Link" at bounding box center [275, 51] width 504 height 30
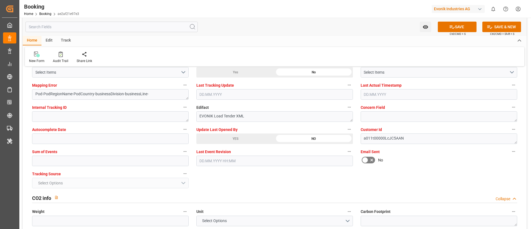
scroll to position [1078, 0]
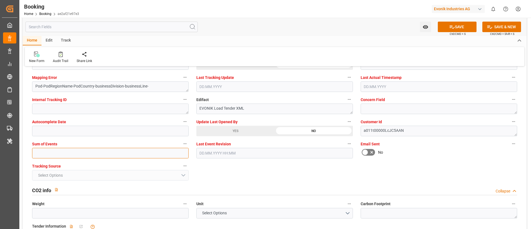
click at [118, 152] on input "text" at bounding box center [110, 153] width 156 height 11
type input "0"
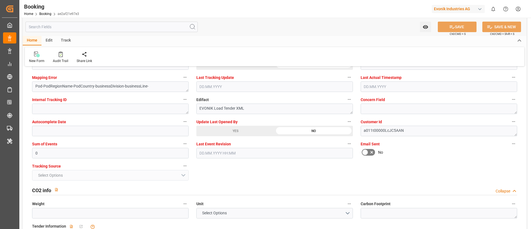
scroll to position [995, 0]
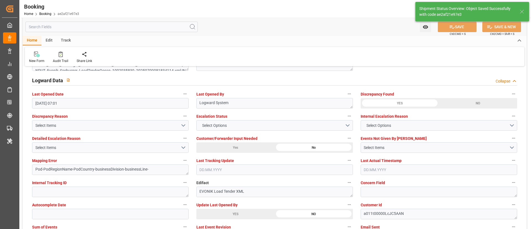
type textarea "NWC/UK North West Continent / UK_USMOB_MSCU_AT-AN"
type textarea "Vismitha Mahadev"
type textarea "businessDivision-businessLine-"
type input "28"
type input "28.07.2025 00:00"
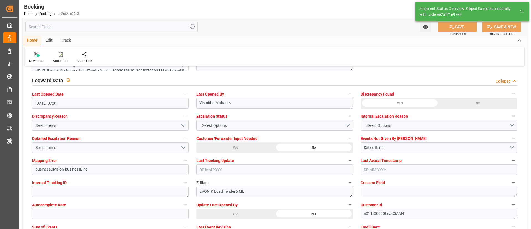
type input "25.08.2025 00:00"
type input "23.09.2025 07:20"
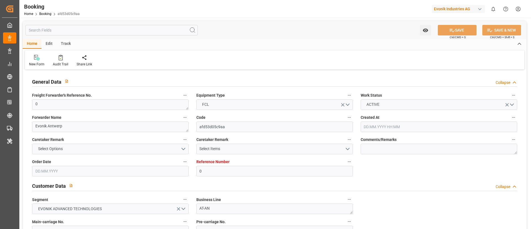
type input "0"
type input "MSC"
type input "Mediterranean Shipping Company"
type input "NLRTM"
type input "Mobil, [GEOGRAPHIC_DATA]"
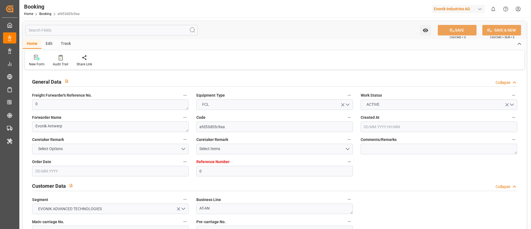
type input "[DATE] 12:59"
type input "[DATE]"
type input "[DATE] 07:01"
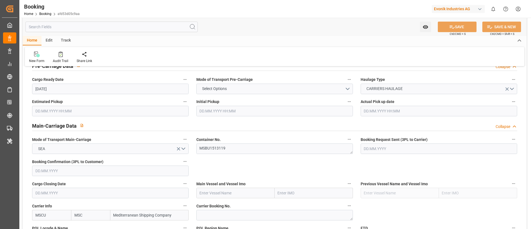
scroll to position [373, 0]
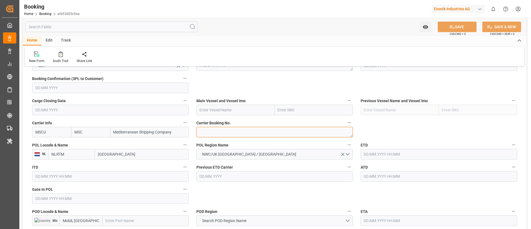
click at [216, 131] on textarea at bounding box center [274, 132] width 156 height 11
paste textarea "213B1918031"
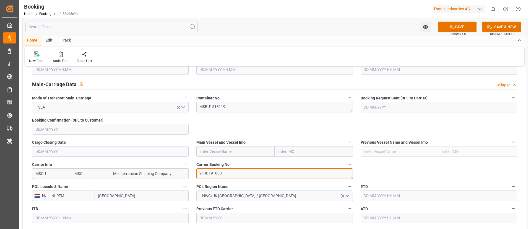
type textarea "213B1918031"
click at [219, 150] on input "text" at bounding box center [235, 151] width 78 height 11
paste input "MSC SWEDEN VI"
click at [214, 163] on b "MSC SWEDEN VI" at bounding box center [214, 163] width 29 height 4
type input "MSC SWEDEN VI"
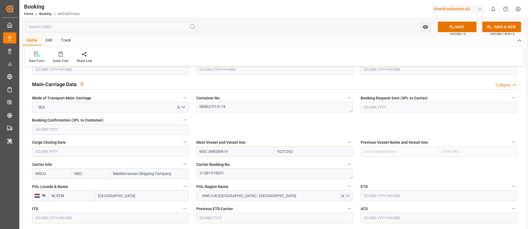
type input "9231262"
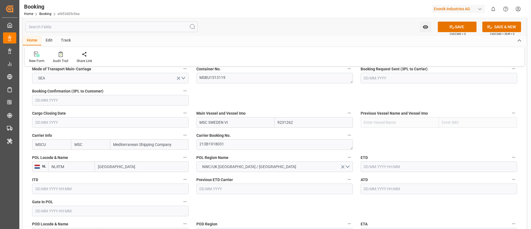
scroll to position [373, 0]
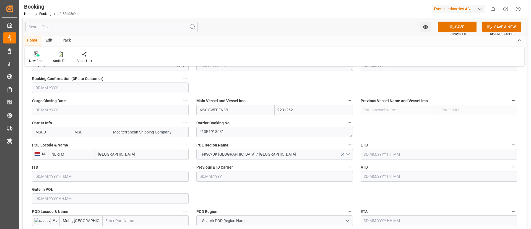
click at [141, 154] on input "[GEOGRAPHIC_DATA]" at bounding box center [142, 154] width 94 height 11
paste input "[GEOGRAPHIC_DATA]"
type input "[GEOGRAPHIC_DATA]"
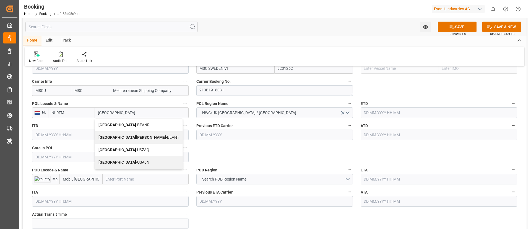
click at [120, 125] on span "Antwerp - BEANR" at bounding box center [123, 124] width 51 height 4
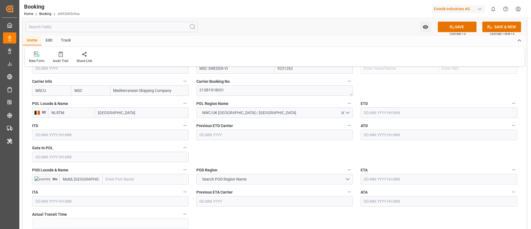
type input "BEANR"
type input "Antwerp"
click at [91, 155] on input "text" at bounding box center [110, 156] width 156 height 11
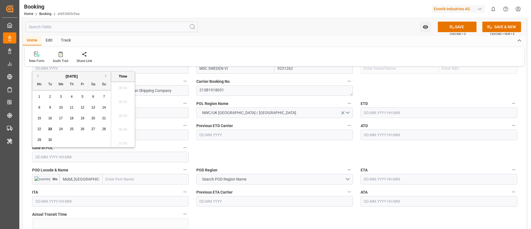
scroll to position [679, 0]
click at [37, 75] on button "Previous Month" at bounding box center [36, 75] width 3 height 3
click at [61, 129] on span "23" at bounding box center [61, 129] width 4 height 4
type input "23.07.2025 00:00"
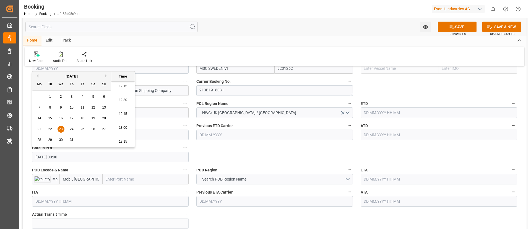
click at [75, 158] on input "23.07.2025 00:00" at bounding box center [110, 156] width 156 height 11
click at [75, 158] on input "[DATE] 00:00" at bounding box center [110, 156] width 156 height 11
click at [380, 112] on input "text" at bounding box center [438, 112] width 156 height 11
paste input "[DATE] 00:00"
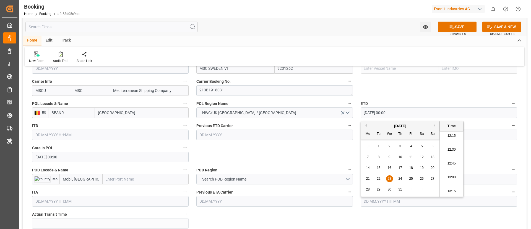
click at [368, 190] on span "28" at bounding box center [368, 189] width 4 height 4
type input "[DATE] 00:00"
click at [411, 111] on input "[DATE] 00:00" at bounding box center [438, 112] width 156 height 11
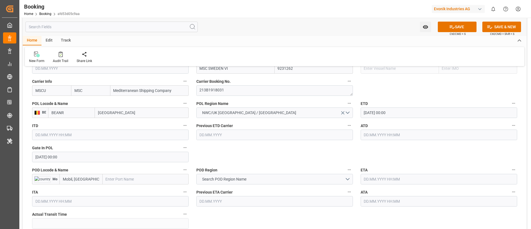
click at [380, 132] on input "text" at bounding box center [438, 134] width 156 height 11
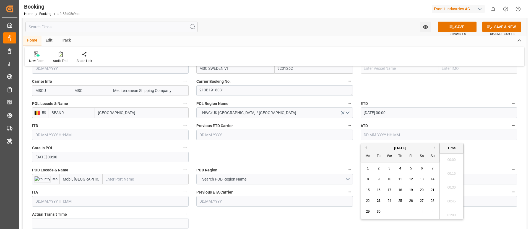
paste input "[DATE] 00:00"
type input "[DATE] 00:00"
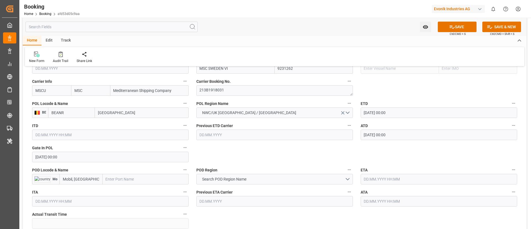
scroll to position [456, 0]
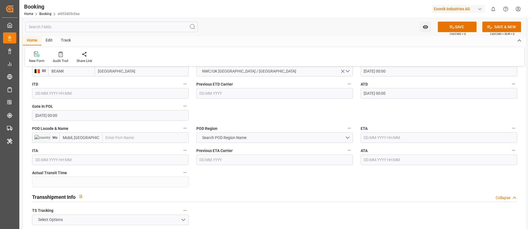
click at [133, 138] on input "text" at bounding box center [146, 137] width 86 height 11
paste input "Mobile"
click at [122, 150] on span "Mobile - USMOB" at bounding box center [119, 149] width 27 height 4
type input "Mobile"
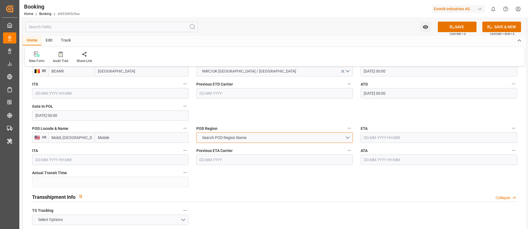
click at [243, 135] on span "Search POD Region Name" at bounding box center [224, 138] width 50 height 6
type input "USMOB"
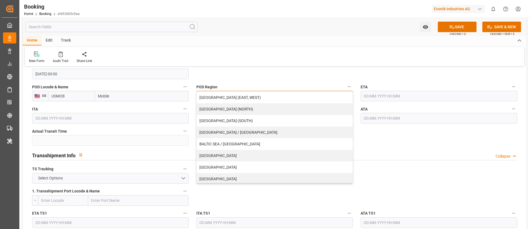
scroll to position [118, 0]
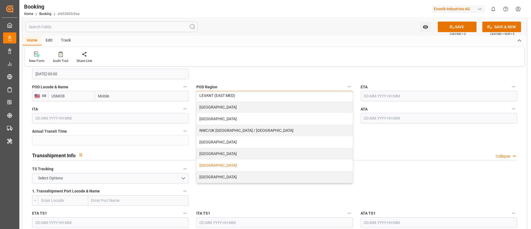
click at [203, 164] on div "[GEOGRAPHIC_DATA]" at bounding box center [275, 165] width 156 height 12
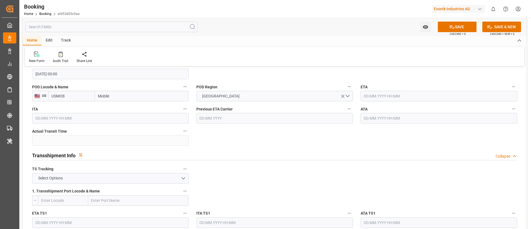
click at [402, 96] on input "text" at bounding box center [438, 96] width 156 height 11
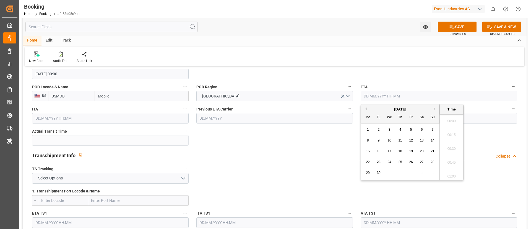
scroll to position [679, 0]
click at [365, 108] on button "Previous Month" at bounding box center [365, 108] width 3 height 3
click at [371, 173] on div "25" at bounding box center [367, 172] width 7 height 7
type input "[DATE] 00:00"
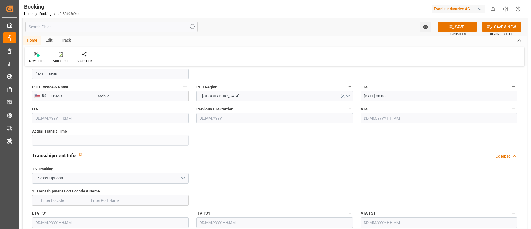
click at [416, 95] on input "[DATE] 00:00" at bounding box center [438, 96] width 156 height 11
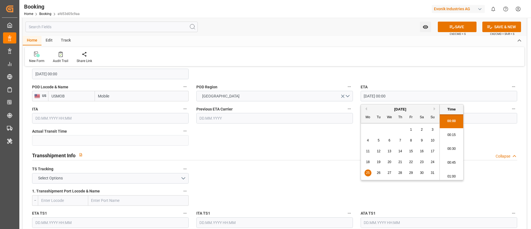
click at [416, 95] on input "[DATE] 00:00" at bounding box center [438, 96] width 156 height 11
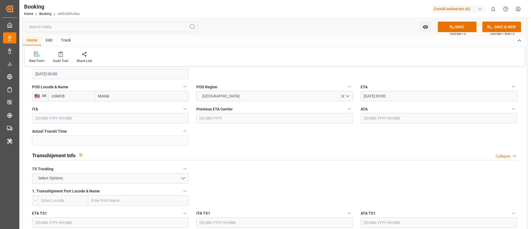
click at [377, 118] on input "text" at bounding box center [438, 118] width 156 height 11
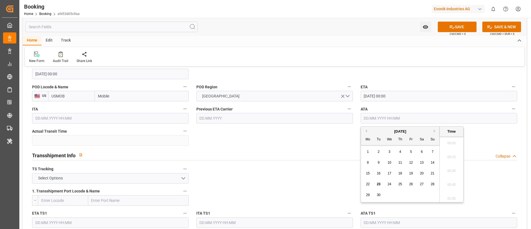
paste input "[DATE] 00:00"
type input "[DATE] 00:00"
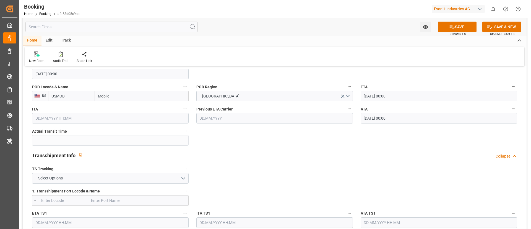
scroll to position [539, 0]
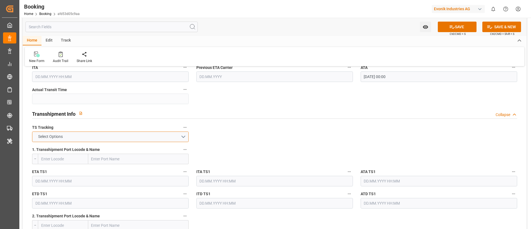
click at [141, 137] on button "Select Options" at bounding box center [110, 136] width 156 height 11
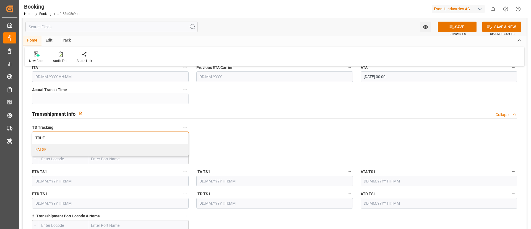
click at [130, 148] on div "FALSE" at bounding box center [110, 150] width 156 height 12
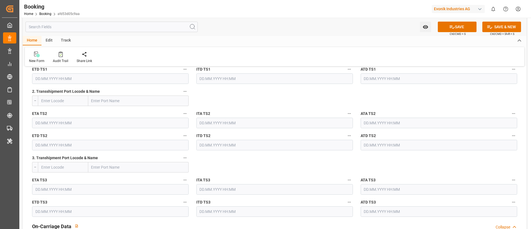
scroll to position [788, 0]
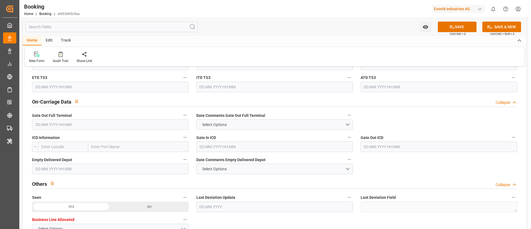
click at [87, 124] on input "text" at bounding box center [110, 124] width 156 height 11
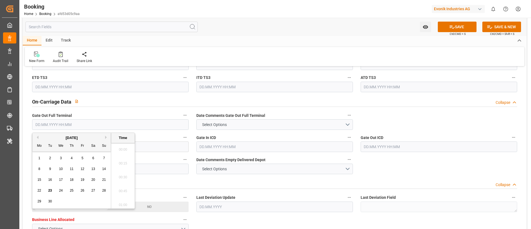
scroll to position [679, 0]
click at [37, 137] on button "Previous Month" at bounding box center [36, 136] width 3 height 3
click at [49, 200] on span "26" at bounding box center [50, 201] width 4 height 4
type input "26.08.2025 00:00"
click at [83, 124] on input "26.08.2025 00:00" at bounding box center [110, 124] width 156 height 11
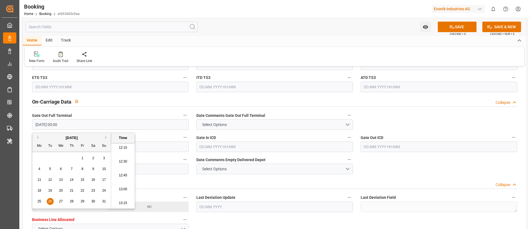
click at [83, 124] on input "26.08.2025 00:00" at bounding box center [110, 124] width 156 height 11
click at [220, 35] on div "Watch Option SAVE Ctrl/CMD + S SAVE & NEW Ctrl/CMD + Shift + S" at bounding box center [275, 27] width 504 height 18
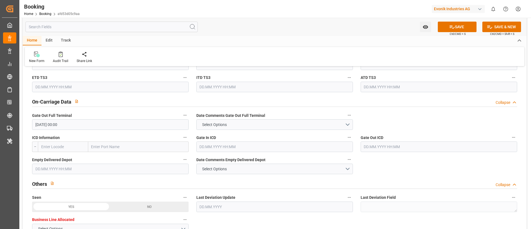
click at [88, 169] on input "text" at bounding box center [110, 168] width 156 height 11
paste input "26.08.2025 00:00"
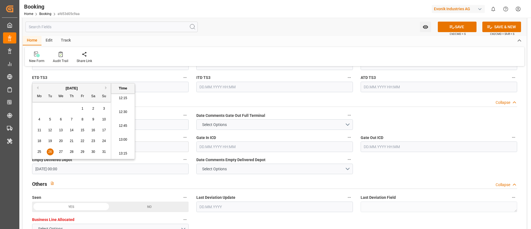
click at [61, 151] on span "27" at bounding box center [61, 152] width 4 height 4
type input "[DATE] 00:00"
click at [261, 48] on div "New Form Audit Trail Share Link" at bounding box center [274, 56] width 499 height 19
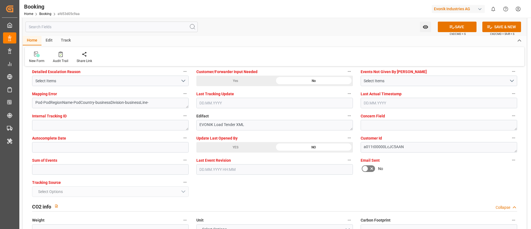
scroll to position [1078, 0]
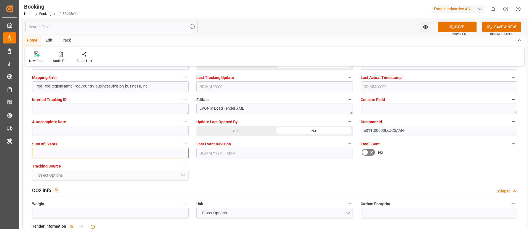
click at [107, 153] on input "text" at bounding box center [110, 153] width 156 height 11
type input "0"
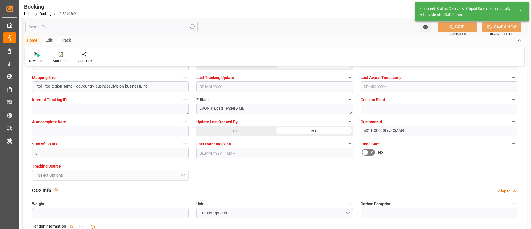
type textarea "NWC/[GEOGRAPHIC_DATA] [GEOGRAPHIC_DATA] Continent / [GEOGRAPHIC_DATA]-AN"
type textarea "Vismitha Mahadev"
type textarea "businessDivision-businessLine-"
type input "28"
type input "[DATE] 00:00"
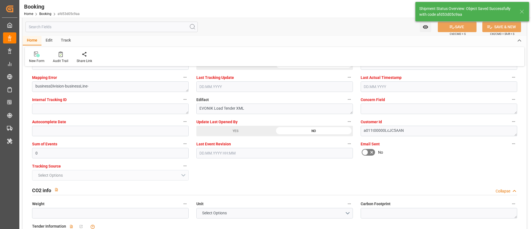
type input "[DATE] 00:00"
type input "23.09.2025 07:22"
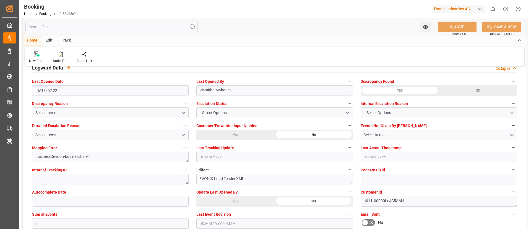
scroll to position [995, 0]
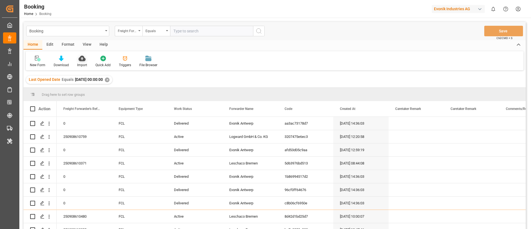
click at [85, 60] on div at bounding box center [82, 58] width 10 height 6
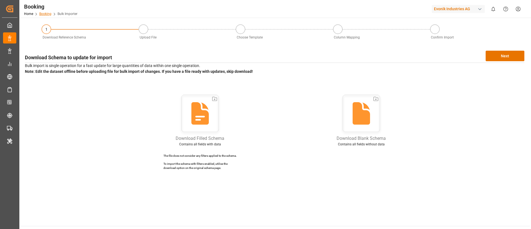
click at [46, 14] on link "Booking" at bounding box center [45, 14] width 12 height 4
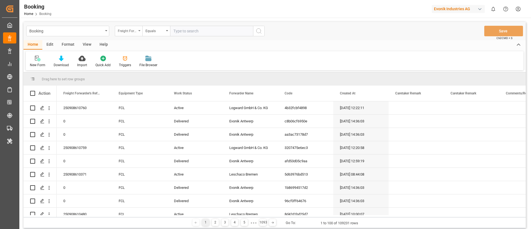
click at [128, 34] on div "Freight Forwarder's Reference No." at bounding box center [129, 31] width 28 height 11
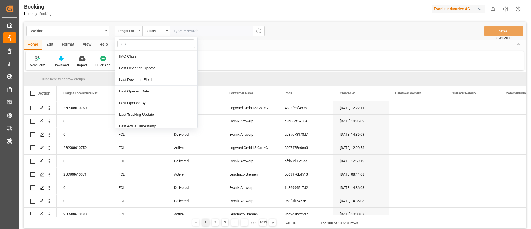
type input "last"
click at [143, 79] on div "Last Opened Date" at bounding box center [156, 80] width 82 height 12
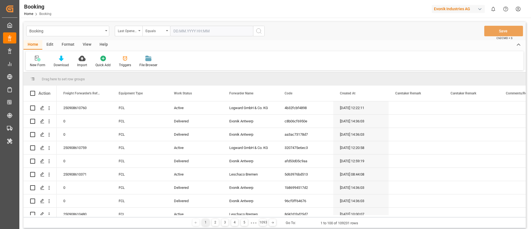
click at [189, 30] on input "text" at bounding box center [211, 31] width 83 height 11
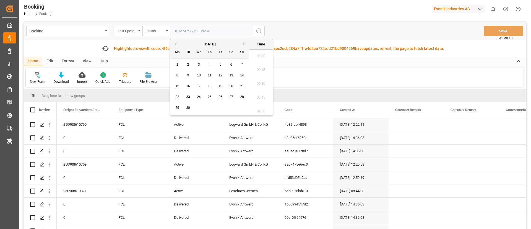
scroll to position [679, 0]
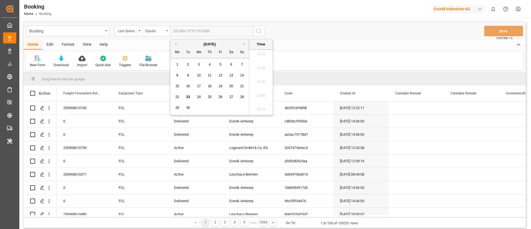
click at [188, 95] on span "23" at bounding box center [188, 97] width 4 height 4
type input "[DATE] 00:00"
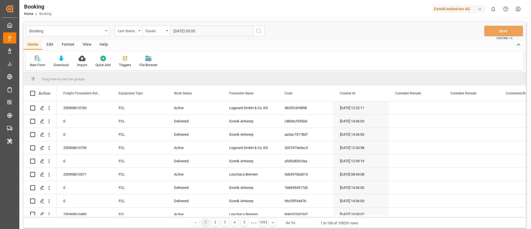
click at [260, 30] on icon "search button" at bounding box center [258, 31] width 7 height 7
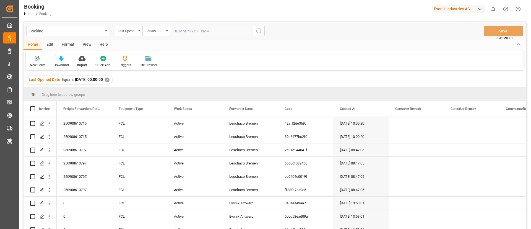
click at [87, 44] on div "View" at bounding box center [87, 44] width 17 height 9
click at [40, 59] on div at bounding box center [35, 58] width 11 height 6
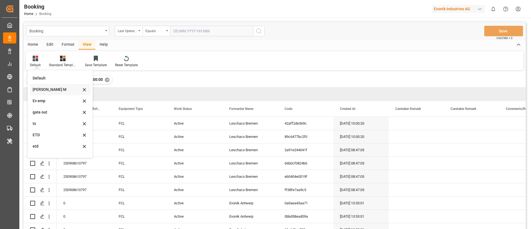
click at [51, 88] on div "[PERSON_NAME] M" at bounding box center [57, 90] width 48 height 6
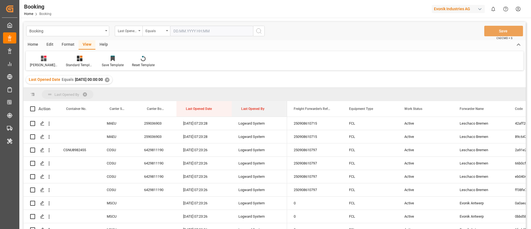
drag, startPoint x: 251, startPoint y: 109, endPoint x: 254, endPoint y: 95, distance: 13.6
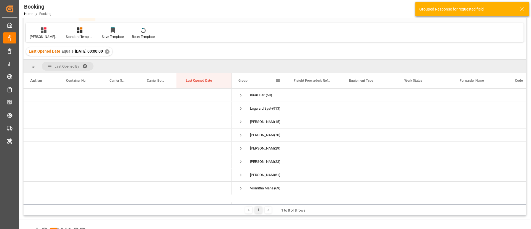
scroll to position [41, 0]
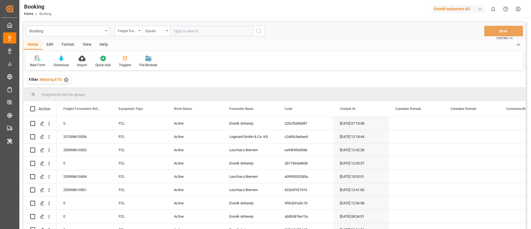
click at [83, 44] on div "View" at bounding box center [87, 44] width 17 height 9
click at [36, 58] on icon at bounding box center [36, 59] width 6 height 6
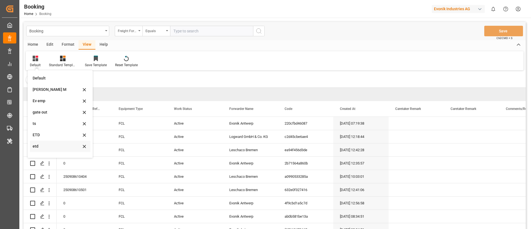
click at [39, 143] on div "etd" at bounding box center [57, 146] width 48 height 6
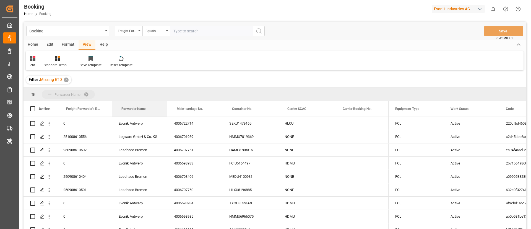
drag, startPoint x: 135, startPoint y: 107, endPoint x: 135, endPoint y: 95, distance: 12.2
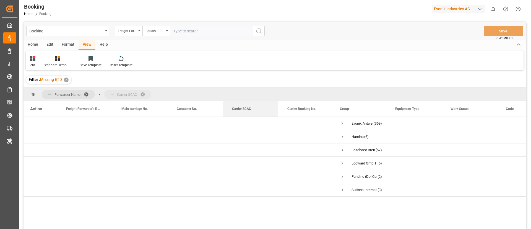
drag, startPoint x: 240, startPoint y: 108, endPoint x: 245, endPoint y: 98, distance: 10.6
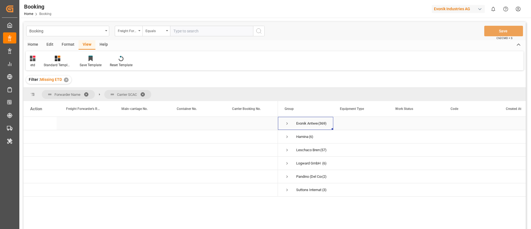
click at [286, 123] on span "Press SPACE to select this row." at bounding box center [286, 123] width 5 height 5
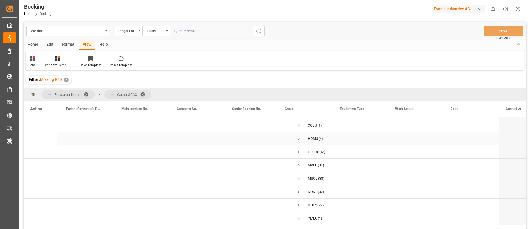
scroll to position [41, 0]
click at [299, 161] on span "Press SPACE to select this row." at bounding box center [298, 161] width 5 height 5
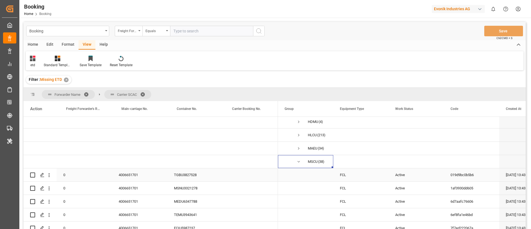
click at [138, 176] on div "4006651701" at bounding box center [139, 174] width 55 height 13
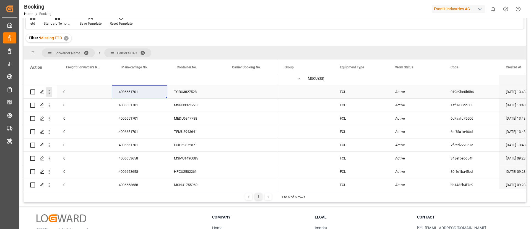
click at [50, 92] on icon "open menu" at bounding box center [49, 92] width 6 height 6
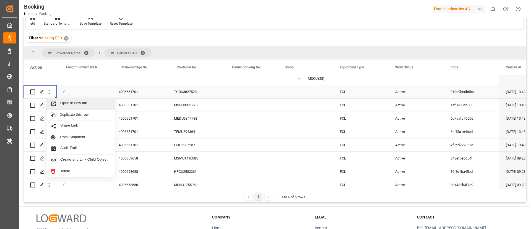
click at [79, 102] on span "Open in new tab" at bounding box center [85, 104] width 50 height 6
click at [50, 106] on icon "open menu" at bounding box center [49, 105] width 6 height 6
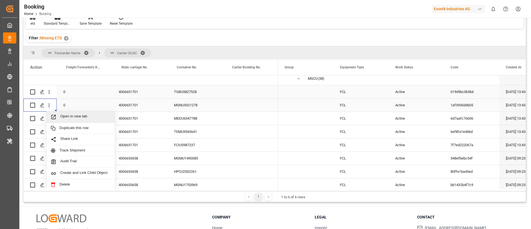
click at [71, 116] on span "Open in new tab" at bounding box center [85, 117] width 50 height 6
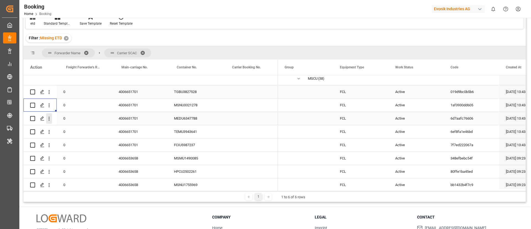
click at [49, 120] on icon "open menu" at bounding box center [49, 119] width 1 height 4
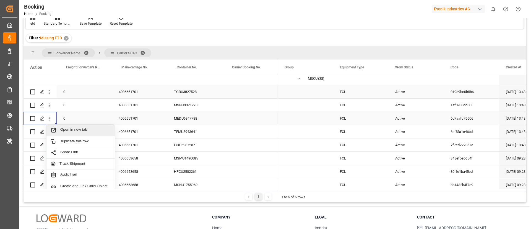
drag, startPoint x: 67, startPoint y: 129, endPoint x: 70, endPoint y: 125, distance: 5.0
click at [68, 129] on span "Open in new tab" at bounding box center [85, 130] width 50 height 6
click at [49, 132] on icon "open menu" at bounding box center [49, 132] width 1 height 4
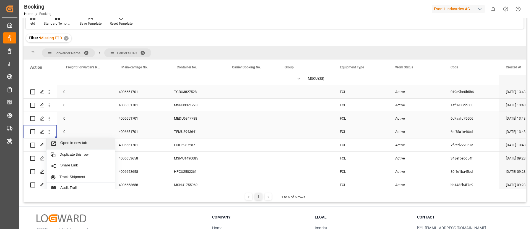
click at [76, 141] on span "Open in new tab" at bounding box center [85, 143] width 50 height 6
click at [51, 147] on icon "open menu" at bounding box center [49, 145] width 6 height 6
click at [68, 153] on div "Open in new tab" at bounding box center [80, 157] width 68 height 12
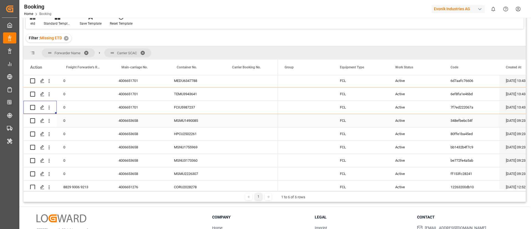
scroll to position [124, 0]
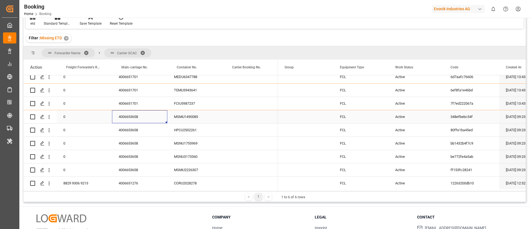
click at [130, 121] on div "4006653658" at bounding box center [139, 116] width 55 height 13
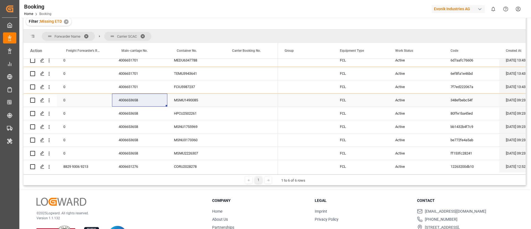
scroll to position [41, 0]
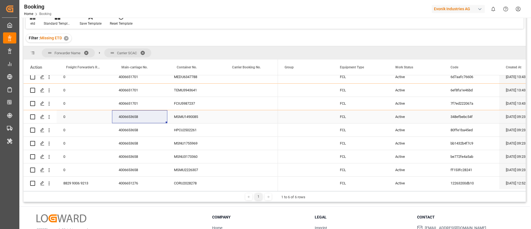
click at [49, 119] on icon "open menu" at bounding box center [49, 117] width 6 height 6
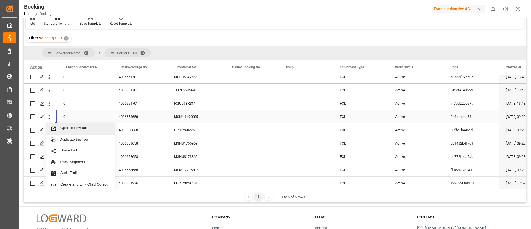
click at [69, 130] on span "Open in new tab" at bounding box center [85, 129] width 50 height 6
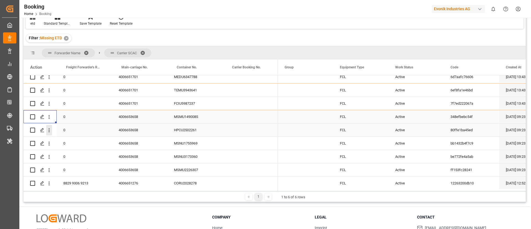
click at [50, 132] on icon "open menu" at bounding box center [49, 130] width 6 height 6
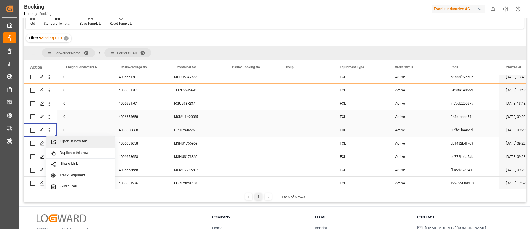
click at [63, 141] on span "Open in new tab" at bounding box center [85, 142] width 50 height 6
click at [49, 140] on icon "open menu" at bounding box center [49, 143] width 6 height 6
click at [68, 152] on span "Open in new tab" at bounding box center [85, 155] width 50 height 6
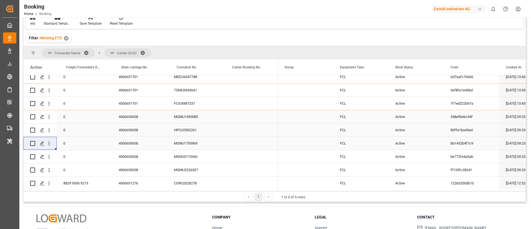
scroll to position [166, 0]
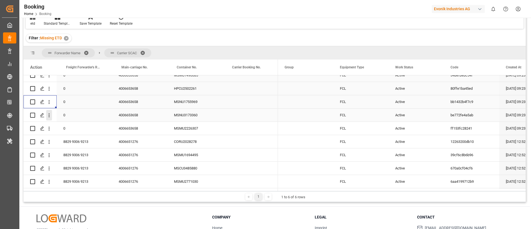
click at [50, 117] on icon "open menu" at bounding box center [49, 115] width 6 height 6
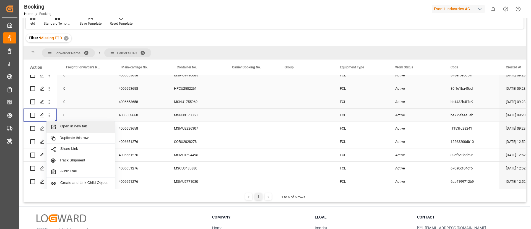
click at [65, 126] on span "Open in new tab" at bounding box center [85, 127] width 50 height 6
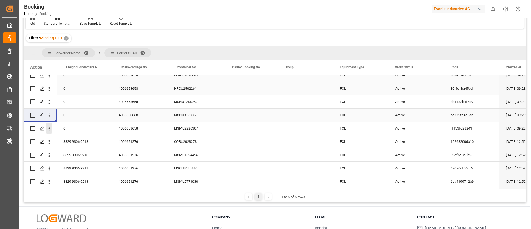
click at [49, 130] on icon "open menu" at bounding box center [49, 129] width 6 height 6
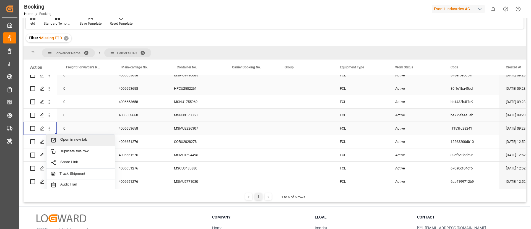
click at [66, 138] on span "Open in new tab" at bounding box center [85, 140] width 50 height 6
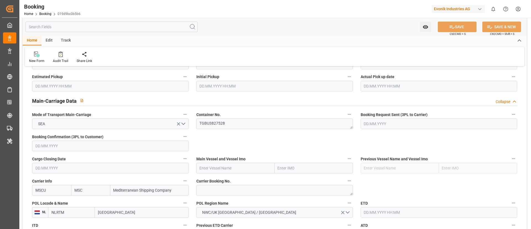
scroll to position [332, 0]
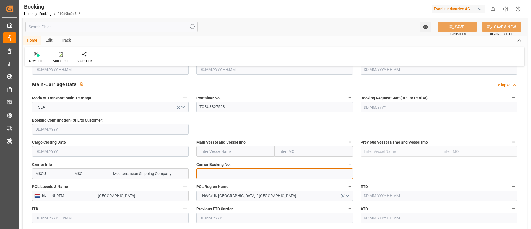
click at [224, 176] on textarea at bounding box center [274, 173] width 156 height 11
paste textarea "213B1915566"
type textarea "213B1915566"
click at [216, 152] on input "text" at bounding box center [235, 151] width 78 height 11
paste input "MSC SWEDEN VI"
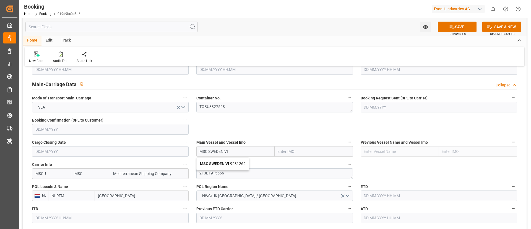
click at [213, 163] on b "MSC SWEDEN VI" at bounding box center [214, 163] width 29 height 4
type input "MSC SWEDEN VI"
type input "9231262"
click at [123, 197] on input "[GEOGRAPHIC_DATA]" at bounding box center [142, 195] width 94 height 11
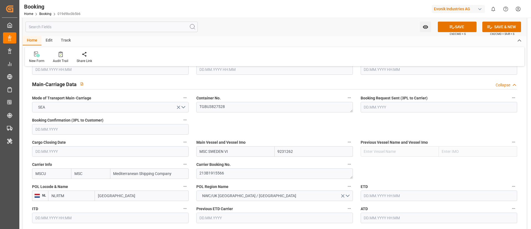
paste input "[GEOGRAPHIC_DATA]"
type input "[GEOGRAPHIC_DATA]"
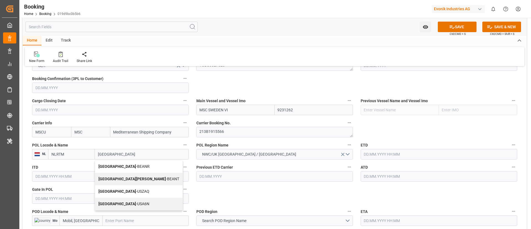
drag, startPoint x: 120, startPoint y: 166, endPoint x: 237, endPoint y: 190, distance: 120.0
click at [120, 166] on span "Antwerp - BEANR" at bounding box center [123, 166] width 51 height 4
type input "BEANR"
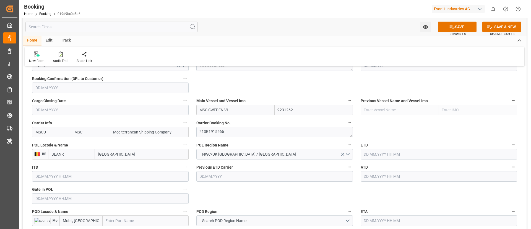
type input "[GEOGRAPHIC_DATA]"
click at [86, 197] on input "text" at bounding box center [110, 198] width 156 height 11
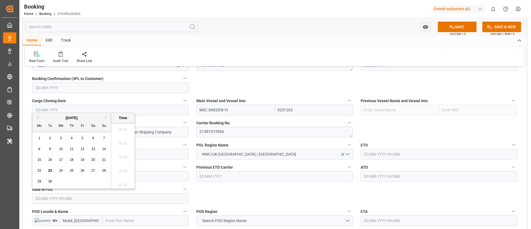
scroll to position [679, 0]
click at [38, 116] on button "Previous Month" at bounding box center [36, 117] width 3 height 3
click at [62, 171] on span "23" at bounding box center [61, 170] width 4 height 4
type input "[DATE] 00:00"
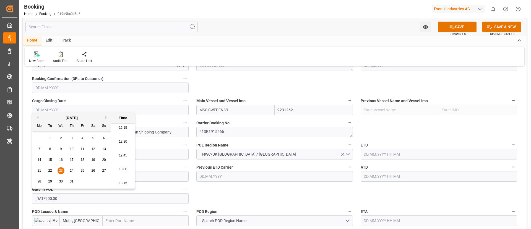
click at [75, 197] on input "[DATE] 00:00" at bounding box center [110, 198] width 156 height 11
click at [400, 155] on input "text" at bounding box center [438, 154] width 156 height 11
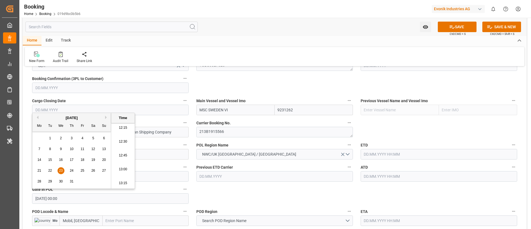
paste input "[DATE] 00:00"
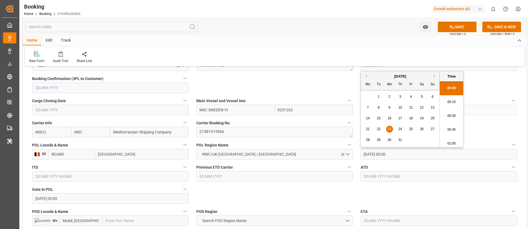
click at [371, 137] on div "28" at bounding box center [367, 140] width 7 height 7
type input "[DATE] 00:00"
click at [403, 152] on input "[DATE] 00:00" at bounding box center [438, 154] width 156 height 11
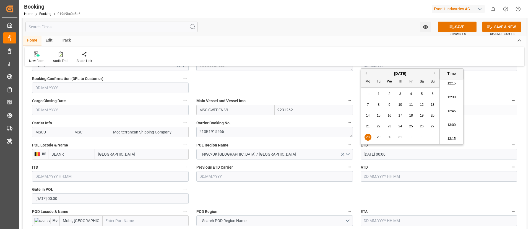
click at [394, 177] on input "text" at bounding box center [438, 176] width 156 height 11
paste input "[DATE] 00:00"
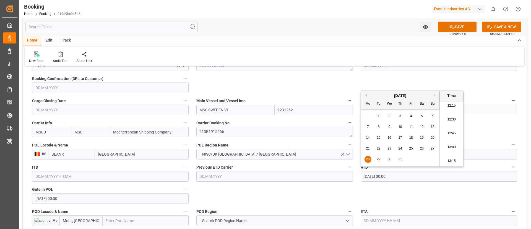
type input "[DATE] 00:00"
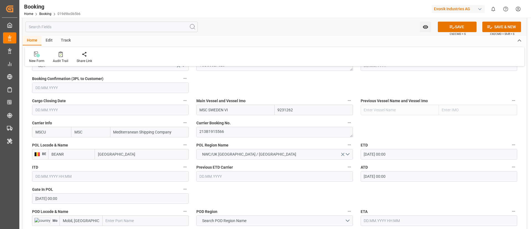
scroll to position [456, 0]
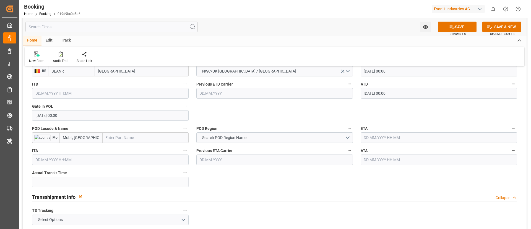
click at [123, 141] on input "text" at bounding box center [146, 137] width 86 height 11
paste input "Mobile"
type input "Mobile"
click at [126, 147] on span "Mobile - USMOB" at bounding box center [119, 149] width 27 height 4
type input "USMOB"
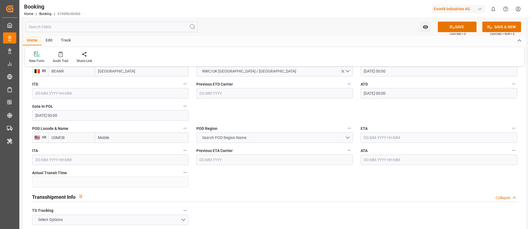
type input "Mobile"
click at [219, 140] on span "Search POD Region Name" at bounding box center [224, 138] width 50 height 6
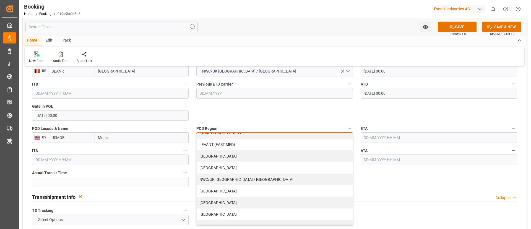
scroll to position [118, 0]
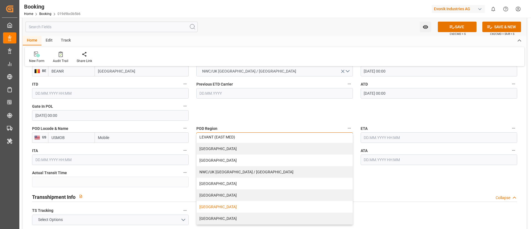
click at [220, 204] on div "[GEOGRAPHIC_DATA]" at bounding box center [275, 207] width 156 height 12
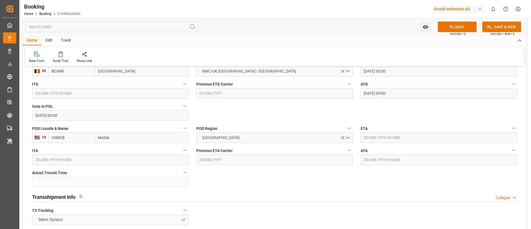
click at [388, 138] on input "text" at bounding box center [438, 137] width 156 height 11
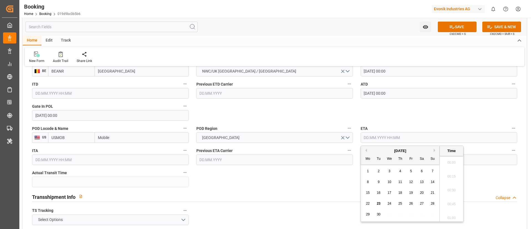
scroll to position [679, 0]
click at [365, 149] on button "Previous Month" at bounding box center [365, 149] width 3 height 3
click at [370, 213] on div "25" at bounding box center [367, 214] width 7 height 7
type input "[DATE] 00:00"
click at [408, 136] on input "[DATE] 00:00" at bounding box center [438, 137] width 156 height 11
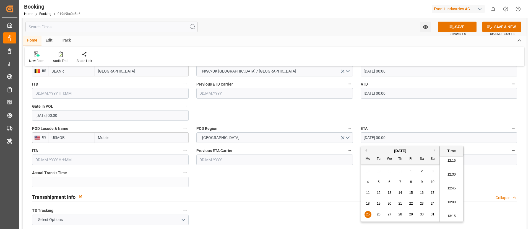
click at [408, 136] on input "[DATE] 00:00" at bounding box center [438, 137] width 156 height 11
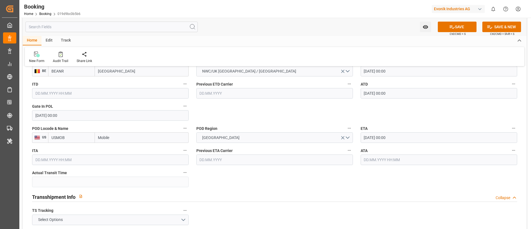
click at [376, 158] on input "text" at bounding box center [438, 159] width 156 height 11
paste input "[DATE] 00:00"
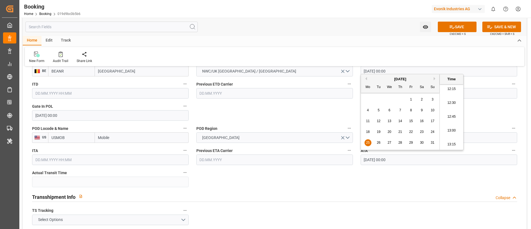
type input "[DATE] 00:00"
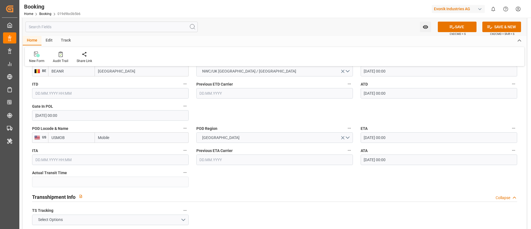
scroll to position [498, 0]
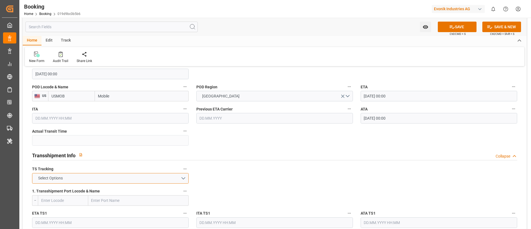
click at [135, 177] on button "Select Options" at bounding box center [110, 178] width 156 height 11
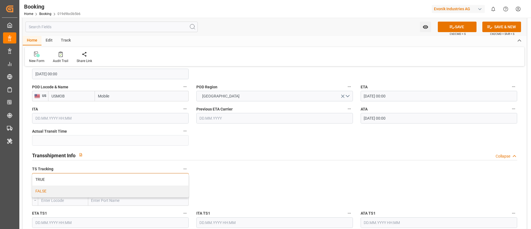
click at [118, 188] on div "FALSE" at bounding box center [110, 191] width 156 height 12
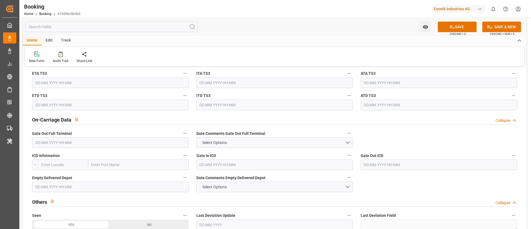
scroll to position [788, 0]
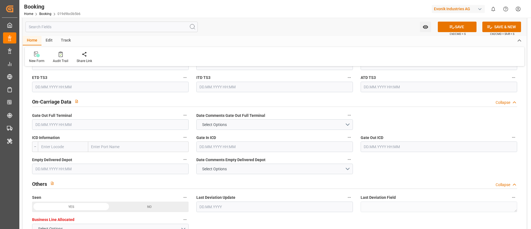
click at [103, 126] on input "text" at bounding box center [110, 124] width 156 height 11
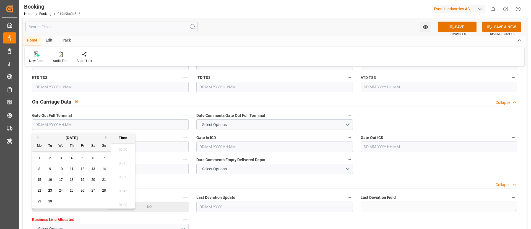
scroll to position [679, 0]
click at [37, 137] on button "Previous Month" at bounding box center [36, 136] width 3 height 3
click at [61, 200] on span "27" at bounding box center [61, 201] width 4 height 4
type input "[DATE] 00:00"
click at [86, 122] on input "[DATE] 00:00" at bounding box center [110, 124] width 156 height 11
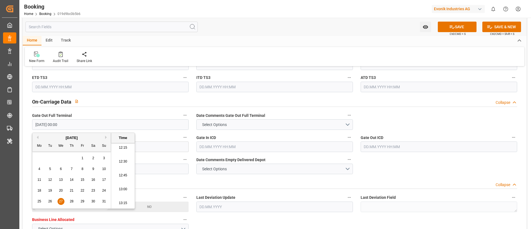
click at [86, 122] on input "[DATE] 00:00" at bounding box center [110, 124] width 156 height 11
click at [236, 31] on div "Watch Option SAVE Ctrl/CMD + S SAVE & NEW Ctrl/CMD + Shift + S" at bounding box center [275, 27] width 504 height 18
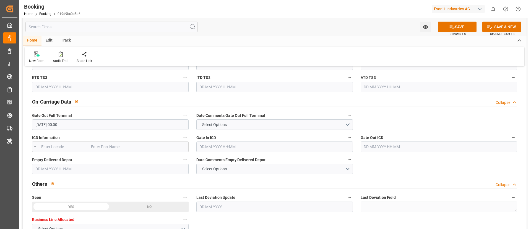
click at [112, 168] on input "text" at bounding box center [110, 168] width 156 height 11
paste input "[DATE] 00:00"
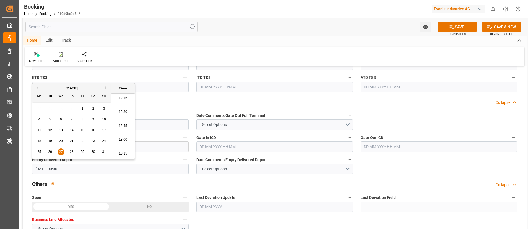
type input "[DATE] 00:00"
click at [267, 20] on div "Watch Option SAVE Ctrl/CMD + S SAVE & NEW Ctrl/CMD + Shift + S" at bounding box center [275, 27] width 504 height 18
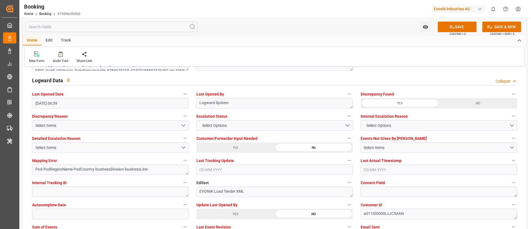
scroll to position [1037, 0]
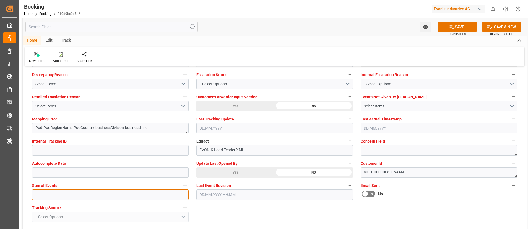
click at [122, 193] on input "text" at bounding box center [110, 194] width 156 height 11
type input "0"
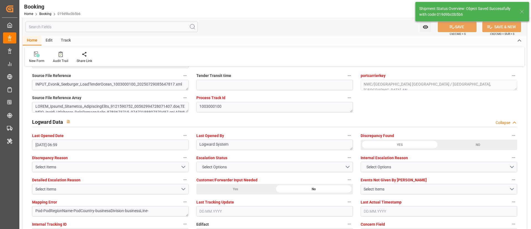
type textarea "NWC/[GEOGRAPHIC_DATA] [GEOGRAPHIC_DATA] Continent / [GEOGRAPHIC_DATA]-AN"
type textarea "Vismitha Mahadev"
type textarea "businessDivision-businessLine-"
type input "28"
type input "[DATE] 00:00"
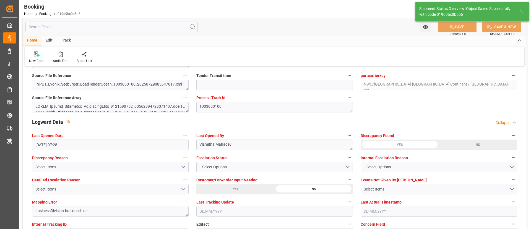
type input "[DATE] 00:00"
type input "23.09.2025 07:28"
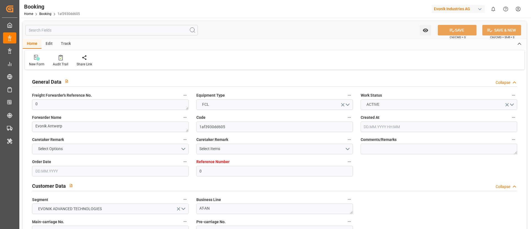
type input "0"
type input "MSC"
type input "Mediterranean Shipping Company"
type input "NLRTM"
type input "Mobil, [GEOGRAPHIC_DATA]"
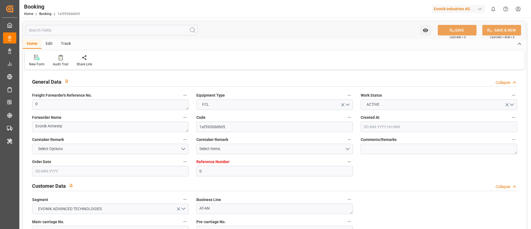
type input "[DATE] 13:43"
type input "[DATE]"
type input "[DATE] 06:59"
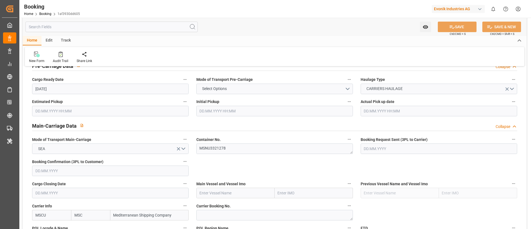
scroll to position [332, 0]
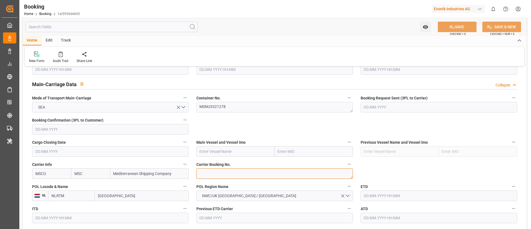
click at [220, 173] on textarea at bounding box center [274, 173] width 156 height 11
paste textarea "213B1915566"
type textarea "213B1915566"
click at [229, 151] on input "text" at bounding box center [235, 151] width 78 height 11
paste input "MSC SWEDEN VI"
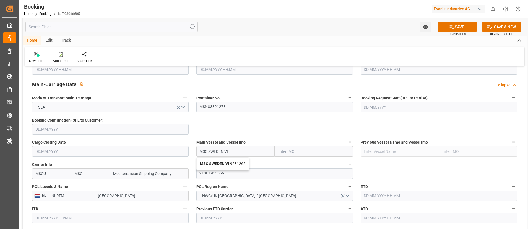
click at [232, 163] on span "MSC SWEDEN VI - 9231262" at bounding box center [223, 163] width 46 height 4
type input "MSC SWEDEN VI"
type input "9231262"
click at [123, 195] on input "[GEOGRAPHIC_DATA]" at bounding box center [142, 195] width 94 height 11
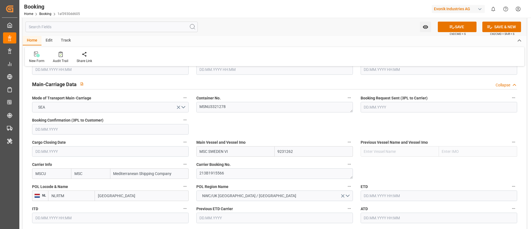
paste input "[GEOGRAPHIC_DATA]"
type input "[GEOGRAPHIC_DATA]"
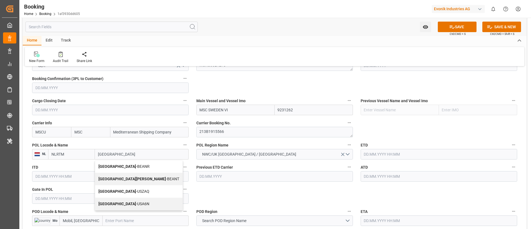
click at [116, 167] on span "Antwerp - BEANR" at bounding box center [123, 166] width 51 height 4
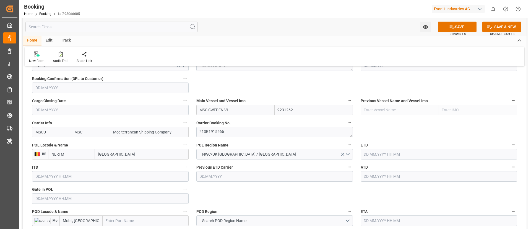
type input "BEANR"
type input "[GEOGRAPHIC_DATA]"
click at [80, 197] on input "text" at bounding box center [110, 198] width 156 height 11
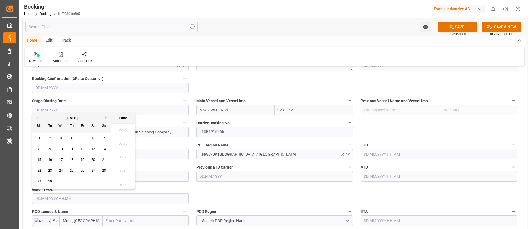
scroll to position [679, 0]
click at [37, 116] on button "Previous Month" at bounding box center [36, 117] width 3 height 3
click at [60, 170] on span "23" at bounding box center [61, 170] width 4 height 4
type input "[DATE] 00:00"
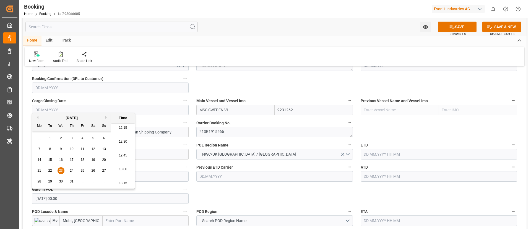
click at [82, 198] on input "[DATE] 00:00" at bounding box center [110, 198] width 156 height 11
click at [387, 153] on input "text" at bounding box center [438, 154] width 156 height 11
paste input "[DATE] 00:00"
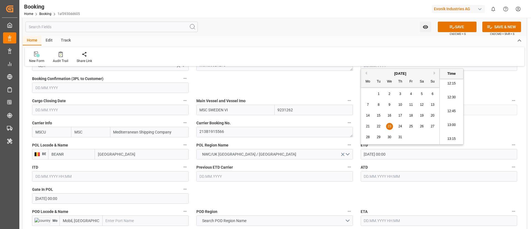
click at [373, 136] on div "28 29 30 31 1 2 3" at bounding box center [399, 137] width 75 height 11
click at [369, 135] on span "28" at bounding box center [368, 137] width 4 height 4
type input "[DATE] 00:00"
click at [406, 154] on input "[DATE] 00:00" at bounding box center [438, 154] width 156 height 11
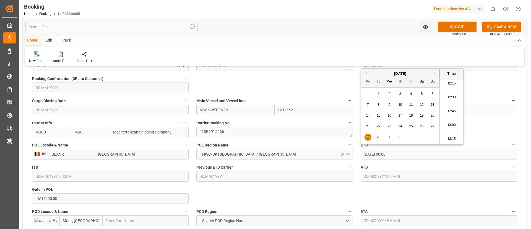
click at [406, 154] on input "[DATE] 00:00" at bounding box center [438, 154] width 156 height 11
click at [393, 175] on input "text" at bounding box center [438, 176] width 156 height 11
paste input "[DATE] 00:00"
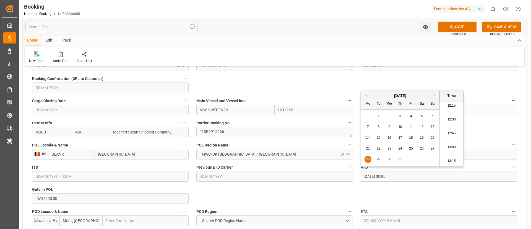
type input "[DATE] 00:00"
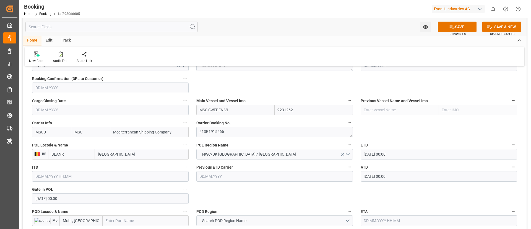
scroll to position [415, 0]
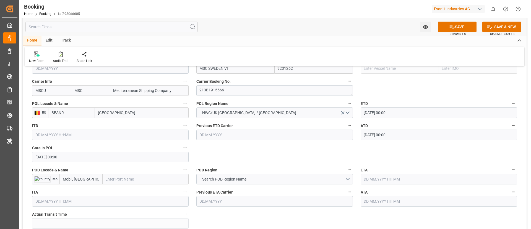
click at [114, 180] on input "text" at bounding box center [146, 179] width 86 height 11
paste input "Mobile"
type input "Mobile"
click at [119, 191] on span "Mobile - USMOB" at bounding box center [119, 191] width 27 height 4
type input "USMOB"
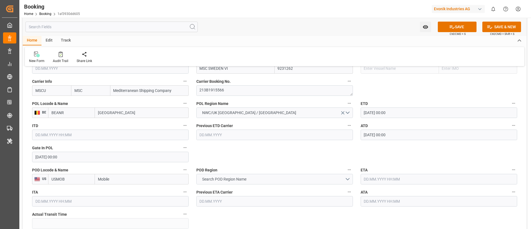
type input "Mobile"
click at [236, 178] on span "Search POD Region Name" at bounding box center [224, 179] width 50 height 6
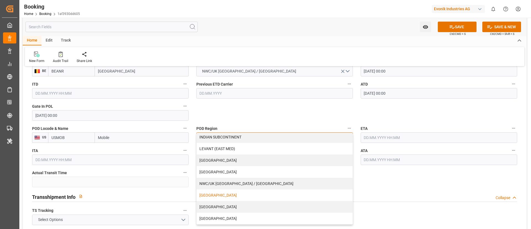
scroll to position [118, 0]
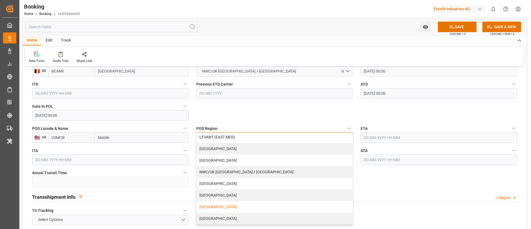
click at [219, 206] on div "[GEOGRAPHIC_DATA]" at bounding box center [275, 207] width 156 height 12
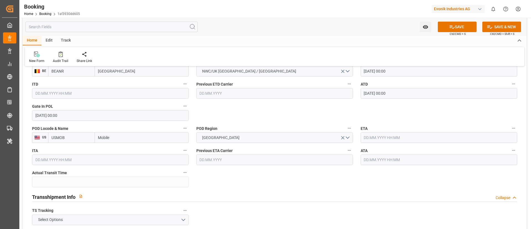
click at [385, 137] on input "text" at bounding box center [438, 137] width 156 height 11
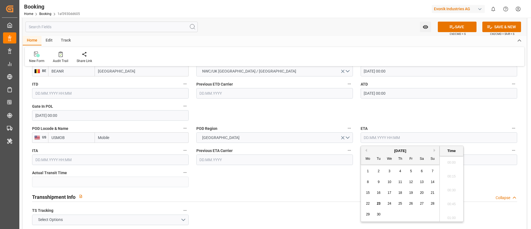
click at [366, 150] on button "Previous Month" at bounding box center [365, 149] width 3 height 3
click at [369, 213] on span "25" at bounding box center [368, 214] width 4 height 4
type input "[DATE] 00:00"
click at [404, 137] on input "[DATE] 00:00" at bounding box center [438, 137] width 156 height 11
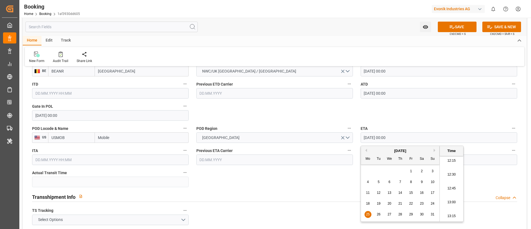
click at [404, 137] on input "[DATE] 00:00" at bounding box center [438, 137] width 156 height 11
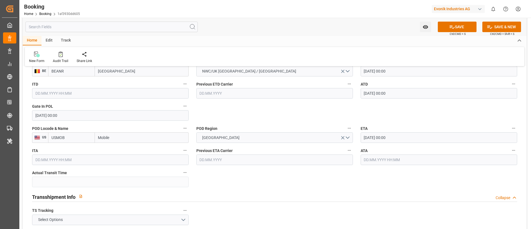
click at [380, 161] on input "text" at bounding box center [438, 159] width 156 height 11
paste input "[DATE] 00:00"
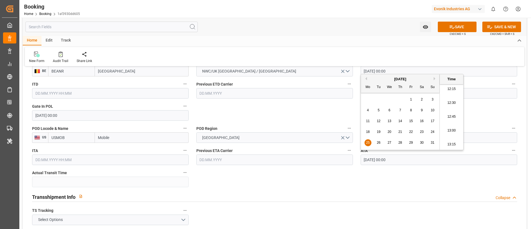
type input "[DATE] 00:00"
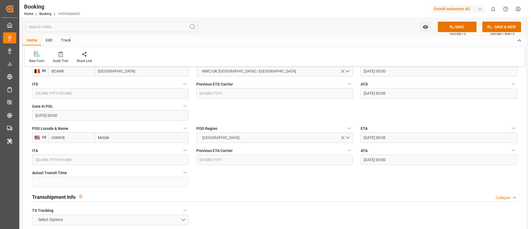
scroll to position [498, 0]
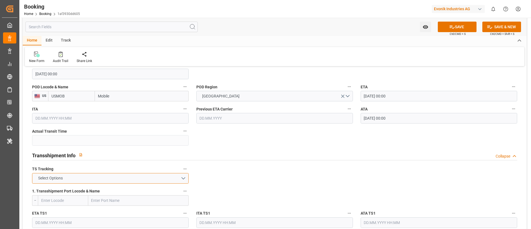
click at [137, 176] on button "Select Options" at bounding box center [110, 178] width 156 height 11
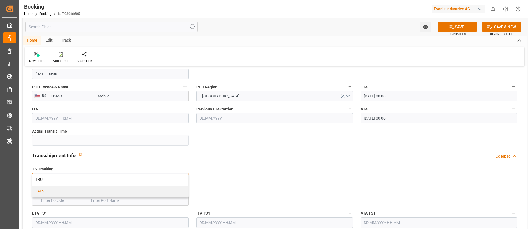
click at [121, 189] on div "FALSE" at bounding box center [110, 191] width 156 height 12
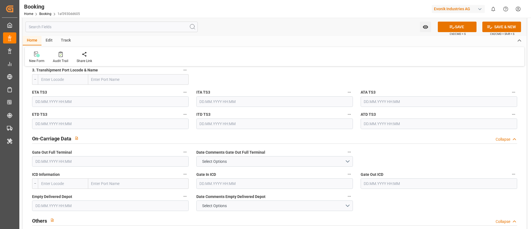
scroll to position [746, 0]
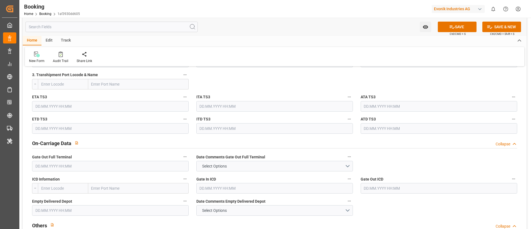
click at [76, 166] on input "text" at bounding box center [110, 166] width 156 height 11
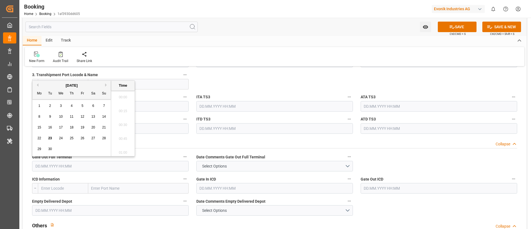
scroll to position [679, 0]
click at [37, 85] on button "Previous Month" at bounding box center [36, 84] width 3 height 3
click at [61, 150] on span "27" at bounding box center [61, 149] width 4 height 4
type input "[DATE] 00:00"
click at [81, 168] on input "[DATE] 00:00" at bounding box center [110, 166] width 156 height 11
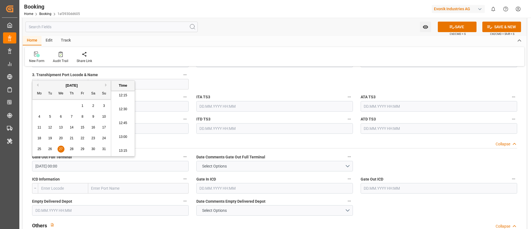
click at [81, 168] on input "[DATE] 00:00" at bounding box center [110, 166] width 156 height 11
click at [88, 212] on input "text" at bounding box center [110, 210] width 156 height 11
paste input "[DATE] 00:00"
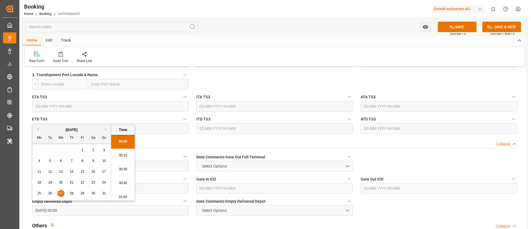
scroll to position [693, 0]
type input "[DATE] 00:00"
click at [262, 49] on div "New Form Audit Trail Share Link" at bounding box center [274, 56] width 499 height 19
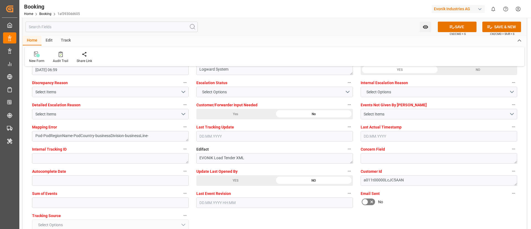
scroll to position [1037, 0]
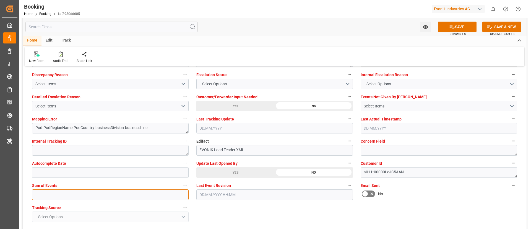
click at [120, 193] on input "text" at bounding box center [110, 194] width 156 height 11
type input "0"
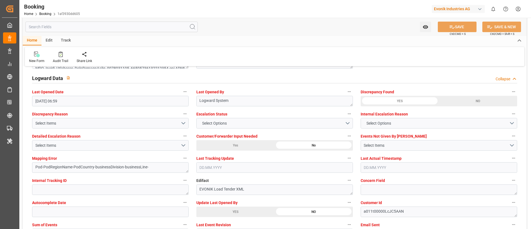
scroll to position [995, 0]
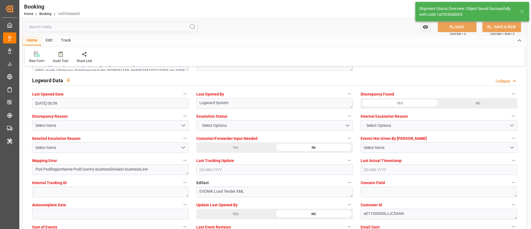
type textarea "NWC/[GEOGRAPHIC_DATA] [GEOGRAPHIC_DATA] Continent / [GEOGRAPHIC_DATA]-AN"
type textarea "Vismitha Mahadev"
type textarea "businessDivision-businessLine-"
type input "28"
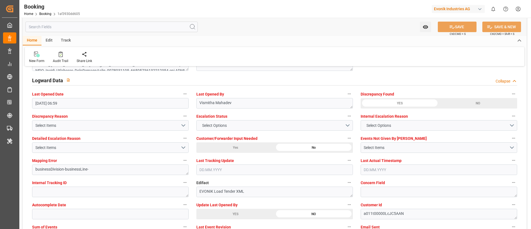
type input "[DATE] 00:00"
type input "[DATE] 07:30"
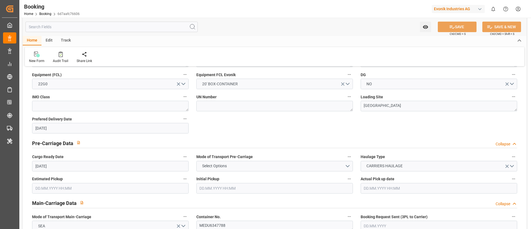
scroll to position [290, 0]
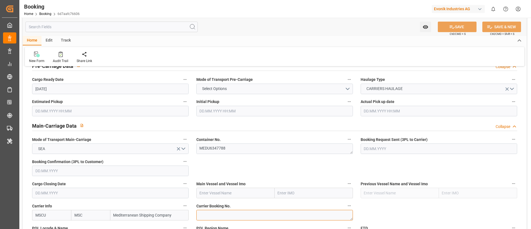
click at [227, 213] on textarea at bounding box center [274, 215] width 156 height 11
paste textarea "213B1915566"
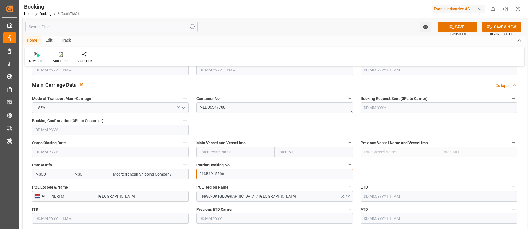
scroll to position [332, 0]
type textarea "213B1915566"
click at [223, 148] on input "text" at bounding box center [235, 151] width 78 height 11
paste input "MSC SWEDEN VI"
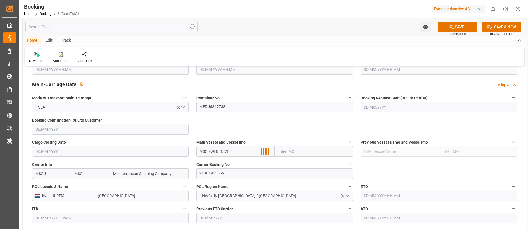
type input "MSC SWEDEN VI"
type input "9231262"
click at [131, 197] on input "[GEOGRAPHIC_DATA]" at bounding box center [142, 195] width 94 height 11
paste input "[GEOGRAPHIC_DATA]"
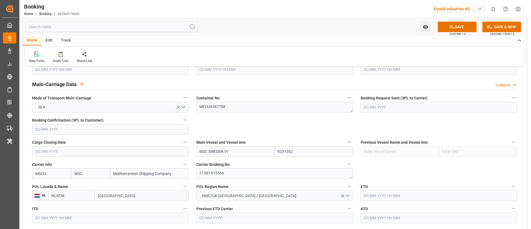
type input "[GEOGRAPHIC_DATA]"
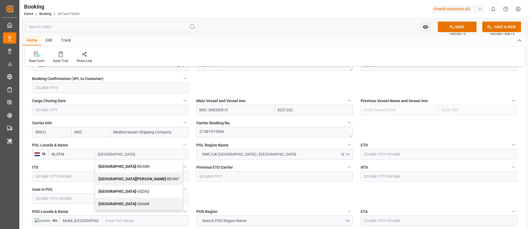
click at [125, 164] on span "Antwerp - BEANR" at bounding box center [123, 166] width 51 height 4
type input "BEANR"
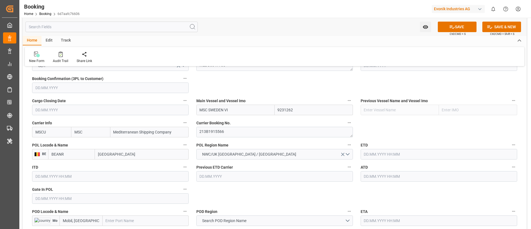
type input "[GEOGRAPHIC_DATA]"
click at [87, 199] on input "text" at bounding box center [110, 198] width 156 height 11
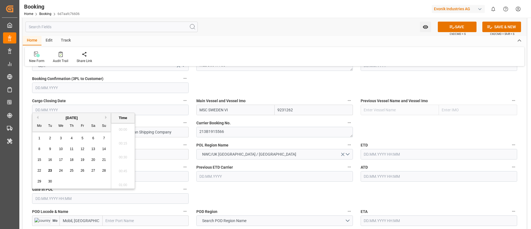
scroll to position [693, 0]
click at [38, 116] on div "[DATE]" at bounding box center [71, 118] width 79 height 6
click at [38, 117] on button "Previous Month" at bounding box center [36, 117] width 3 height 3
click at [61, 170] on span "23" at bounding box center [61, 170] width 4 height 4
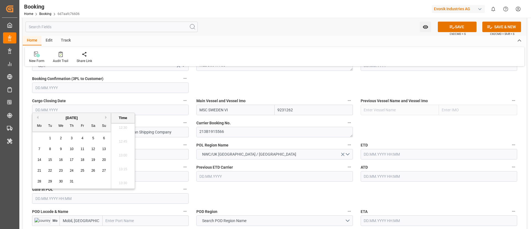
type input "[DATE] 00:00"
click at [75, 197] on input "[DATE] 00:00" at bounding box center [110, 198] width 156 height 11
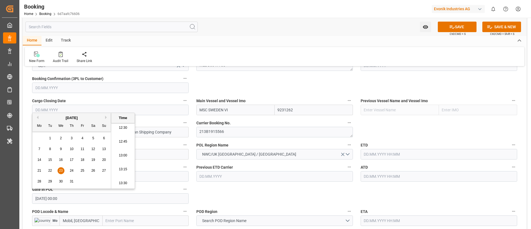
click at [382, 154] on input "text" at bounding box center [438, 154] width 156 height 11
paste input "[DATE] 00:00"
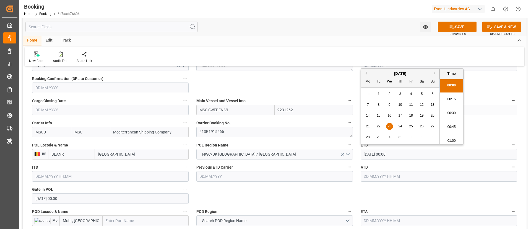
click at [368, 136] on span "28" at bounding box center [368, 137] width 4 height 4
type input "[DATE] 00:00"
click at [402, 155] on input "[DATE] 00:00" at bounding box center [438, 154] width 156 height 11
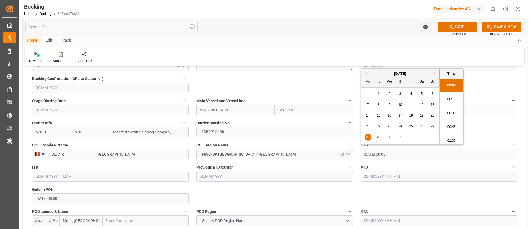
click at [391, 176] on input "text" at bounding box center [438, 176] width 156 height 11
paste input "[DATE] 00:00"
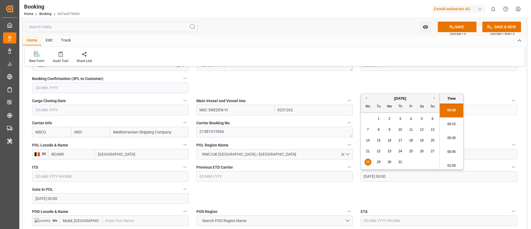
type input "[DATE] 00:00"
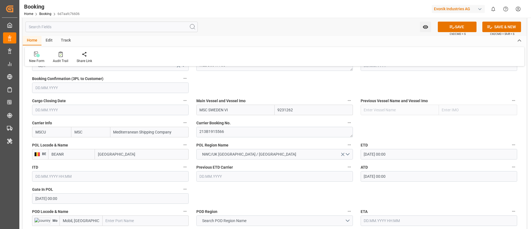
scroll to position [415, 0]
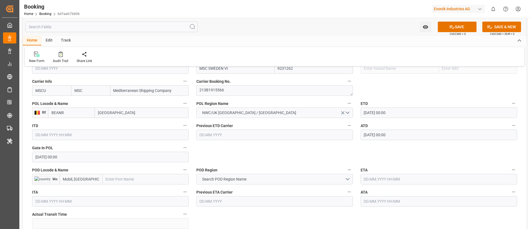
drag, startPoint x: 122, startPoint y: 177, endPoint x: 127, endPoint y: 187, distance: 11.5
click at [121, 177] on input "text" at bounding box center [146, 179] width 86 height 11
paste input "Mobile"
type input "Mobile"
click at [122, 190] on span "Mobile - USMOB" at bounding box center [119, 191] width 27 height 4
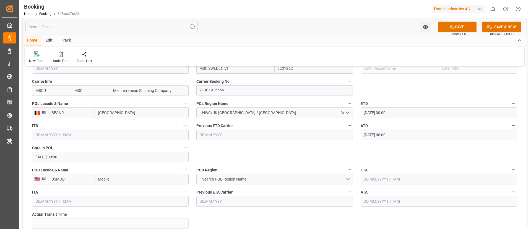
type input "USMOB"
type input "Mobile"
click at [249, 177] on span "Search POD Region Name" at bounding box center [224, 179] width 50 height 6
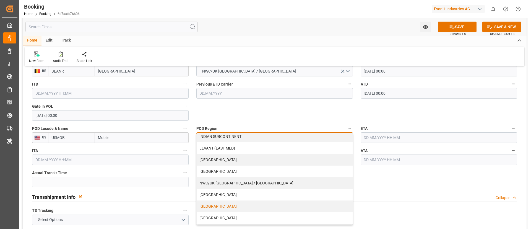
scroll to position [118, 0]
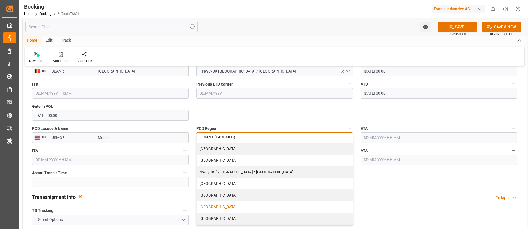
click at [211, 205] on div "[GEOGRAPHIC_DATA]" at bounding box center [275, 207] width 156 height 12
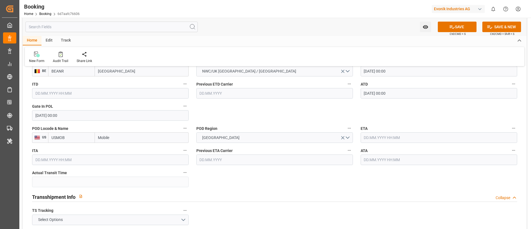
click at [385, 137] on input "text" at bounding box center [438, 137] width 156 height 11
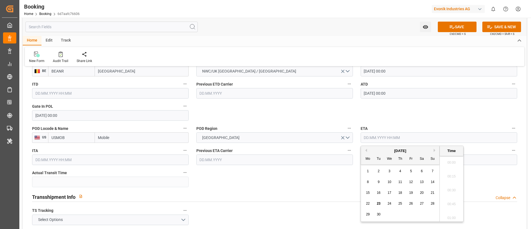
scroll to position [693, 0]
click at [365, 150] on button "Previous Month" at bounding box center [365, 149] width 3 height 3
click at [369, 214] on span "25" at bounding box center [368, 214] width 4 height 4
type input "[DATE] 00:00"
click at [405, 133] on input "[DATE] 00:00" at bounding box center [438, 137] width 156 height 11
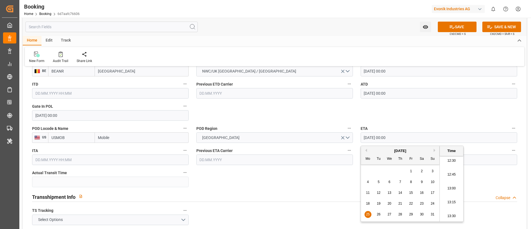
click at [402, 137] on input "[DATE] 00:00" at bounding box center [438, 137] width 156 height 11
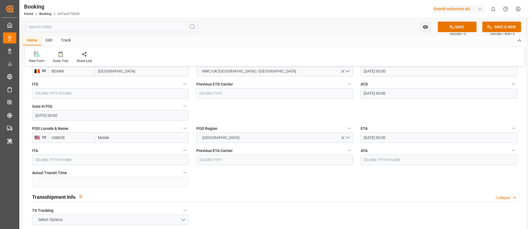
click at [380, 160] on input "text" at bounding box center [438, 159] width 156 height 11
paste input "[DATE] 00:00"
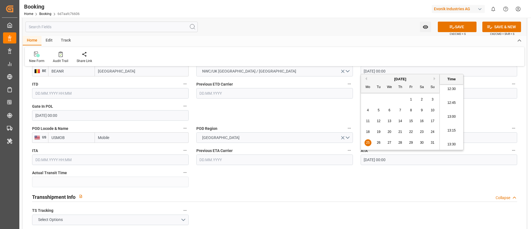
type input "[DATE] 00:00"
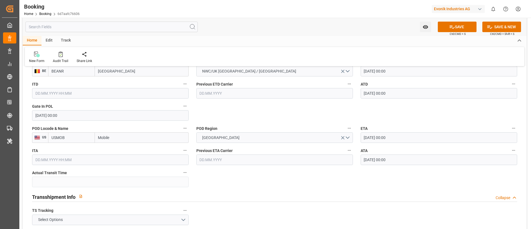
scroll to position [498, 0]
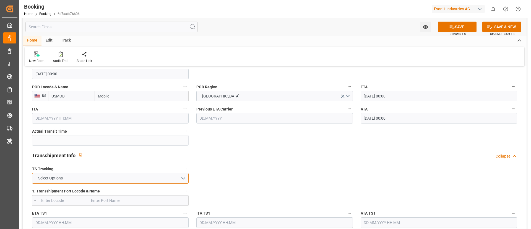
click at [124, 177] on button "Select Options" at bounding box center [110, 178] width 156 height 11
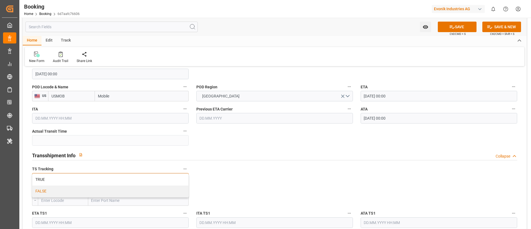
click at [114, 190] on div "FALSE" at bounding box center [110, 191] width 156 height 12
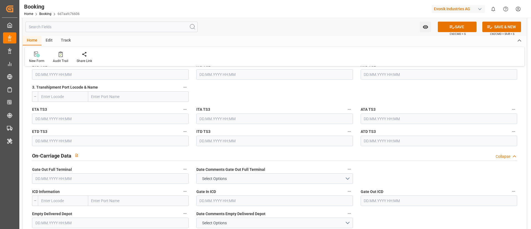
scroll to position [746, 0]
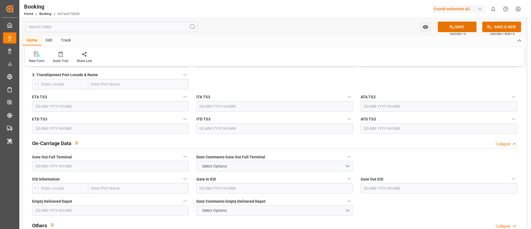
click at [93, 164] on input "text" at bounding box center [110, 166] width 156 height 11
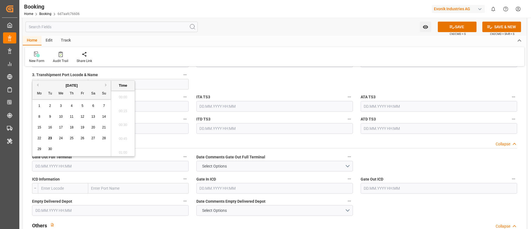
scroll to position [693, 0]
click at [36, 85] on button "Previous Month" at bounding box center [36, 84] width 3 height 3
click at [59, 150] on span "27" at bounding box center [61, 149] width 4 height 4
type input "[DATE] 00:00"
click at [77, 165] on input "[DATE] 00:00" at bounding box center [110, 166] width 156 height 11
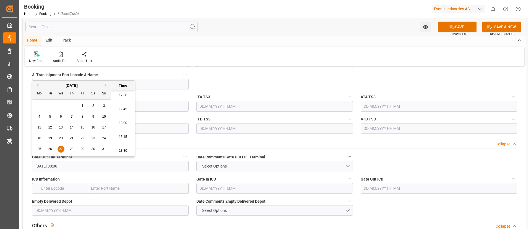
click at [77, 165] on input "[DATE] 00:00" at bounding box center [110, 166] width 156 height 11
click at [73, 209] on input "text" at bounding box center [110, 210] width 156 height 11
paste input "[DATE] 00:00"
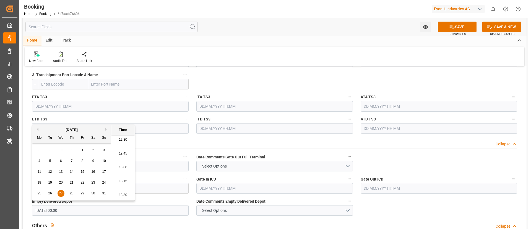
type input "[DATE] 00:00"
click at [265, 38] on div "Home Edit Track" at bounding box center [275, 40] width 504 height 9
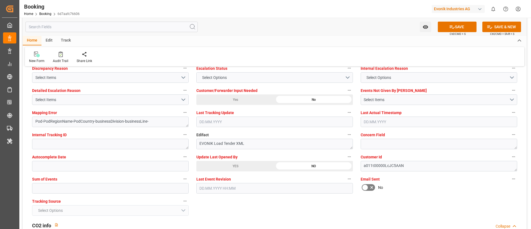
scroll to position [1078, 0]
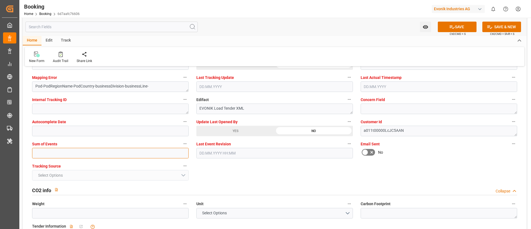
click at [120, 151] on input "text" at bounding box center [110, 153] width 156 height 11
type input "0"
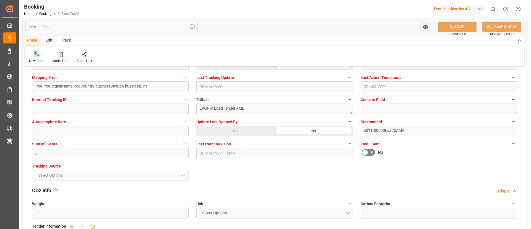
scroll to position [995, 0]
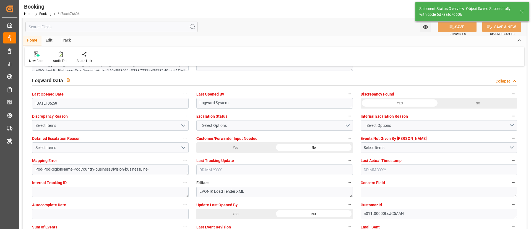
type textarea "NWC/[GEOGRAPHIC_DATA] [GEOGRAPHIC_DATA] Continent / [GEOGRAPHIC_DATA]-AN"
type textarea "Vismitha Mahadev"
type textarea "businessDivision-businessLine-"
type input "28"
type input "[DATE] 00:00"
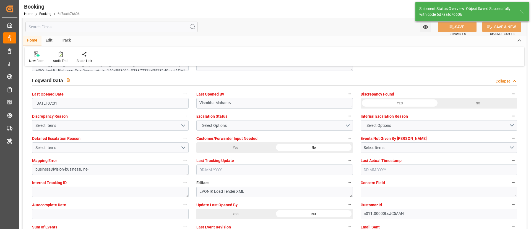
type input "[DATE] 00:00"
type input "23.09.2025 07:31"
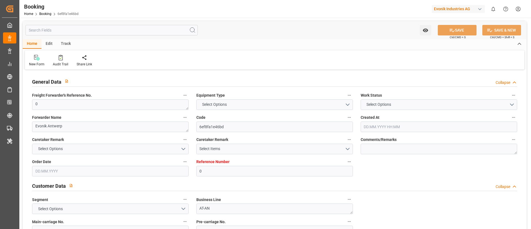
type input "0"
type input "MSC"
type input "Mediterranean Shipping Company"
type input "NLRTM"
type input "Mobil, [GEOGRAPHIC_DATA]"
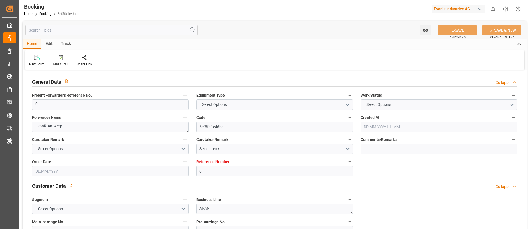
type input "[DATE] 13:43"
type input "[DATE]"
type input "[DATE] 06:59"
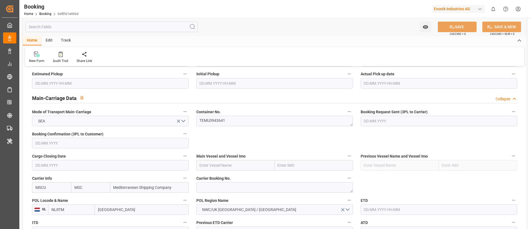
scroll to position [332, 0]
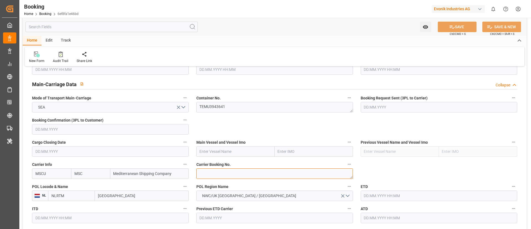
click at [211, 173] on textarea at bounding box center [274, 173] width 156 height 11
paste textarea "213B1915566"
type textarea "213B1915566"
click at [226, 149] on input "text" at bounding box center [235, 151] width 78 height 11
paste input "MSC SWEDEN VI"
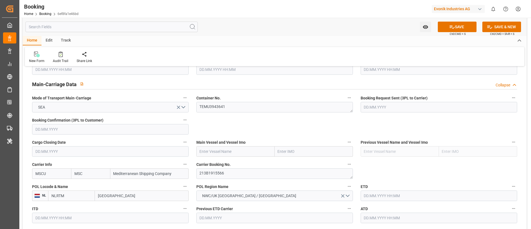
type input "MSC SWEDEN VI"
click at [222, 162] on b "MSC SWEDEN VI" at bounding box center [214, 163] width 29 height 4
type input "9231262"
type input "MSC SWEDEN VI"
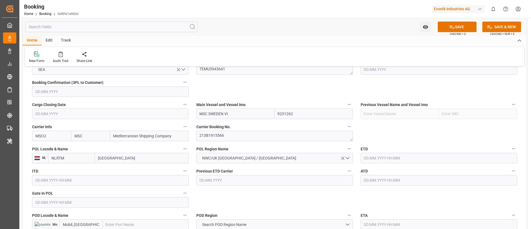
scroll to position [373, 0]
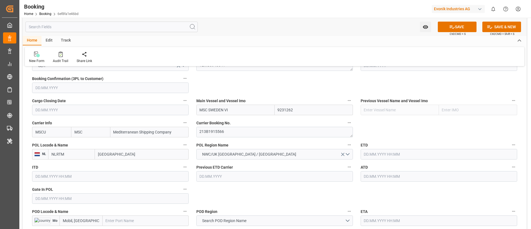
click at [135, 153] on input "[GEOGRAPHIC_DATA]" at bounding box center [142, 154] width 94 height 11
drag, startPoint x: 135, startPoint y: 153, endPoint x: 130, endPoint y: 152, distance: 5.2
click at [135, 153] on input "[GEOGRAPHIC_DATA]" at bounding box center [142, 154] width 94 height 11
paste input "[GEOGRAPHIC_DATA]"
type input "[GEOGRAPHIC_DATA]"
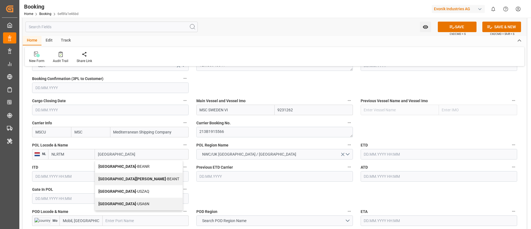
click at [121, 166] on span "Antwerp - BEANR" at bounding box center [123, 166] width 51 height 4
type input "BEANR"
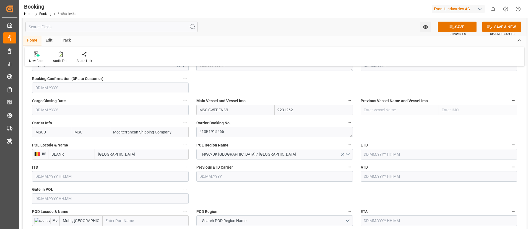
type input "[GEOGRAPHIC_DATA]"
click at [66, 196] on input "text" at bounding box center [110, 198] width 156 height 11
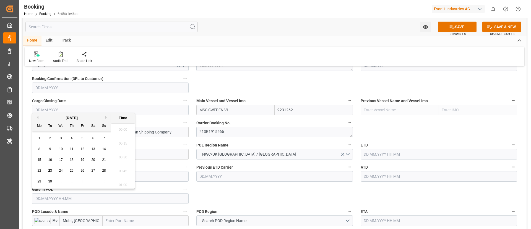
scroll to position [693, 0]
click at [38, 117] on button "Previous Month" at bounding box center [36, 117] width 3 height 3
click at [38, 117] on div "[DATE]" at bounding box center [71, 118] width 79 height 6
click at [38, 118] on button "Previous Month" at bounding box center [36, 117] width 3 height 3
click at [62, 172] on div "23" at bounding box center [61, 170] width 7 height 7
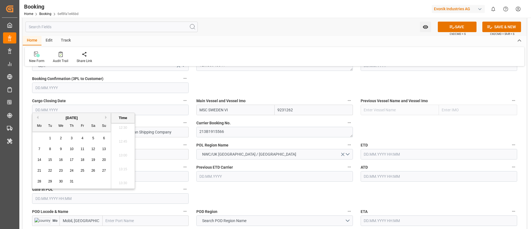
type input "[DATE] 00:00"
click at [74, 200] on input "[DATE] 00:00" at bounding box center [110, 198] width 156 height 11
click at [378, 155] on input "text" at bounding box center [438, 154] width 156 height 11
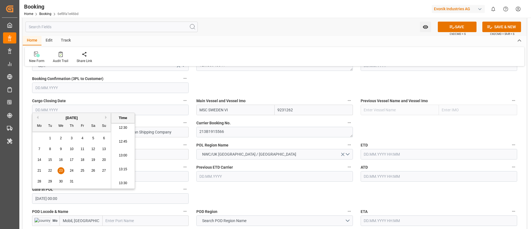
paste input "[DATE] 00:00"
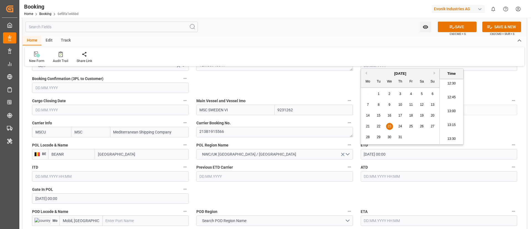
click at [367, 137] on span "28" at bounding box center [368, 137] width 4 height 4
type input "[DATE] 00:00"
click at [402, 155] on input "[DATE] 00:00" at bounding box center [438, 154] width 156 height 11
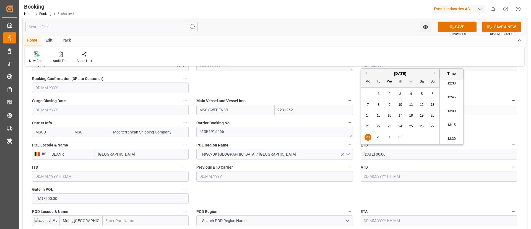
click at [395, 173] on input "text" at bounding box center [438, 176] width 156 height 11
paste input "[DATE] 00:00"
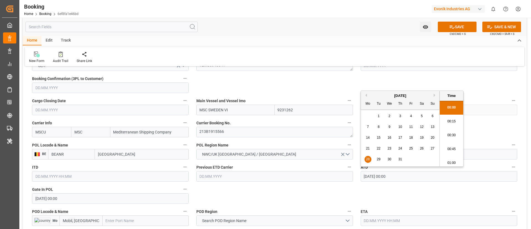
type input "[DATE] 00:00"
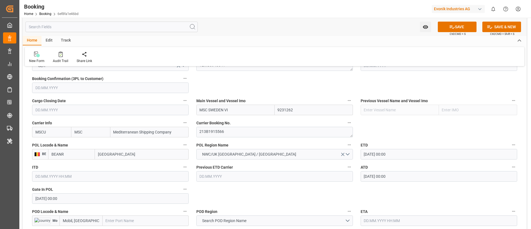
scroll to position [415, 0]
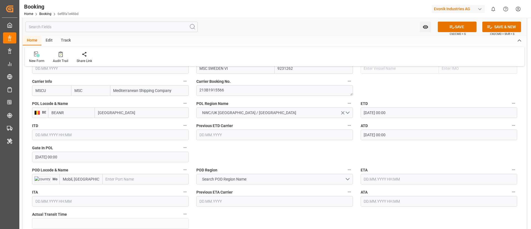
click at [122, 180] on input "text" at bounding box center [146, 179] width 86 height 11
paste input "Mobile"
type input "Mobile"
click at [125, 193] on span "Mobile - USMOB" at bounding box center [119, 191] width 27 height 4
type input "USMOB"
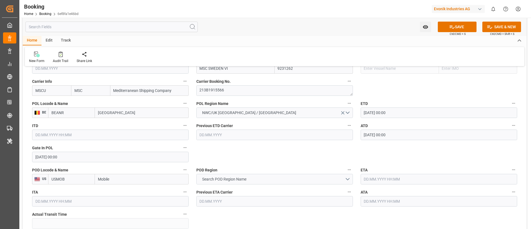
type input "Mobile"
drag, startPoint x: 241, startPoint y: 179, endPoint x: 246, endPoint y: 159, distance: 20.4
click at [241, 179] on span "Search POD Region Name" at bounding box center [224, 179] width 50 height 6
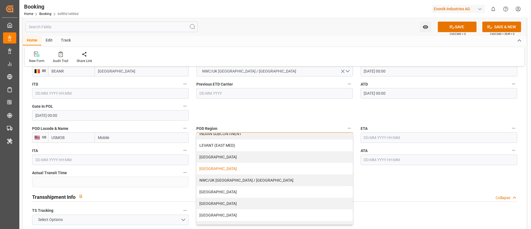
scroll to position [118, 0]
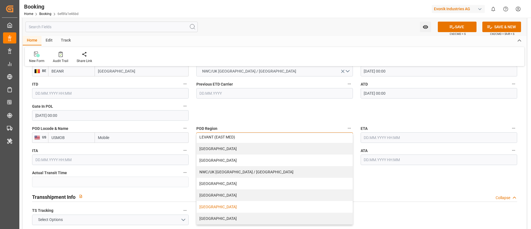
click at [214, 206] on div "[GEOGRAPHIC_DATA]" at bounding box center [275, 207] width 156 height 12
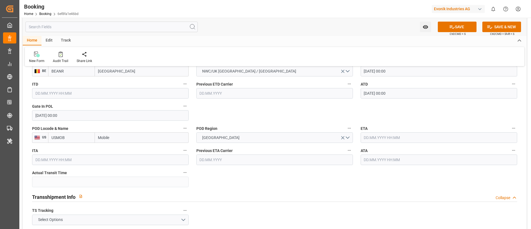
click at [383, 137] on input "text" at bounding box center [438, 137] width 156 height 11
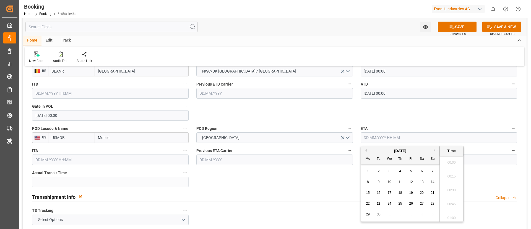
scroll to position [693, 0]
click at [365, 150] on button "Previous Month" at bounding box center [365, 149] width 3 height 3
click at [367, 212] on span "25" at bounding box center [368, 214] width 4 height 4
click at [410, 134] on input "text" at bounding box center [438, 137] width 156 height 11
type input "[DATE] 00:00"
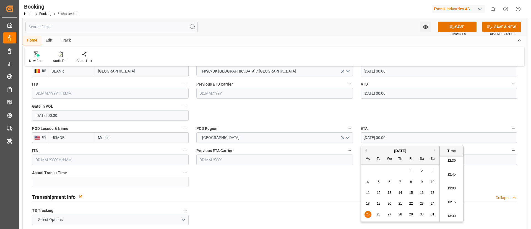
click at [410, 134] on input "[DATE] 00:00" at bounding box center [438, 137] width 156 height 11
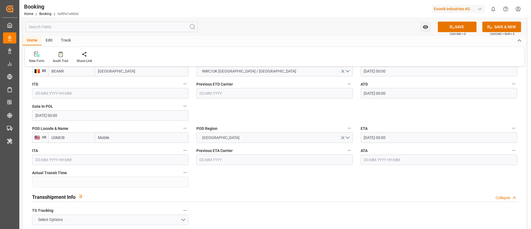
click at [375, 159] on input "text" at bounding box center [438, 159] width 156 height 11
paste input "[DATE] 00:00"
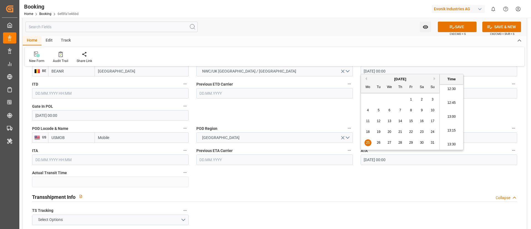
type input "[DATE] 00:00"
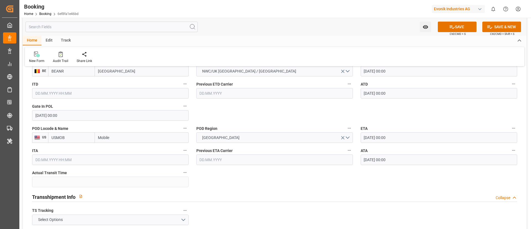
scroll to position [498, 0]
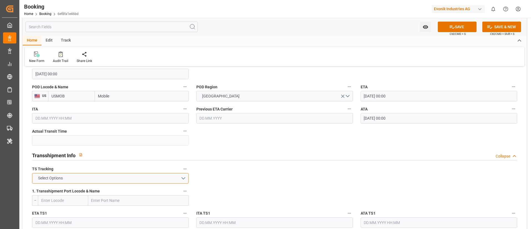
click at [116, 178] on button "Select Options" at bounding box center [110, 178] width 156 height 11
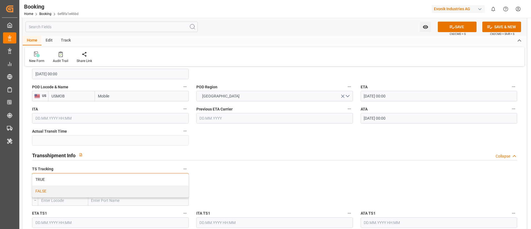
click at [99, 192] on div "FALSE" at bounding box center [110, 191] width 156 height 12
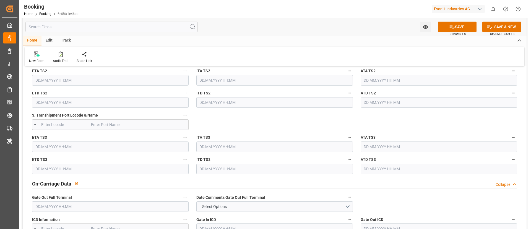
scroll to position [746, 0]
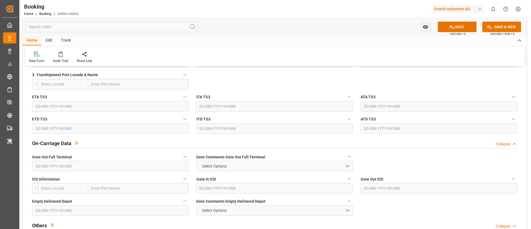
click at [93, 165] on input "text" at bounding box center [110, 166] width 156 height 11
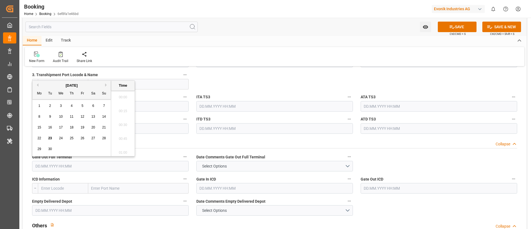
click at [38, 86] on button "Previous Month" at bounding box center [36, 84] width 3 height 3
click at [60, 150] on span "27" at bounding box center [61, 149] width 4 height 4
type input "[DATE] 00:00"
click at [77, 165] on input "[DATE] 00:00" at bounding box center [110, 166] width 156 height 11
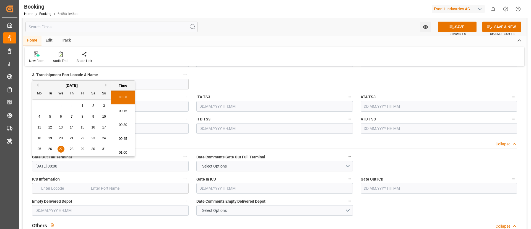
scroll to position [693, 0]
click at [77, 165] on input "[DATE] 00:00" at bounding box center [110, 166] width 156 height 11
click at [71, 209] on input "text" at bounding box center [110, 210] width 156 height 11
paste input "[DATE] 00:00"
type input "[DATE] 00:00"
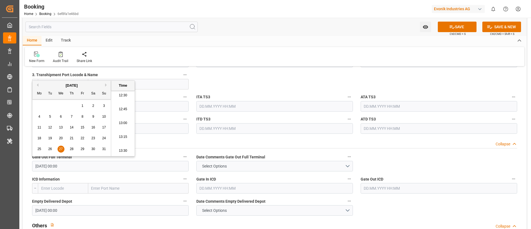
click at [237, 39] on div "Home Edit Track" at bounding box center [275, 40] width 504 height 9
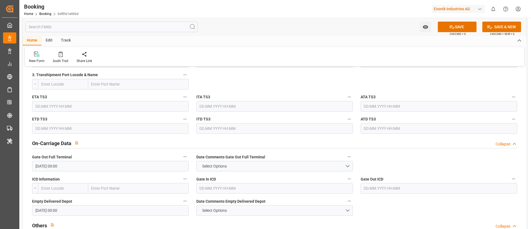
click at [130, 195] on div "Empty Delivered Depot 27.08.2025 00:00" at bounding box center [110, 206] width 164 height 22
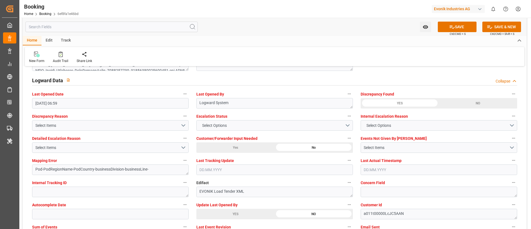
scroll to position [1037, 0]
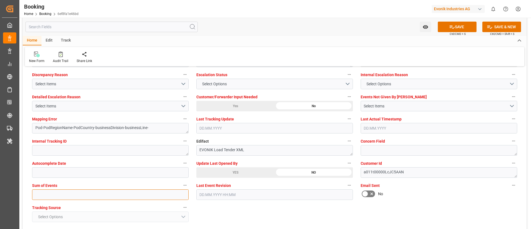
click at [110, 193] on input "text" at bounding box center [110, 194] width 156 height 11
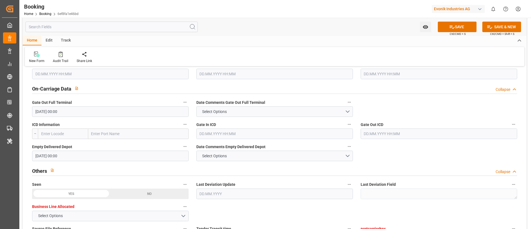
scroll to position [788, 0]
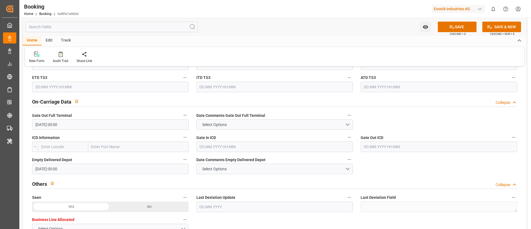
type input "0"
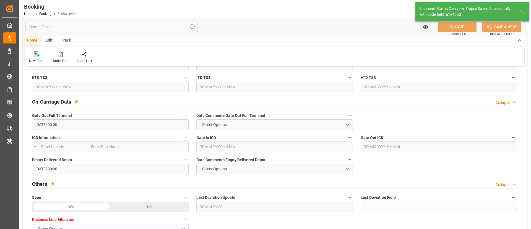
type input "28"
type input "[DATE] 00:00"
type input "23.09.2025 07:33"
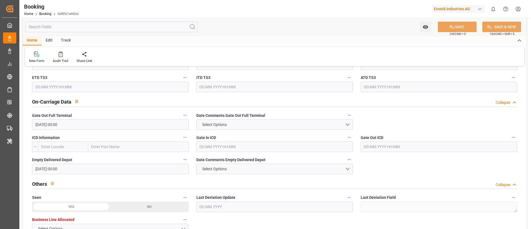
scroll to position [1037, 0]
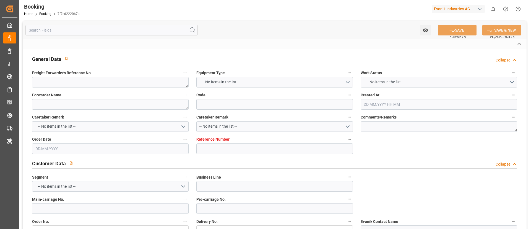
type textarea "0"
type textarea "Evonik Antwerp"
type input "7f7ed222067a"
type input "0"
type textarea "AT-AN"
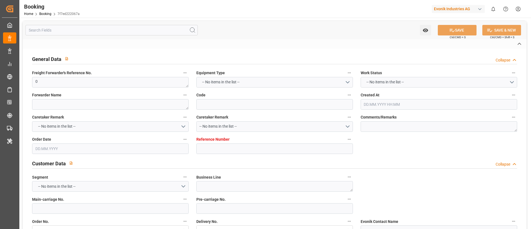
type input "4006651701"
type textarea "[PERSON_NAME][EMAIL_ADDRESS][PERSON_NAME][DOMAIN_NAME]"
type textarea "DAP"
type textarea "Mobil, [GEOGRAPHIC_DATA]"
type textarea "Evonik Plant 0000500154"
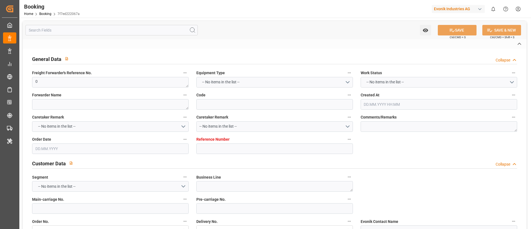
type textarea "[GEOGRAPHIC_DATA]"
type textarea "FCIU5987237"
type input "MSCU"
type input "[GEOGRAPHIC_DATA]"
type textarea "INPUT_Evonik_Seeburger_LoadTenderOcean_1003000100_20250729085647817.xml"
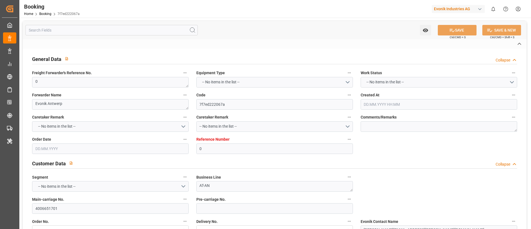
type textarea "NWC/[GEOGRAPHIC_DATA] [GEOGRAPHIC_DATA] / [GEOGRAPHIC_DATA], [GEOGRAPHIC_DATA]-…"
type textarea "INPUT_Evonik_Seeburger_LoadTenderOcean_1002912085_20250701154045307.xml,INPUT_E…"
type textarea "1003000100"
type textarea "Logward System"
type textarea "Pod-PodRegionName-PodCountry-businessDivision-businessLine-"
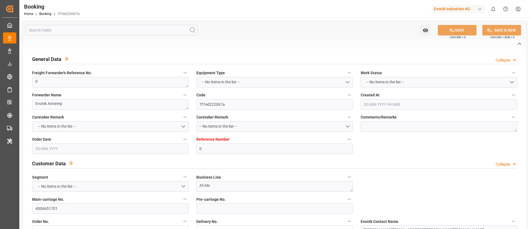
type textarea "EVONIK Load Tender XML"
type textarea "a011t00000LcJC5AAN"
type textarea "No"
type input "0"
type input "MSC"
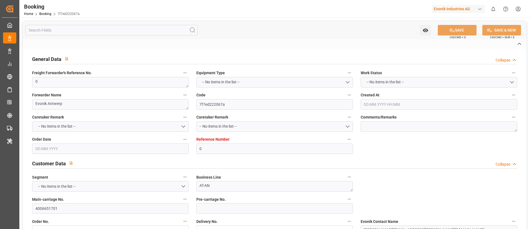
type input "Mediterranean Shipping Company"
type input "NLRTM"
type input "Mobil, [GEOGRAPHIC_DATA]"
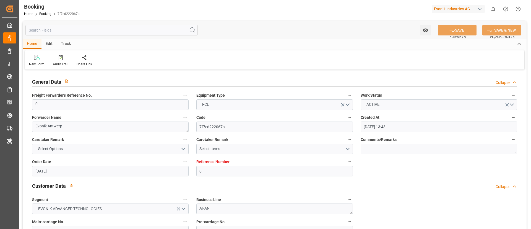
type input "[DATE] 13:43"
type input "[DATE]"
type input "[DATE] 06:59"
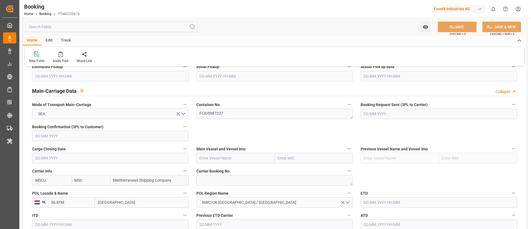
scroll to position [332, 0]
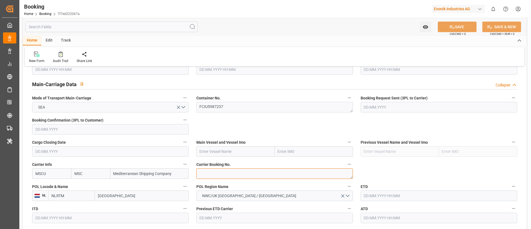
click at [226, 174] on textarea at bounding box center [274, 173] width 156 height 11
paste textarea "213B1915566"
type textarea "213B1915566"
click at [224, 151] on input "text" at bounding box center [235, 151] width 78 height 11
paste input "MSC SWEDEN VI"
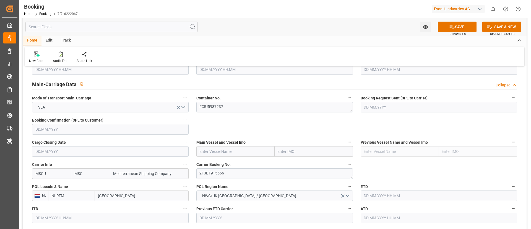
type input "MSC SWEDEN VI"
click at [223, 162] on b "MSC SWEDEN VI" at bounding box center [214, 163] width 29 height 4
type input "9231262"
type input "MSC SWEDEN VI"
click at [113, 193] on input "[GEOGRAPHIC_DATA]" at bounding box center [142, 195] width 94 height 11
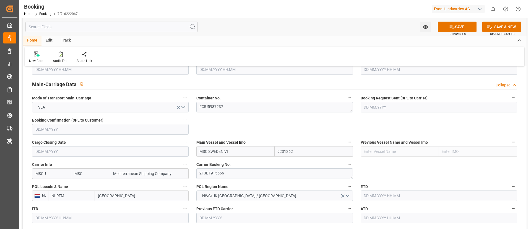
click at [113, 193] on input "[GEOGRAPHIC_DATA]" at bounding box center [142, 195] width 94 height 11
paste input "[GEOGRAPHIC_DATA]"
type input "[GEOGRAPHIC_DATA]"
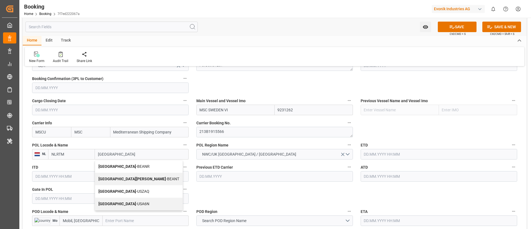
click at [112, 166] on b "[GEOGRAPHIC_DATA]" at bounding box center [117, 166] width 38 height 4
type input "BEANR"
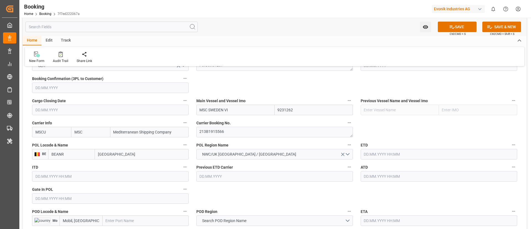
type input "[GEOGRAPHIC_DATA]"
click at [76, 198] on input "text" at bounding box center [110, 198] width 156 height 11
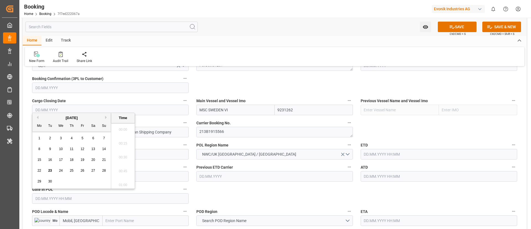
scroll to position [693, 0]
click at [37, 116] on button "Previous Month" at bounding box center [36, 117] width 3 height 3
click at [61, 169] on span "23" at bounding box center [61, 170] width 4 height 4
type input "23.07.2025 00:00"
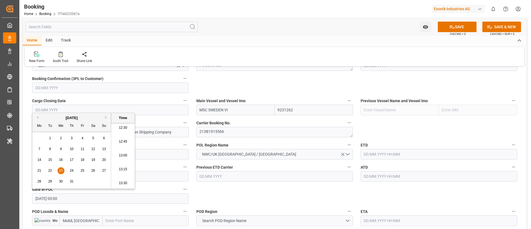
click at [84, 199] on input "23.07.2025 00:00" at bounding box center [110, 198] width 156 height 11
click at [380, 154] on input "text" at bounding box center [438, 154] width 156 height 11
paste input "23.07.2025 00:00"
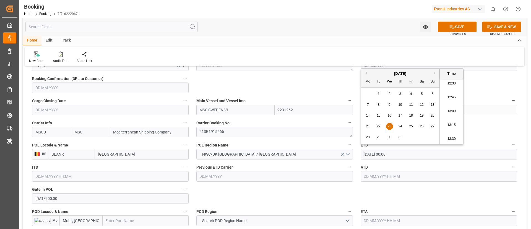
click at [369, 136] on span "28" at bounding box center [368, 137] width 4 height 4
type input "28.07.2025 00:00"
click at [406, 154] on input "28.07.2025 00:00" at bounding box center [438, 154] width 156 height 11
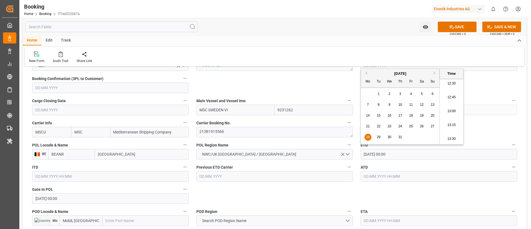
click at [384, 174] on input "text" at bounding box center [438, 176] width 156 height 11
paste input "28.07.2025 00:00"
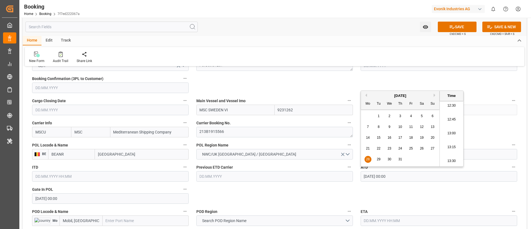
type input "28.07.2025 00:00"
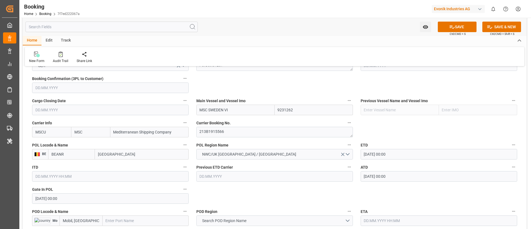
scroll to position [415, 0]
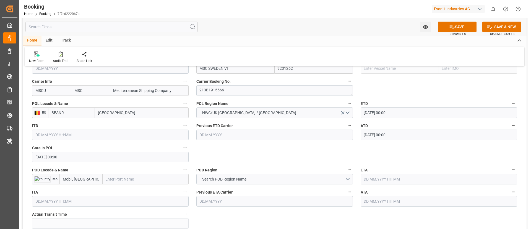
click at [126, 179] on input "text" at bounding box center [146, 179] width 86 height 11
paste input "Mobile"
type input "Mobile"
click at [127, 193] on span "Mobile - USMOB" at bounding box center [119, 191] width 27 height 4
type input "USMOB"
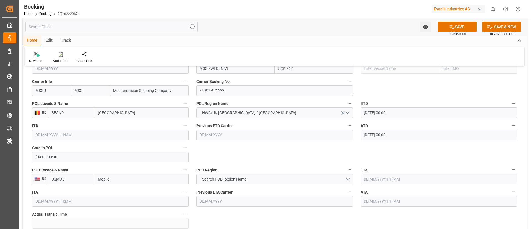
type input "Mobile"
click at [250, 180] on button "Search POD Region Name" at bounding box center [274, 179] width 156 height 11
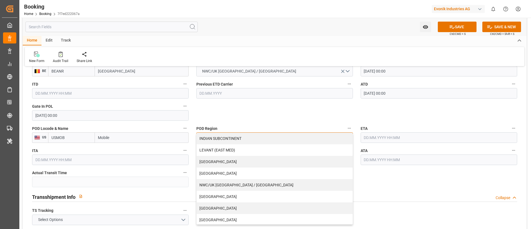
scroll to position [118, 0]
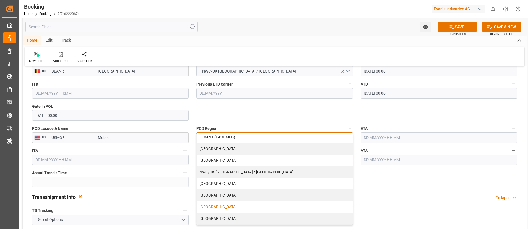
click at [218, 205] on div "USA" at bounding box center [275, 207] width 156 height 12
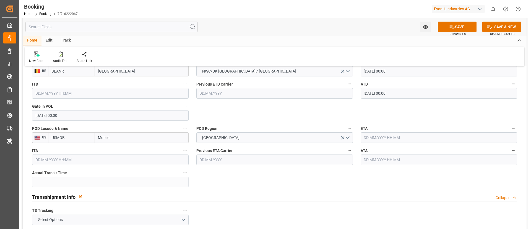
click at [381, 138] on input "text" at bounding box center [438, 137] width 156 height 11
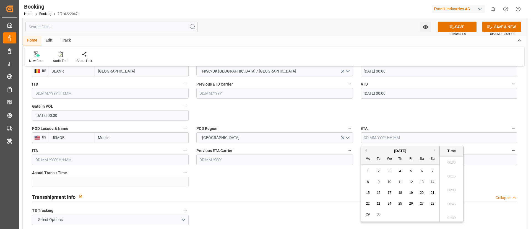
click at [367, 149] on div "September 2025" at bounding box center [400, 151] width 79 height 6
click at [366, 151] on button "Previous Month" at bounding box center [365, 149] width 3 height 3
click at [367, 213] on span "25" at bounding box center [368, 214] width 4 height 4
type input "25.08.2025 00:00"
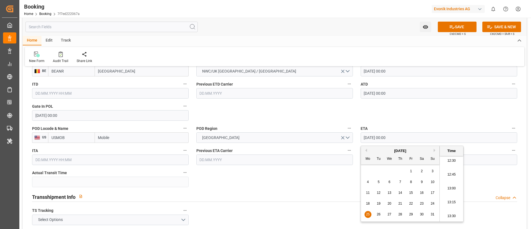
click at [409, 135] on input "25.08.2025 00:00" at bounding box center [438, 137] width 156 height 11
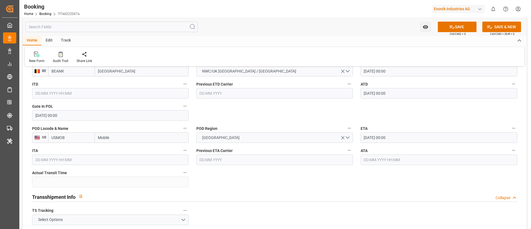
click at [393, 159] on input "text" at bounding box center [438, 159] width 156 height 11
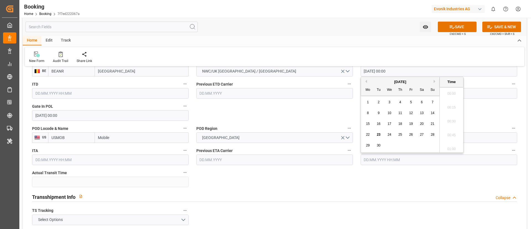
paste input "25.08.2025 00:00"
type input "25.08.2025 00:00"
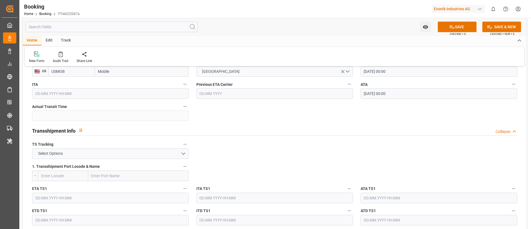
scroll to position [539, 0]
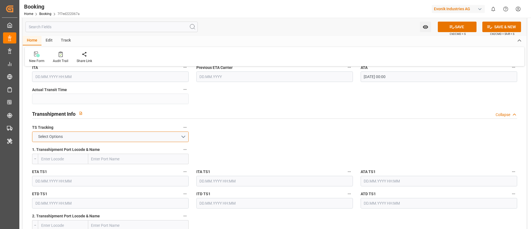
click at [149, 137] on button "Select Options" at bounding box center [110, 136] width 156 height 11
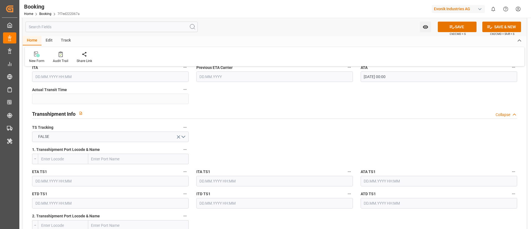
scroll to position [788, 0]
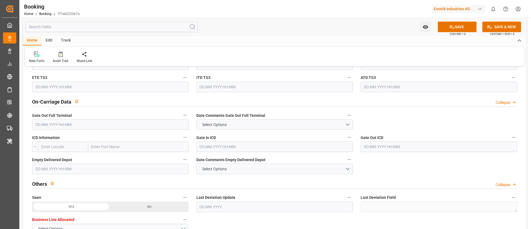
click at [93, 121] on input "text" at bounding box center [110, 124] width 156 height 11
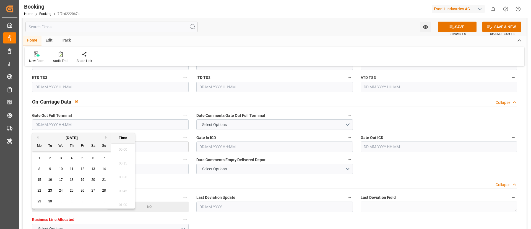
scroll to position [693, 0]
click at [38, 137] on button "Previous Month" at bounding box center [36, 136] width 3 height 3
click at [61, 202] on span "27" at bounding box center [61, 201] width 4 height 4
type input "27.08.2025 00:00"
click at [95, 121] on input "27.08.2025 00:00" at bounding box center [110, 124] width 156 height 11
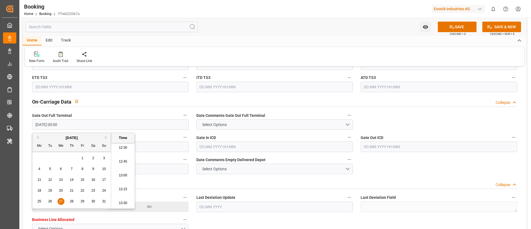
click at [95, 121] on input "27.08.2025 00:00" at bounding box center [110, 124] width 156 height 11
click at [225, 30] on div "Watch Option SAVE Ctrl/CMD + S SAVE & NEW Ctrl/CMD + Shift + S" at bounding box center [275, 27] width 504 height 18
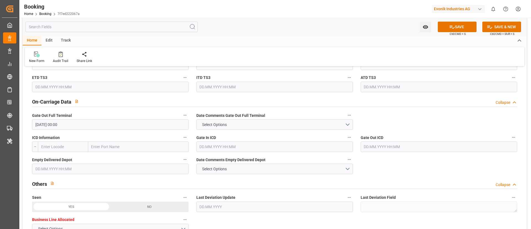
click at [87, 168] on input "text" at bounding box center [110, 168] width 156 height 11
paste input "27.08.2025 00:00"
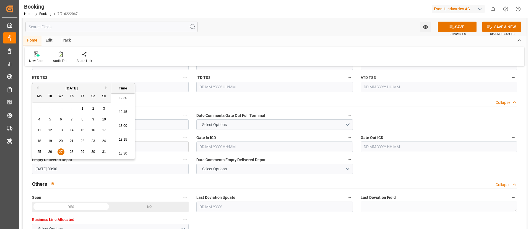
type input "27.08.2025 00:00"
click at [230, 40] on div "Home Edit Track" at bounding box center [275, 40] width 504 height 9
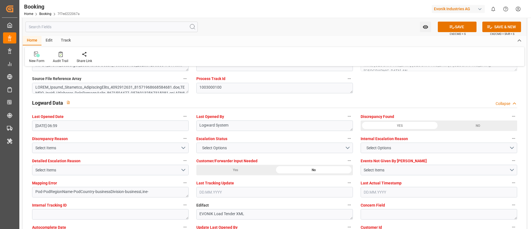
scroll to position [1037, 0]
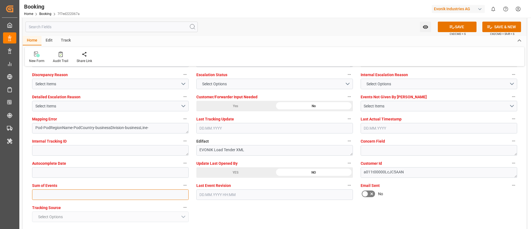
click at [113, 194] on input "text" at bounding box center [110, 194] width 156 height 11
type input "0"
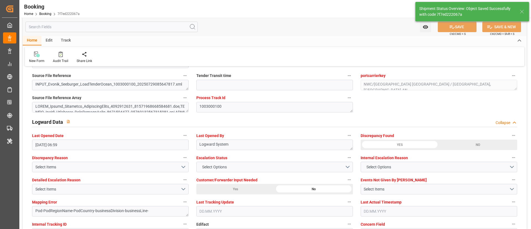
type textarea "NWC/UK North West Continent / UK_USMOB_MSCU_AT-AN"
type textarea "Vismitha Mahadev"
type textarea "businessDivision-businessLine-"
type input "28"
type input "28.07.2025 00:00"
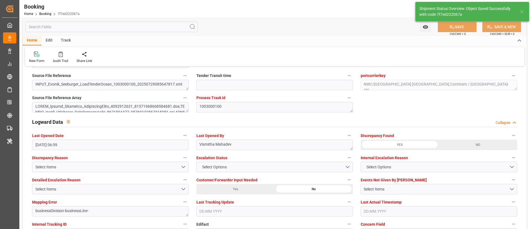
type input "25.08.2025 00:00"
type input "23.09.2025 07:34"
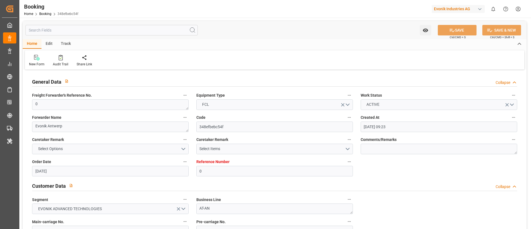
type input "[DATE] 09:23"
type input "[DATE]"
type input "[DATE] 06:57"
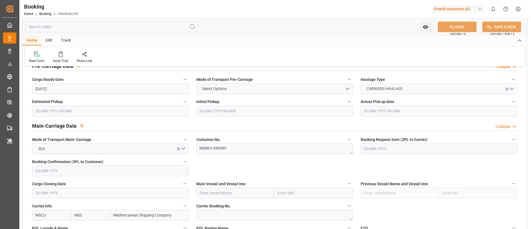
scroll to position [332, 0]
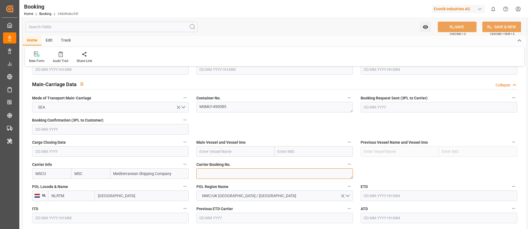
click at [216, 172] on textarea at bounding box center [274, 173] width 156 height 11
paste textarea "213B1915402"
type textarea "213B1915402"
click at [225, 151] on input "text" at bounding box center [235, 151] width 78 height 11
paste input "MSC SWEDEN VI"
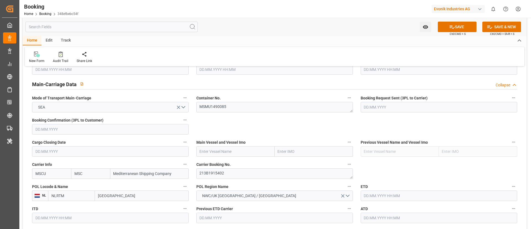
type input "MSC SWEDEN VI"
click at [221, 163] on b "MSC SWEDEN VI" at bounding box center [214, 163] width 29 height 4
type input "9231262"
type input "MSC SWEDEN VI"
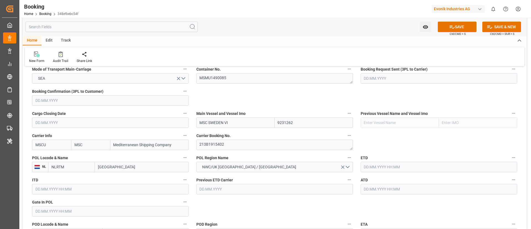
scroll to position [373, 0]
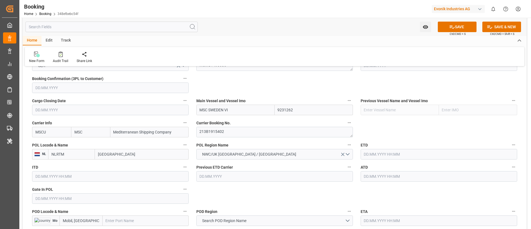
click at [132, 155] on input "[GEOGRAPHIC_DATA]" at bounding box center [142, 154] width 94 height 11
paste input "[GEOGRAPHIC_DATA]"
type input "[GEOGRAPHIC_DATA]"
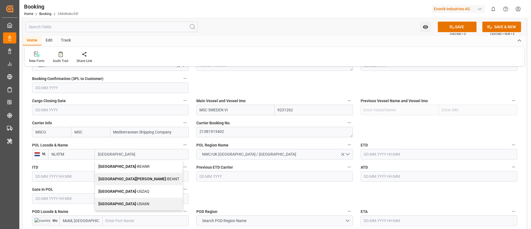
click at [118, 165] on span "Antwerp - BEANR" at bounding box center [123, 166] width 51 height 4
type input "BEANR"
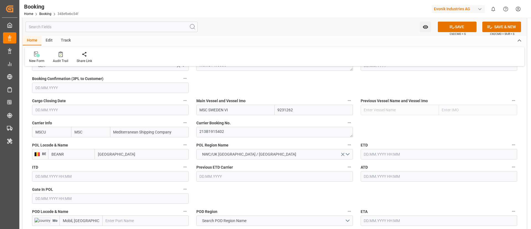
type input "[GEOGRAPHIC_DATA]"
click at [77, 197] on input "text" at bounding box center [110, 198] width 156 height 11
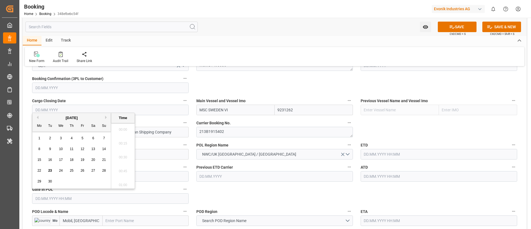
scroll to position [693, 0]
click at [36, 118] on button "Previous Month" at bounding box center [36, 117] width 3 height 3
click at [51, 172] on div "22" at bounding box center [50, 170] width 7 height 7
type input "[DATE] 00:00"
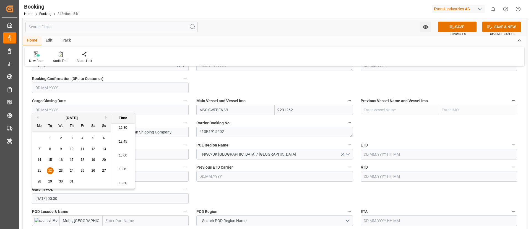
click at [79, 200] on input "[DATE] 00:00" at bounding box center [110, 198] width 156 height 11
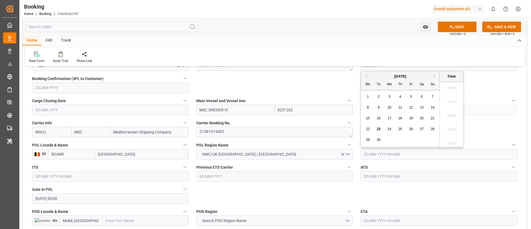
click at [376, 155] on input "text" at bounding box center [438, 154] width 156 height 11
paste input "[DATE] 00:00"
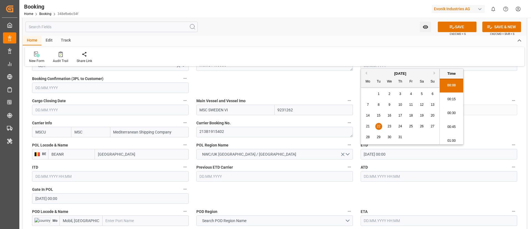
click at [368, 137] on span "28" at bounding box center [368, 137] width 4 height 4
click at [396, 152] on input "[DATE] 00:00" at bounding box center [438, 154] width 156 height 11
type input "[DATE] 00:00"
click at [396, 152] on input "[DATE] 00:00" at bounding box center [438, 154] width 156 height 11
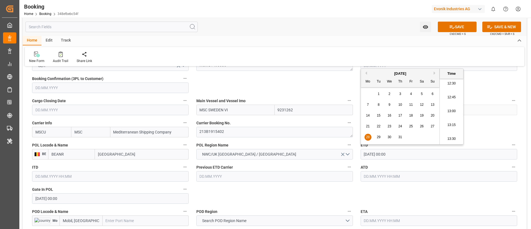
click at [397, 177] on input "text" at bounding box center [438, 176] width 156 height 11
paste input "[DATE] 00:00"
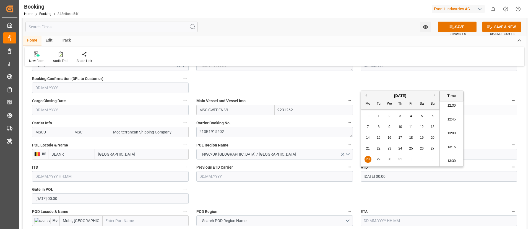
type input "[DATE] 00:00"
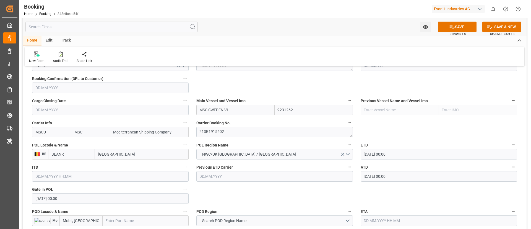
scroll to position [415, 0]
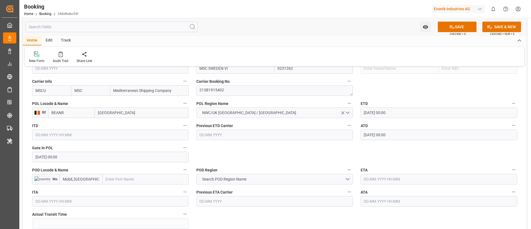
click at [117, 179] on input "text" at bounding box center [146, 179] width 86 height 11
paste input "Mobile"
click at [123, 192] on span "Mobile - USMOB" at bounding box center [119, 191] width 27 height 4
type input "Mobile"
type input "USMOB"
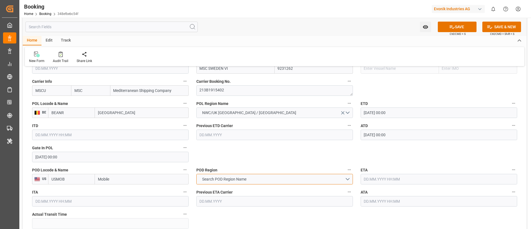
click at [242, 180] on span "Search POD Region Name" at bounding box center [224, 179] width 50 height 6
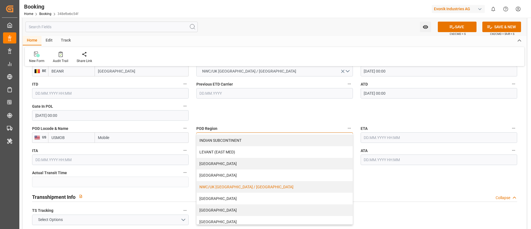
scroll to position [118, 0]
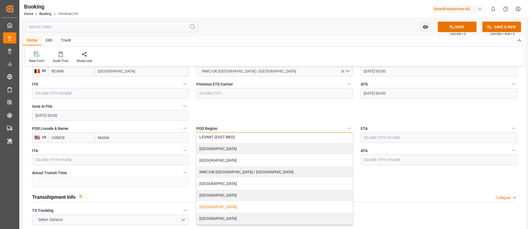
click at [210, 209] on div "[GEOGRAPHIC_DATA]" at bounding box center [275, 207] width 156 height 12
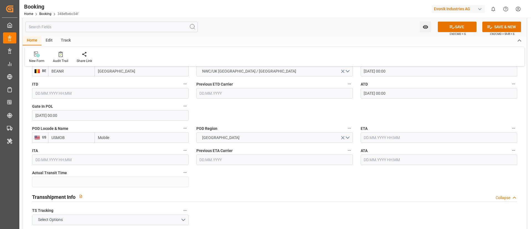
click at [390, 135] on input "text" at bounding box center [438, 137] width 156 height 11
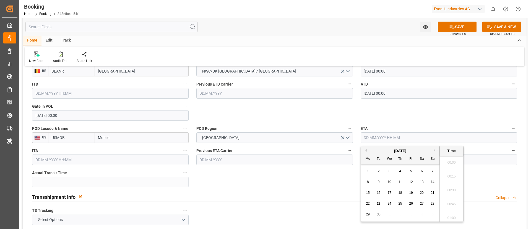
scroll to position [693, 0]
click at [366, 149] on button "Previous Month" at bounding box center [365, 149] width 3 height 3
click at [366, 214] on span "25" at bounding box center [368, 214] width 4 height 4
type input "[DATE] 00:00"
click at [412, 136] on input "[DATE] 00:00" at bounding box center [438, 137] width 156 height 11
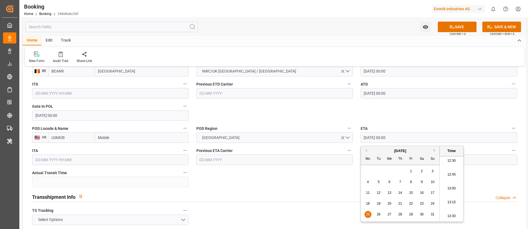
click at [412, 136] on input "[DATE] 00:00" at bounding box center [438, 137] width 156 height 11
click at [382, 156] on input "text" at bounding box center [438, 159] width 156 height 11
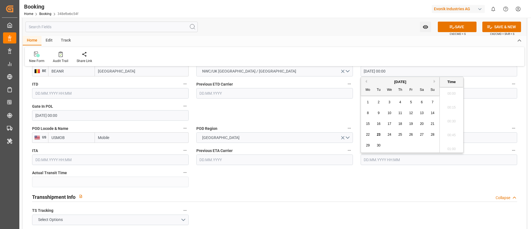
paste input "[DATE] 00:00"
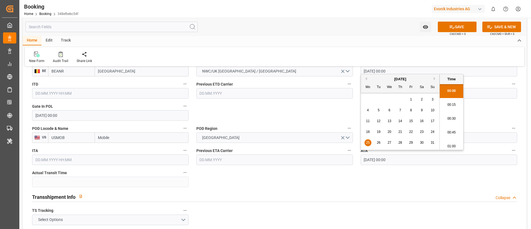
type input "[DATE] 00:00"
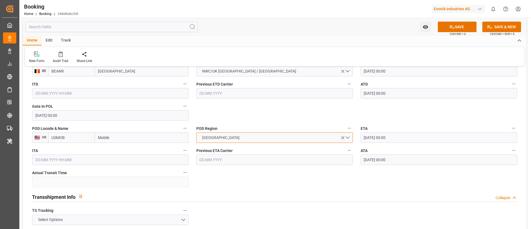
click at [254, 142] on button "[GEOGRAPHIC_DATA]" at bounding box center [274, 137] width 156 height 11
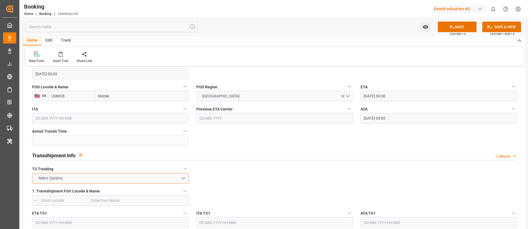
click at [168, 177] on button "Select Options" at bounding box center [110, 178] width 156 height 11
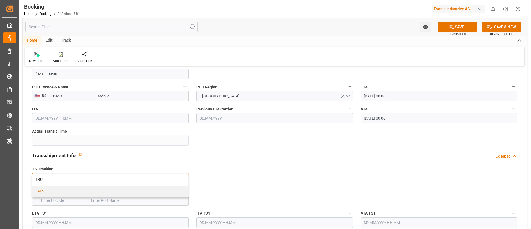
click at [151, 187] on div "FALSE" at bounding box center [110, 191] width 156 height 12
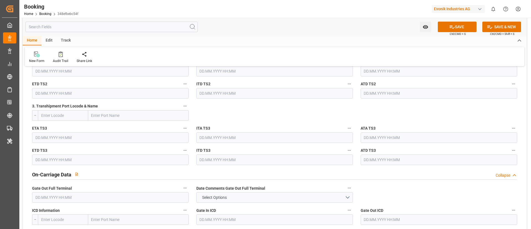
scroll to position [746, 0]
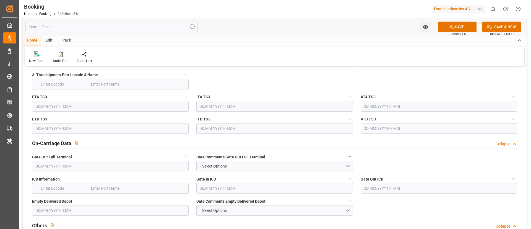
click at [82, 166] on input "text" at bounding box center [110, 166] width 156 height 11
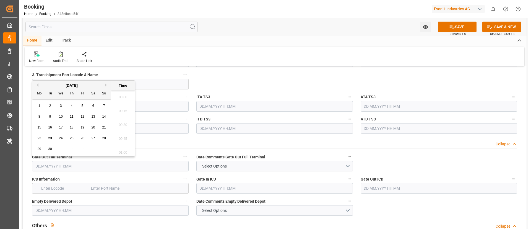
scroll to position [693, 0]
click at [38, 84] on button "Previous Month" at bounding box center [36, 84] width 3 height 3
click at [61, 148] on span "27" at bounding box center [61, 149] width 4 height 4
type input "[DATE] 00:00"
click at [72, 168] on input "[DATE] 00:00" at bounding box center [110, 166] width 156 height 11
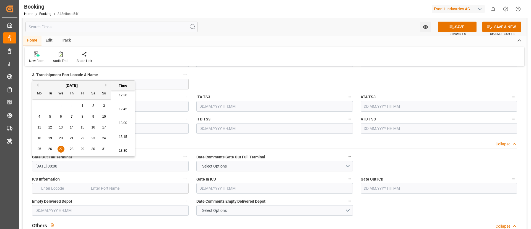
click at [72, 168] on input "[DATE] 00:00" at bounding box center [110, 166] width 156 height 11
click at [71, 212] on input "text" at bounding box center [110, 210] width 156 height 11
paste input "[DATE] 00:00"
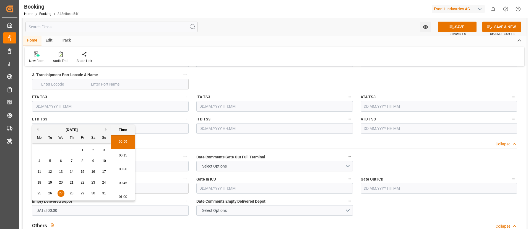
type input "[DATE] 00:00"
click at [234, 48] on div "New Form Audit Trail Share Link" at bounding box center [274, 56] width 499 height 19
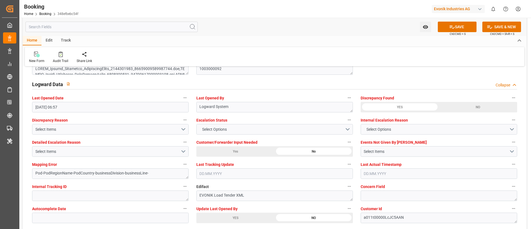
scroll to position [1037, 0]
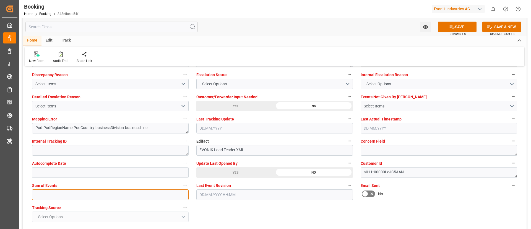
click at [115, 194] on input "text" at bounding box center [110, 194] width 156 height 11
type input "0"
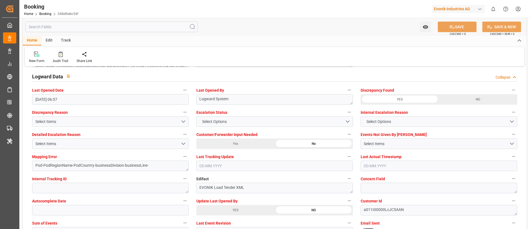
scroll to position [995, 0]
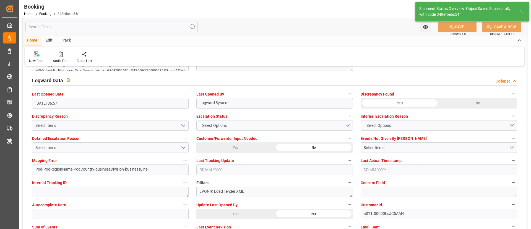
type textarea "NWC/[GEOGRAPHIC_DATA] [GEOGRAPHIC_DATA] Continent / [GEOGRAPHIC_DATA]-AN"
type textarea "Vismitha Mahadev"
type textarea "businessDivision-businessLine-"
type input "28"
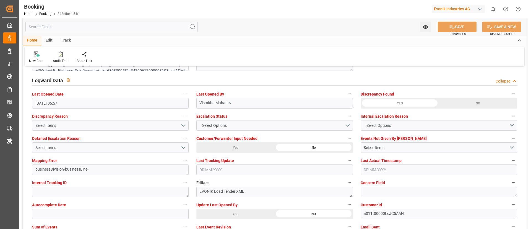
type input "[DATE] 00:00"
type input "23.09.2025 07:38"
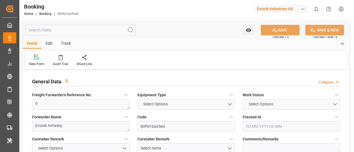
type textarea "0"
type textarea "Evonik Antwerp"
type input "80ffe1ba45ed"
type input "0"
type textarea "AT-AN"
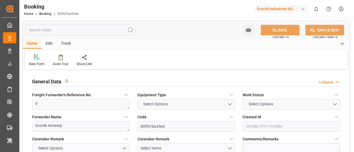
type input "4006653658"
type textarea "[PERSON_NAME][EMAIL_ADDRESS][PERSON_NAME][DOMAIN_NAME]"
type textarea "DAP"
type textarea "Mobil, [GEOGRAPHIC_DATA]"
type textarea "Evonik Plant 0000500154"
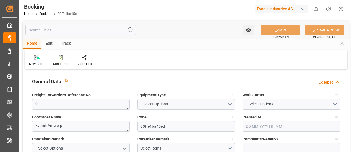
type textarea "[GEOGRAPHIC_DATA]"
type textarea "HPCU2502261"
type input "MSCU"
type input "[GEOGRAPHIC_DATA]"
type textarea "INPUT_Evonik_Seeburger_LoadTenderOcean_1003000092_20250729085513529.xml"
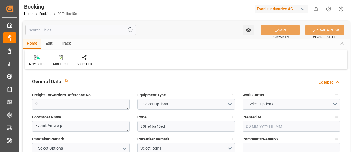
type textarea "NWC/[GEOGRAPHIC_DATA] [GEOGRAPHIC_DATA] / [GEOGRAPHIC_DATA], [GEOGRAPHIC_DATA]-…"
type textarea "INPUT_Evonik_Seeburger_LoadTenderOcean_1002911356_20250701112041308.xml,INPUT_E…"
type textarea "1003000092"
type textarea "Logward System"
type textarea "Pod-PodRegionName-PodCountry-businessDivision-businessLine-"
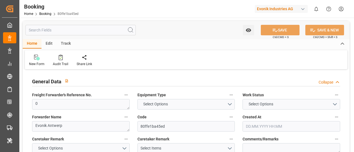
type textarea "EVONIK Load Tender XML"
type textarea "a011t00000LcJC5AAN"
type textarea "No"
type input "0"
type input "MSC"
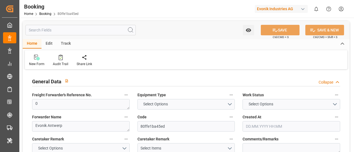
type input "Mediterranean Shipping Company"
type input "NLRTM"
type input "Mobil, [GEOGRAPHIC_DATA]"
type input "[DATE] 09:23"
type input "[DATE]"
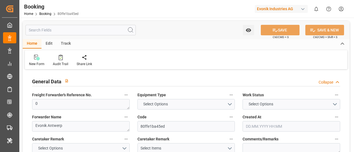
type input "[DATE]"
type input "[DATE] 06:57"
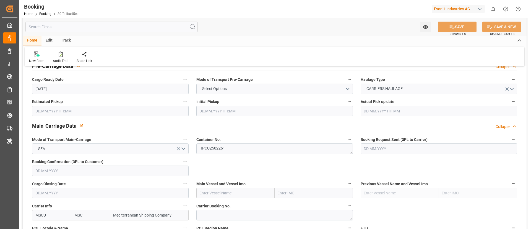
scroll to position [332, 0]
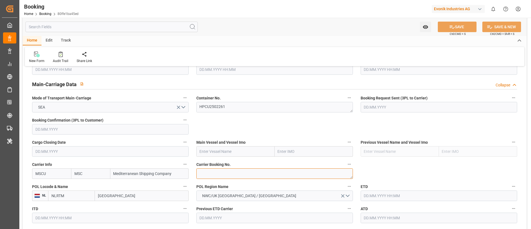
click at [217, 152] on textarea at bounding box center [274, 173] width 156 height 11
paste textarea "213B1915402"
type textarea "213B1915402"
click at [230, 152] on input "text" at bounding box center [235, 151] width 78 height 11
paste input "MSC SWEDEN VI"
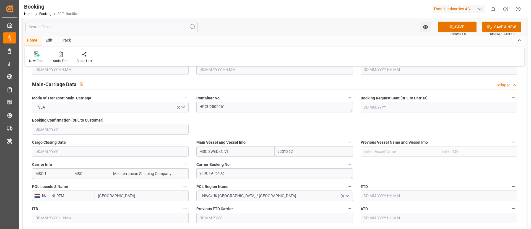
type input "MSC SWEDEN VI"
type input "9231262"
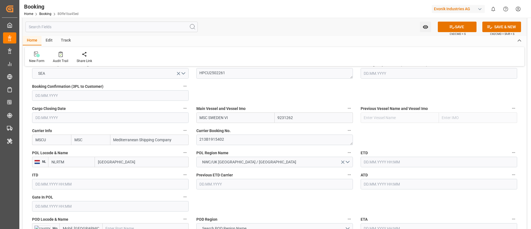
scroll to position [373, 0]
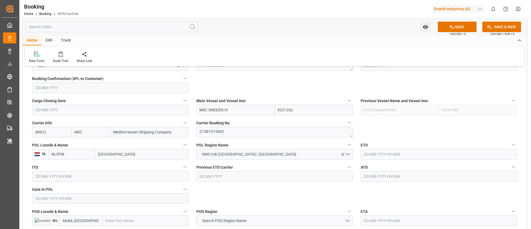
click at [130, 152] on input "[GEOGRAPHIC_DATA]" at bounding box center [142, 154] width 94 height 11
paste input "[GEOGRAPHIC_DATA]"
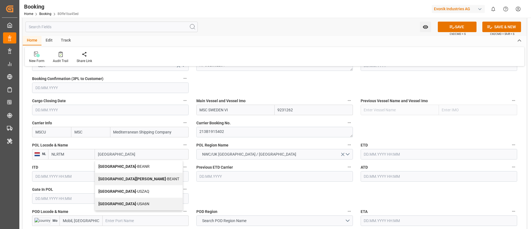
click at [112, 152] on b "[GEOGRAPHIC_DATA]" at bounding box center [117, 166] width 38 height 4
type input "[GEOGRAPHIC_DATA]"
type input "BEANR"
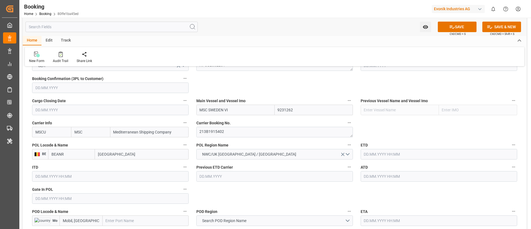
click at [74, 152] on input "text" at bounding box center [110, 198] width 156 height 11
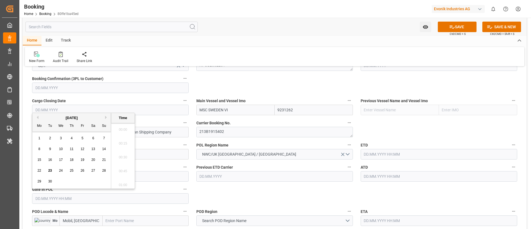
scroll to position [693, 0]
click at [37, 117] on button "Previous Month" at bounding box center [36, 117] width 3 height 3
click at [47, 152] on div "22" at bounding box center [50, 170] width 7 height 7
type input "22.07.2025 00:00"
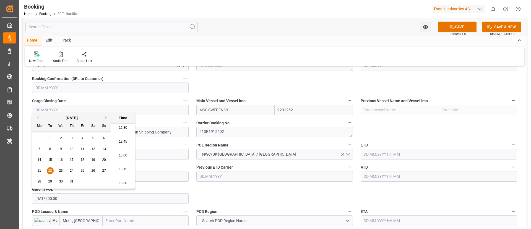
click at [74, 152] on input "22.07.2025 00:00" at bounding box center [110, 198] width 156 height 11
click at [354, 152] on input "text" at bounding box center [438, 154] width 156 height 11
paste input "22.07.2025 00:00"
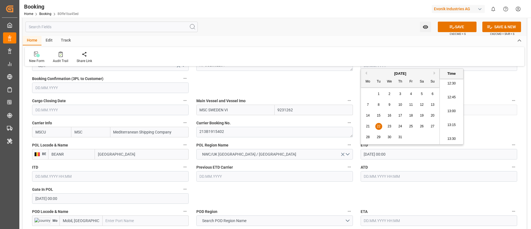
click at [354, 137] on span "28" at bounding box center [368, 137] width 4 height 4
type input "28.07.2025 00:00"
click at [354, 152] on input "28.07.2025 00:00" at bounding box center [438, 154] width 156 height 11
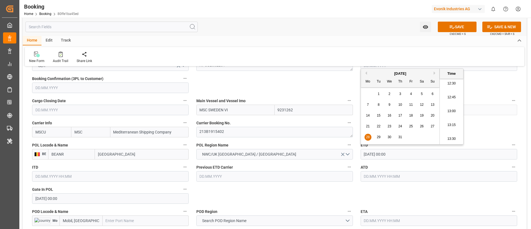
click at [354, 152] on input "text" at bounding box center [438, 176] width 156 height 11
paste input "28.07.2025 00:00"
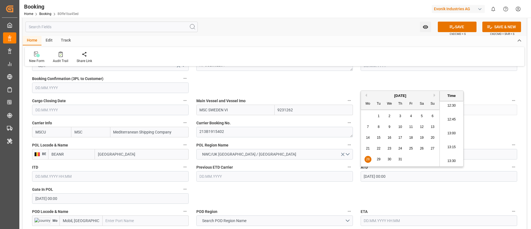
type input "28.07.2025 00:00"
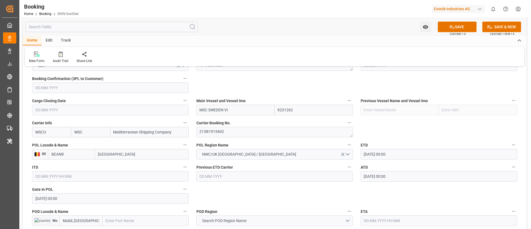
scroll to position [415, 0]
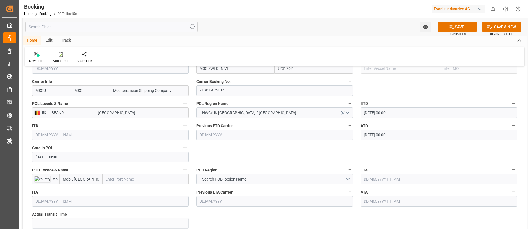
click at [125, 152] on input "text" at bounding box center [146, 179] width 86 height 11
paste input "Mobile"
type input "Mobile"
click at [120, 152] on span "Mobile - USMOB" at bounding box center [119, 191] width 27 height 4
type input "USMOB"
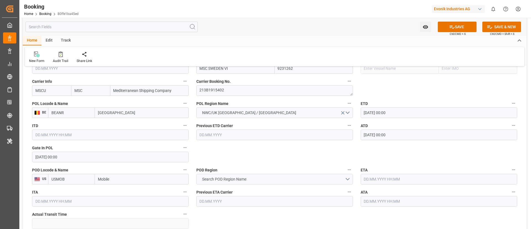
type input "Mobile"
click at [243, 152] on span "Search POD Region Name" at bounding box center [224, 179] width 50 height 6
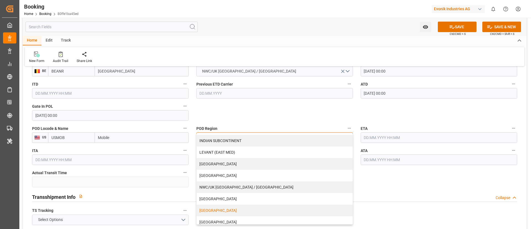
scroll to position [118, 0]
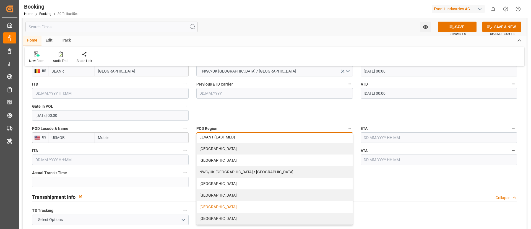
click at [217, 152] on div "USA" at bounding box center [275, 207] width 156 height 12
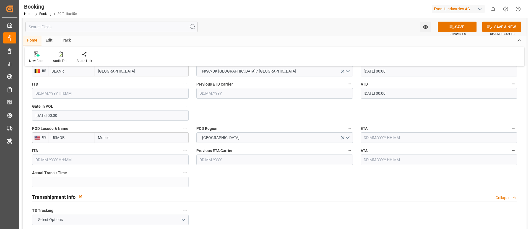
click at [354, 137] on input "text" at bounding box center [438, 137] width 156 height 11
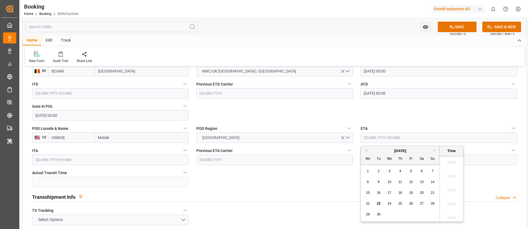
click at [354, 149] on button "Previous Month" at bounding box center [365, 149] width 3 height 3
click at [354, 152] on span "25" at bounding box center [368, 214] width 4 height 4
type input "25.08.2025 00:00"
click at [354, 137] on input "25.08.2025 00:00" at bounding box center [438, 137] width 156 height 11
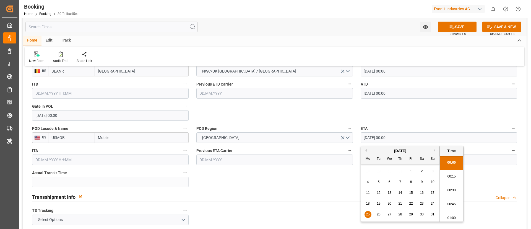
click at [354, 137] on input "25.08.2025 00:00" at bounding box center [438, 137] width 156 height 11
click at [336, 122] on div "POD Region USA" at bounding box center [274, 133] width 164 height 22
click at [354, 152] on input "text" at bounding box center [438, 159] width 156 height 11
paste input "25.08.2025 00:00"
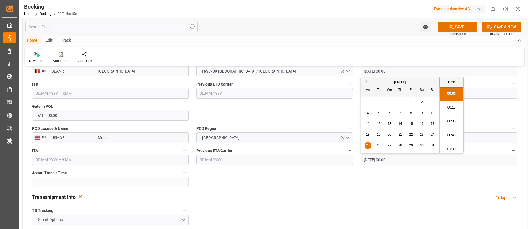
type input "25.08.2025 00:00"
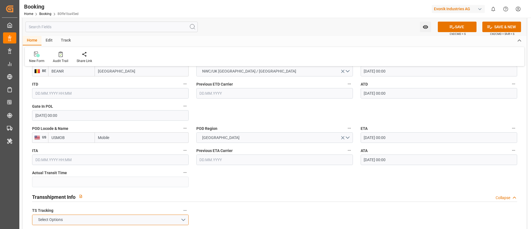
click at [146, 152] on button "Select Options" at bounding box center [110, 219] width 156 height 11
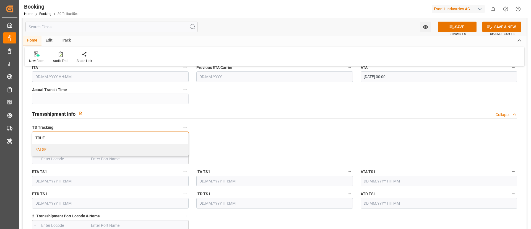
click at [105, 150] on div "FALSE" at bounding box center [110, 150] width 156 height 12
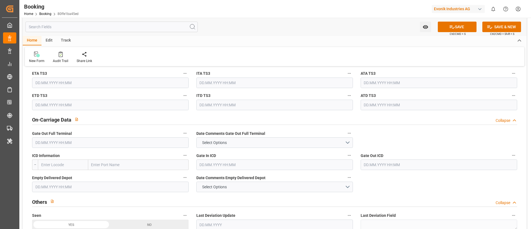
scroll to position [788, 0]
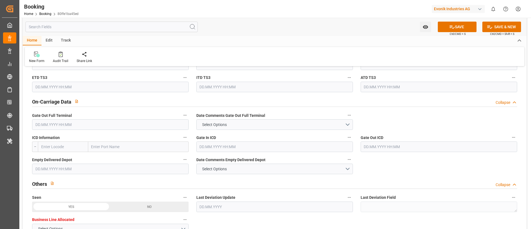
click at [62, 124] on input "text" at bounding box center [110, 124] width 156 height 11
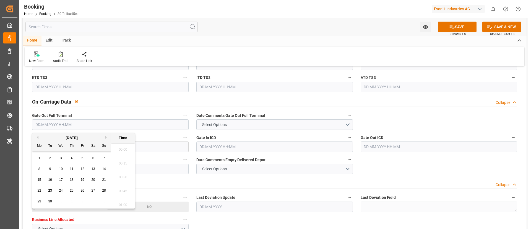
scroll to position [693, 0]
click at [37, 136] on button "Previous Month" at bounding box center [36, 136] width 3 height 3
click at [48, 152] on div "26" at bounding box center [50, 201] width 7 height 7
type input "26.08.2025 00:00"
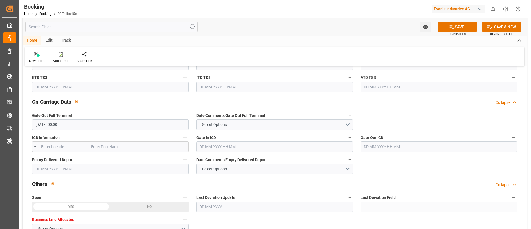
click at [189, 33] on div "Watch Option SAVE Ctrl/CMD + S SAVE & NEW Ctrl/CMD + Shift + S" at bounding box center [275, 27] width 504 height 18
click at [78, 152] on input "text" at bounding box center [110, 168] width 156 height 11
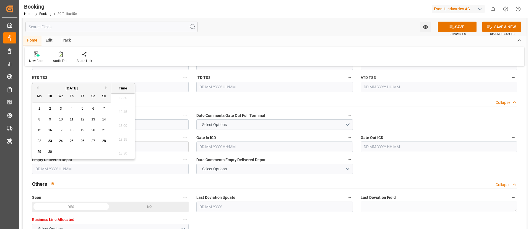
drag, startPoint x: 228, startPoint y: 41, endPoint x: 121, endPoint y: 124, distance: 136.4
click at [228, 40] on div "Home Edit Track" at bounding box center [275, 40] width 504 height 9
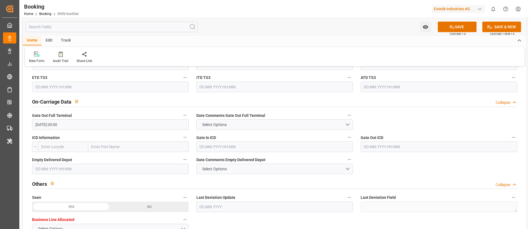
click at [101, 125] on input "26.08.2025 00:00" at bounding box center [110, 124] width 156 height 11
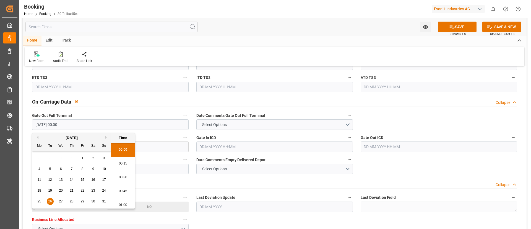
click at [101, 125] on input "26.08.2025 00:00" at bounding box center [110, 124] width 156 height 11
click at [148, 152] on input "text" at bounding box center [110, 168] width 156 height 11
paste input "26.08.2025 00:00"
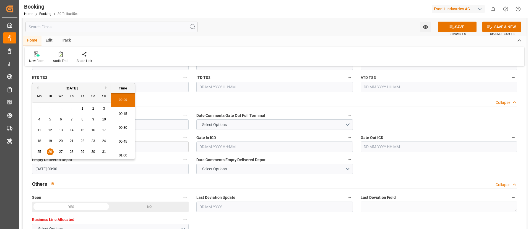
click at [62, 152] on span "27" at bounding box center [61, 152] width 4 height 4
type input "27.08.2025 00:00"
click at [225, 50] on div "New Form Audit Trail Share Link" at bounding box center [274, 56] width 499 height 19
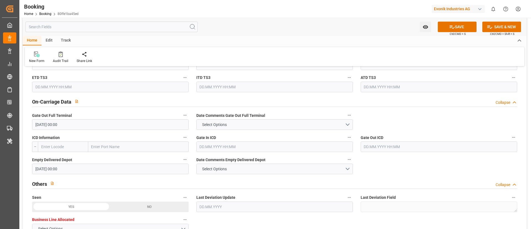
scroll to position [1078, 0]
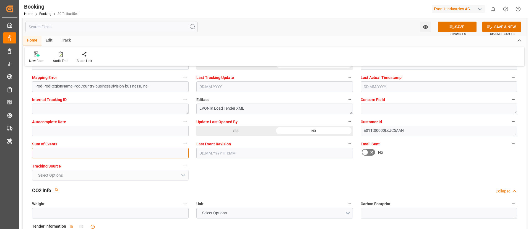
click at [112, 150] on input "text" at bounding box center [110, 153] width 156 height 11
type input "0"
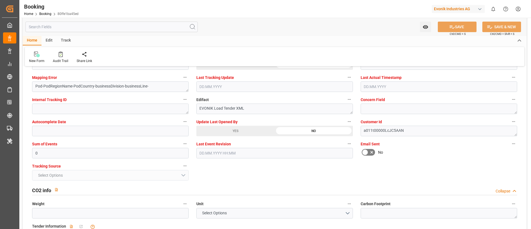
scroll to position [995, 0]
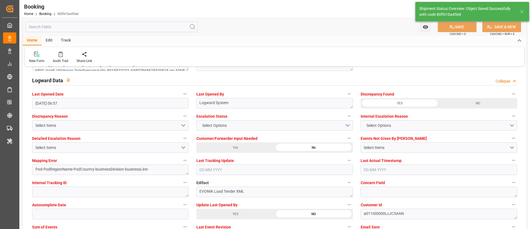
type textarea "NWC/UK North West Continent / UK_USMOB_MSCU_AT-AN"
type textarea "Vismitha Mahadev"
type textarea "businessDivision-businessLine-"
type input "28"
type input "28.07.2025 00:00"
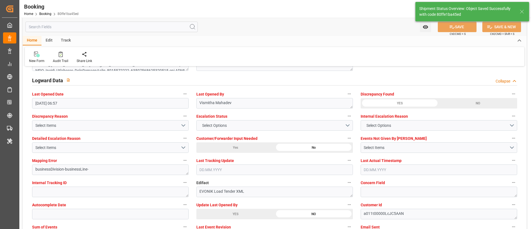
type input "25.08.2025 00:00"
type input "23.09.2025 07:41"
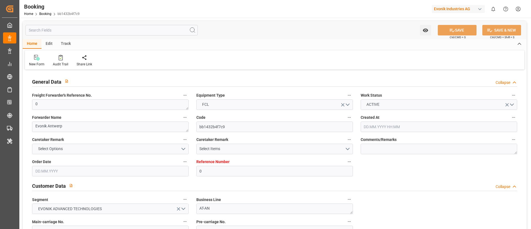
type input "0"
type input "MSC"
type input "Mediterranean Shipping Company"
type input "NLRTM"
type input "Mobil, [GEOGRAPHIC_DATA]"
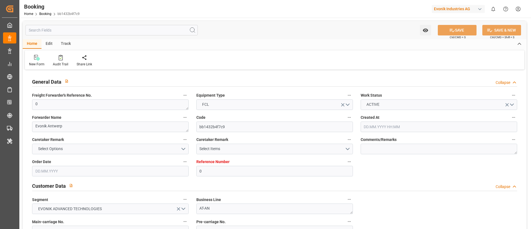
type input "[DATE] 09:23"
type input "[DATE]"
type input "[DATE] 06:57"
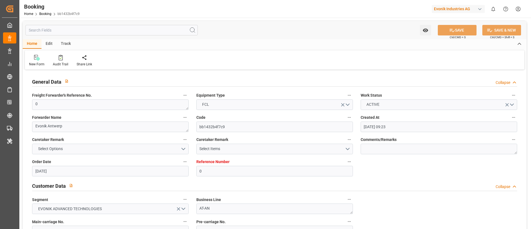
scroll to position [66, 0]
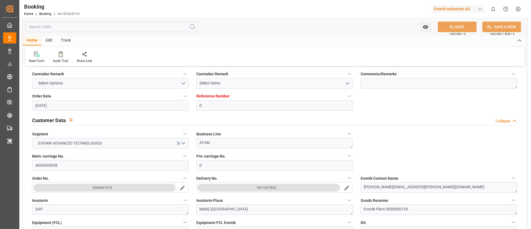
paste textarea "213B1915402"
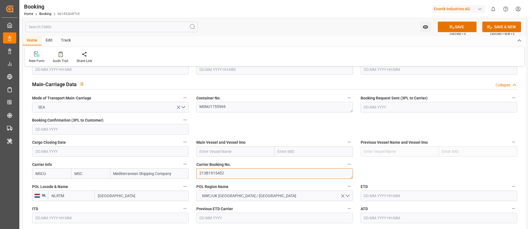
type textarea "213B1915402"
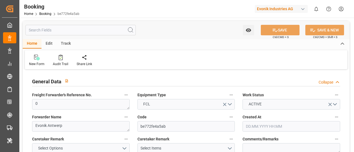
type input "[DATE] 09:23"
type input "[DATE]"
type input "[DATE] 06:57"
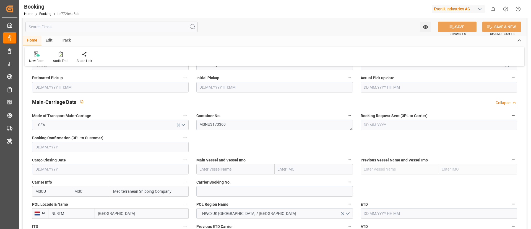
scroll to position [332, 0]
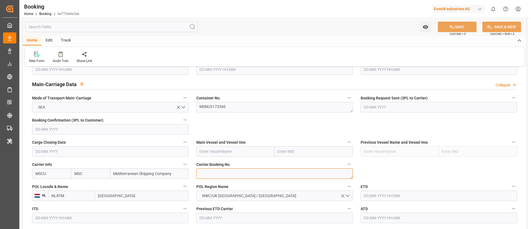
click at [221, 152] on textarea at bounding box center [274, 173] width 156 height 11
paste textarea "213B1915402"
type textarea "213B1915402"
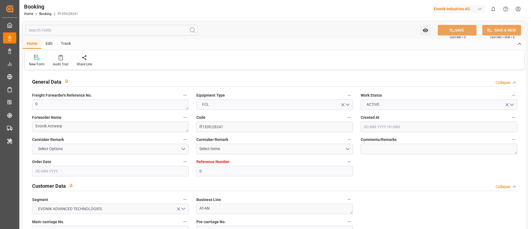
type input "0"
type input "MSC"
type input "Mediterranean Shipping Company"
type input "NLRTM"
type input "Mobil, [GEOGRAPHIC_DATA]"
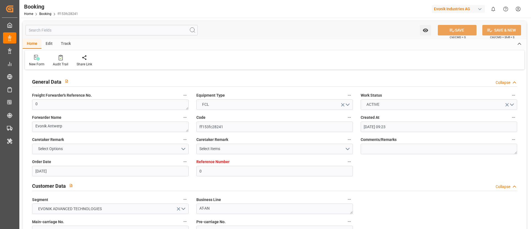
type input "[DATE] 09:23"
type input "[DATE]"
type input "[DATE] 06:57"
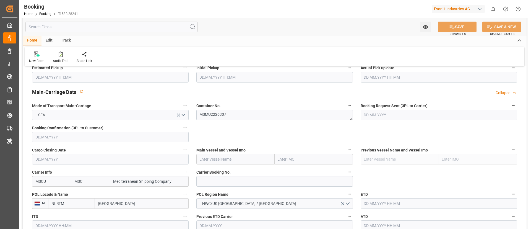
scroll to position [332, 0]
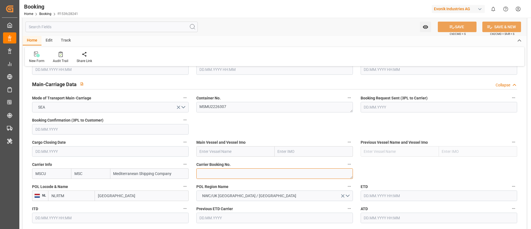
click at [215, 172] on textarea at bounding box center [274, 173] width 156 height 11
paste textarea "213B1915402"
type textarea "213B1915402"
